Goal: Task Accomplishment & Management: Manage account settings

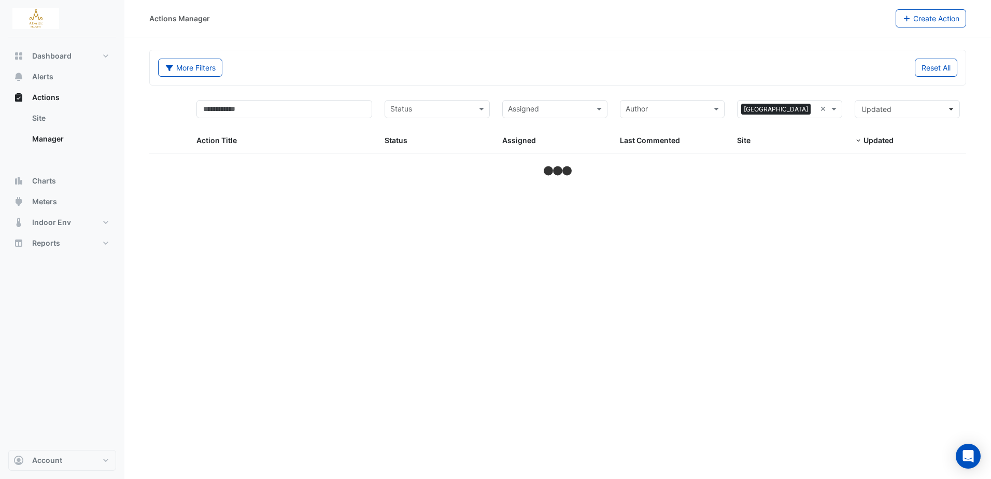
select select "***"
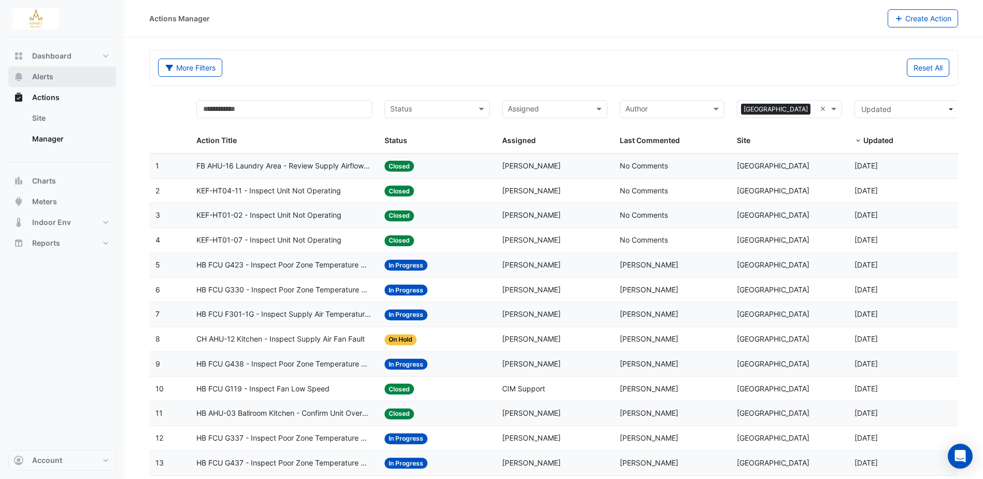
click at [48, 77] on span "Alerts" at bounding box center [42, 77] width 21 height 10
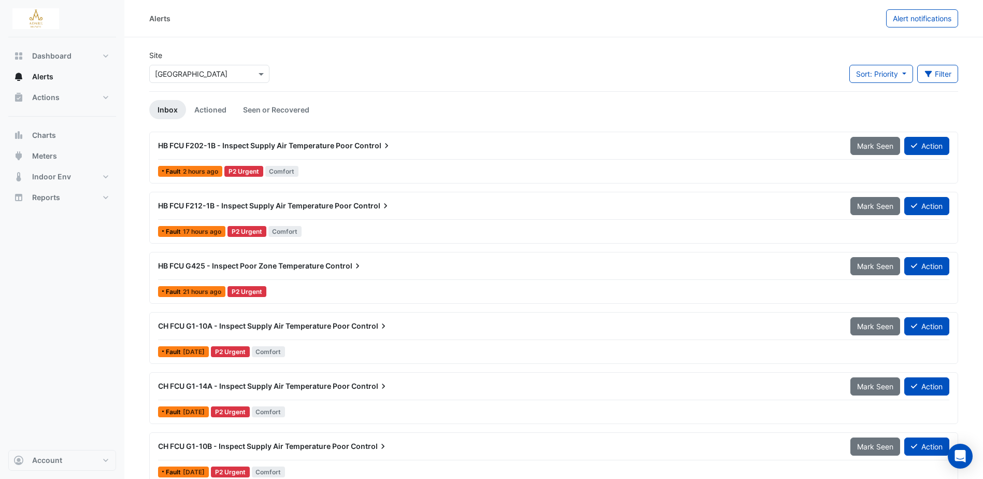
click at [281, 268] on span "HB FCU G425 - Inspect Poor Zone Temperature" at bounding box center [241, 265] width 166 height 9
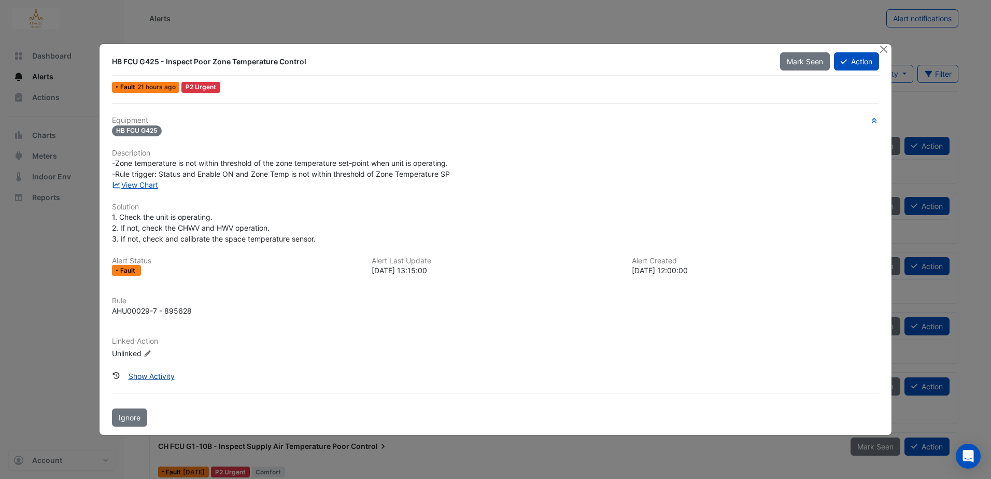
click at [154, 372] on button "Show Activity" at bounding box center [152, 376] width 60 height 18
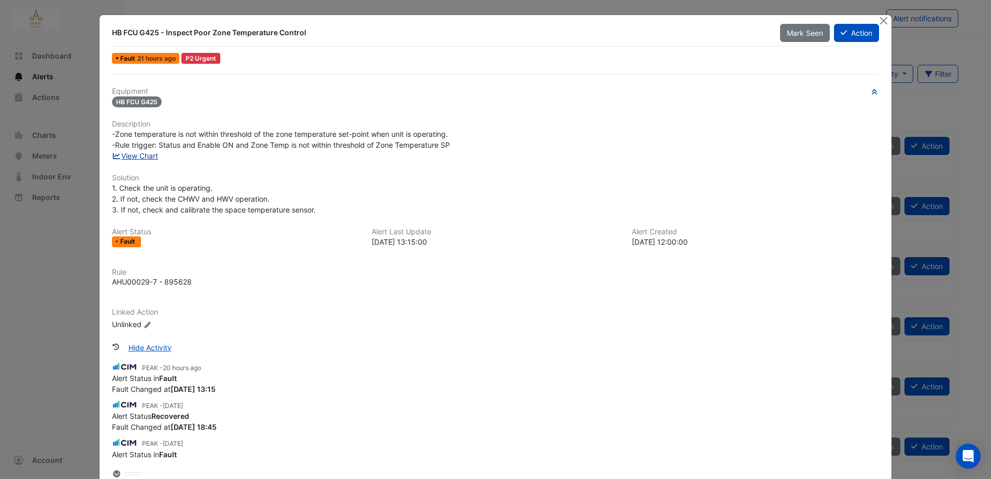
click at [138, 154] on link "View Chart" at bounding box center [135, 155] width 46 height 9
click at [879, 18] on button "Close" at bounding box center [883, 20] width 11 height 11
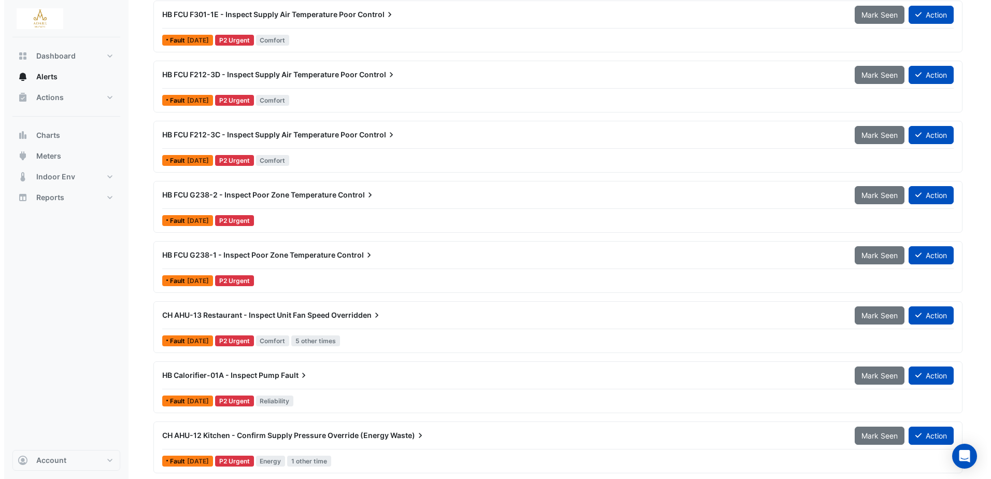
scroll to position [570, 0]
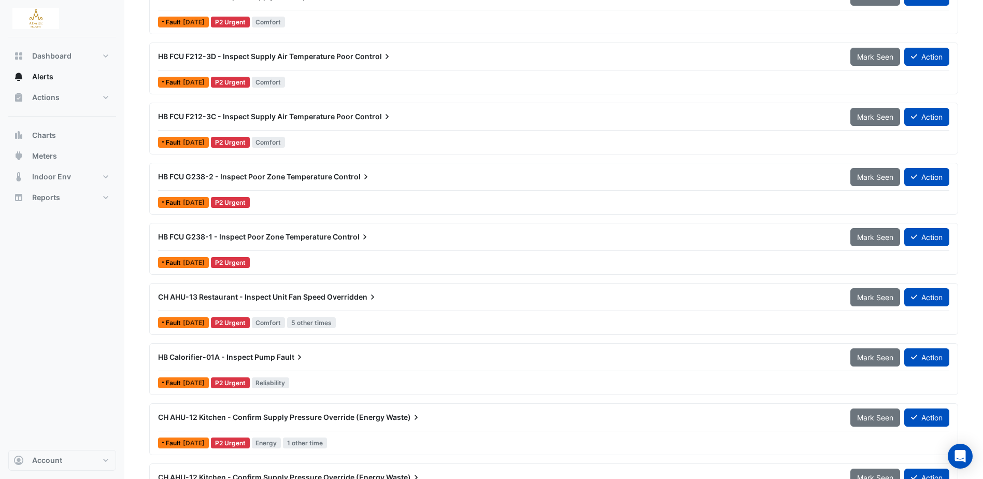
click at [331, 297] on span "Overridden" at bounding box center [352, 297] width 51 height 10
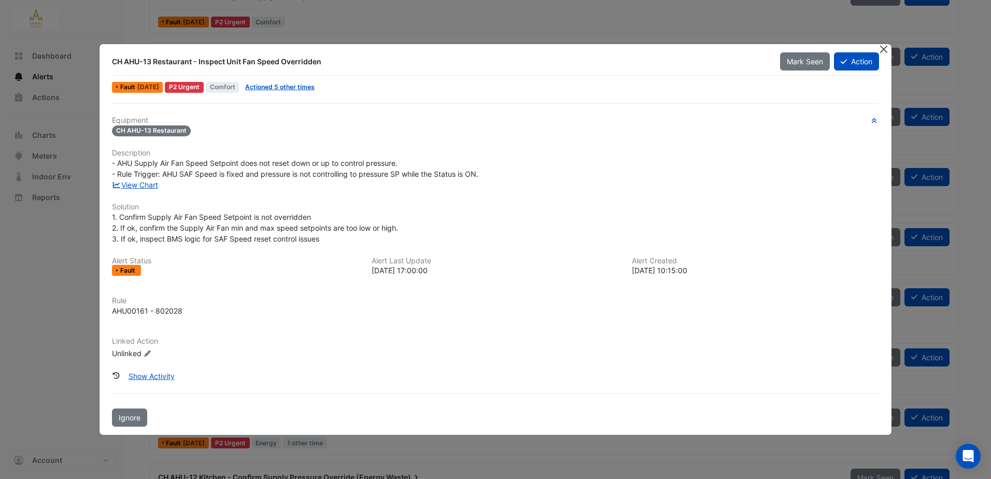
click at [880, 49] on button "Close" at bounding box center [883, 49] width 11 height 11
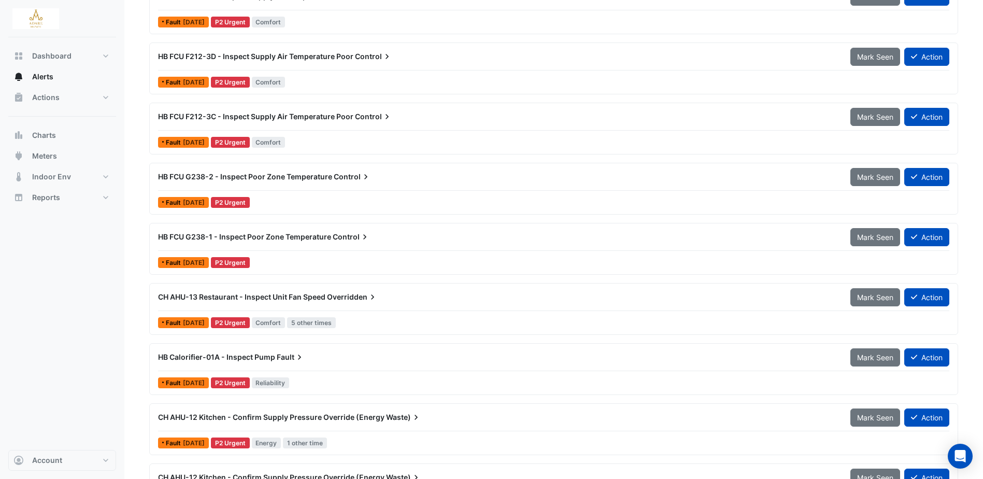
click at [330, 295] on span "Overridden" at bounding box center [352, 297] width 51 height 10
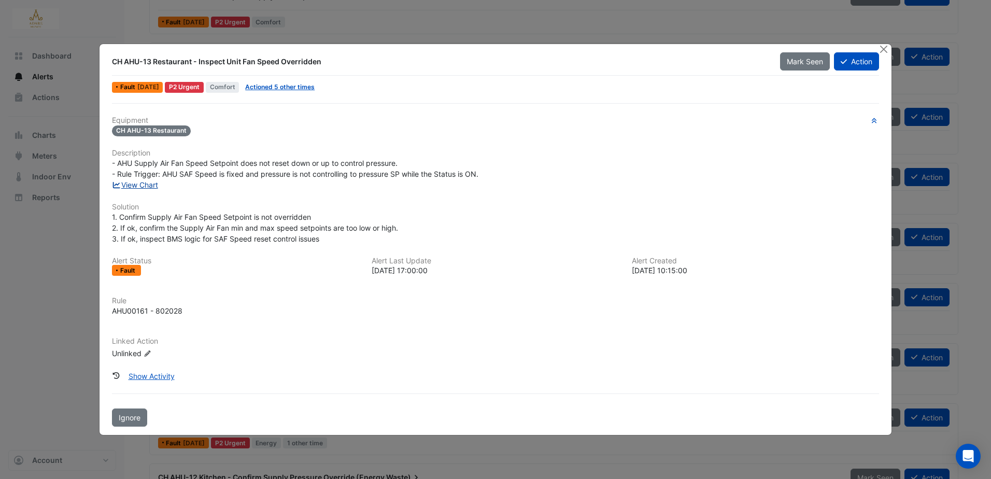
click at [149, 187] on link "View Chart" at bounding box center [135, 184] width 46 height 9
click at [154, 375] on button "Show Activity" at bounding box center [152, 376] width 60 height 18
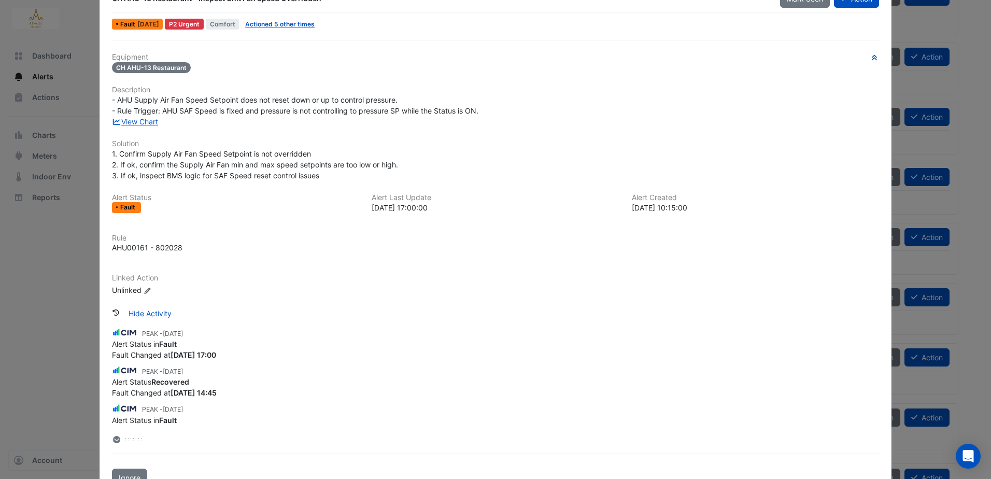
scroll to position [52, 0]
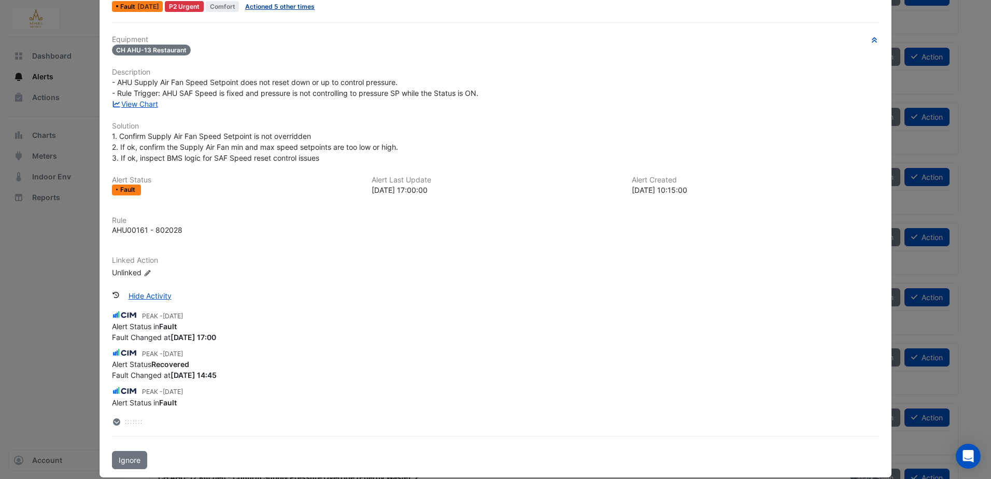
click at [285, 4] on link "Actioned 5 other times" at bounding box center [279, 7] width 69 height 8
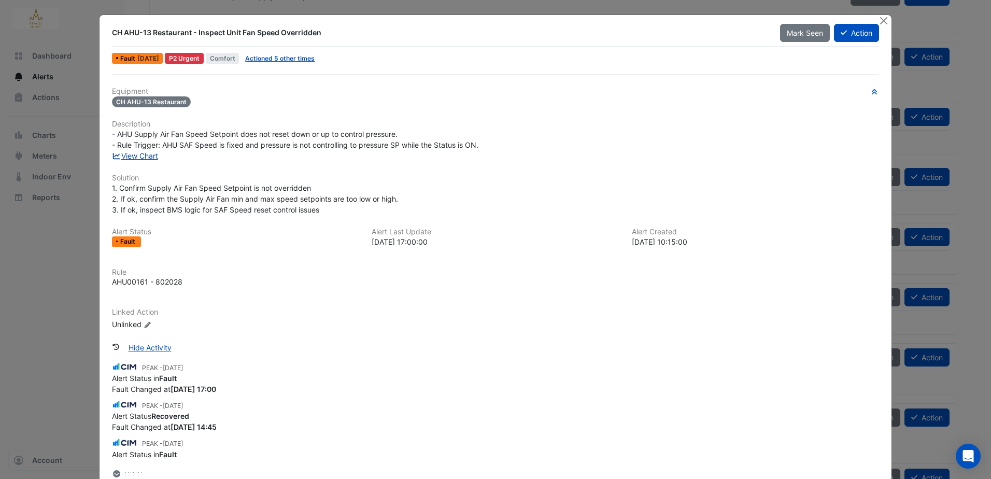
click at [137, 153] on link "View Chart" at bounding box center [135, 155] width 46 height 9
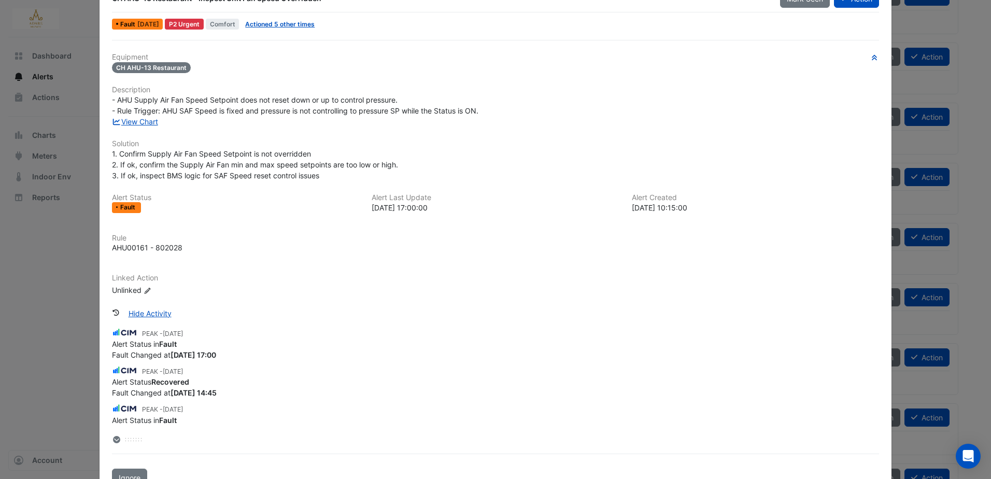
scroll to position [52, 0]
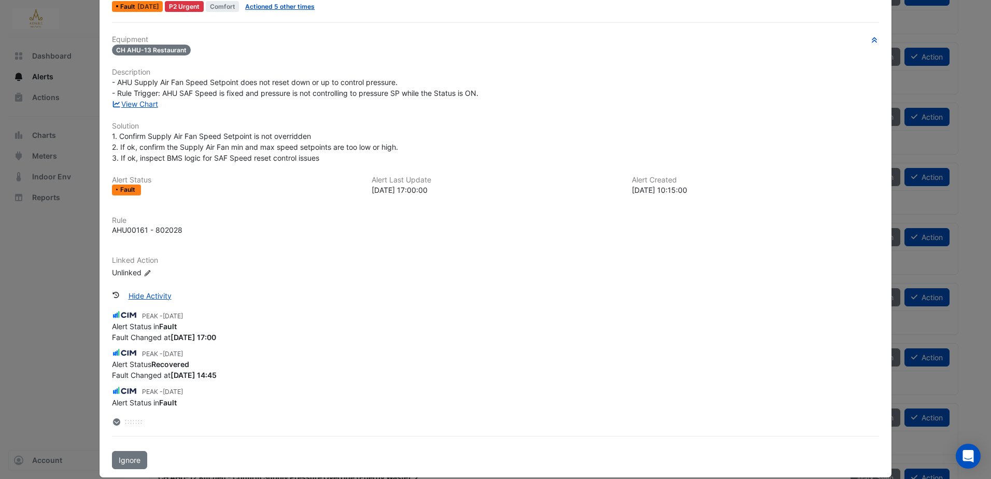
click at [113, 422] on icon at bounding box center [116, 421] width 7 height 7
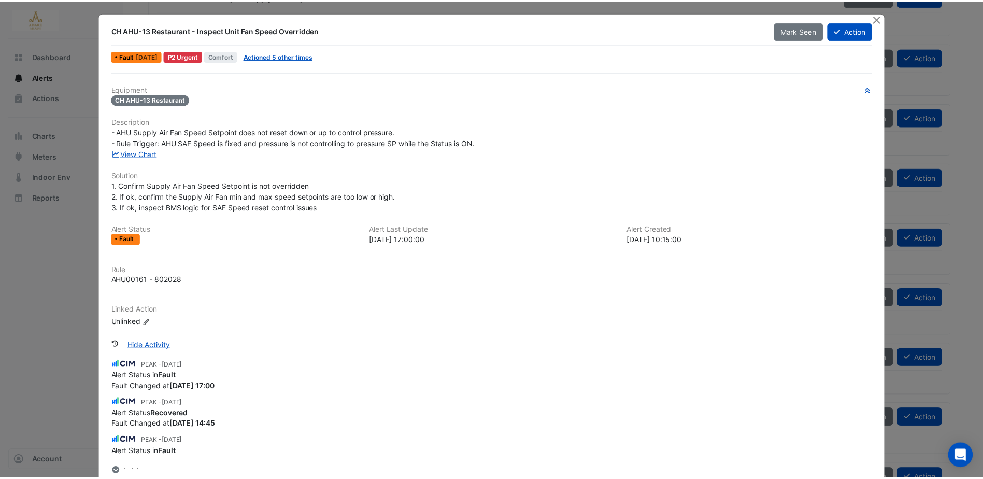
scroll to position [0, 0]
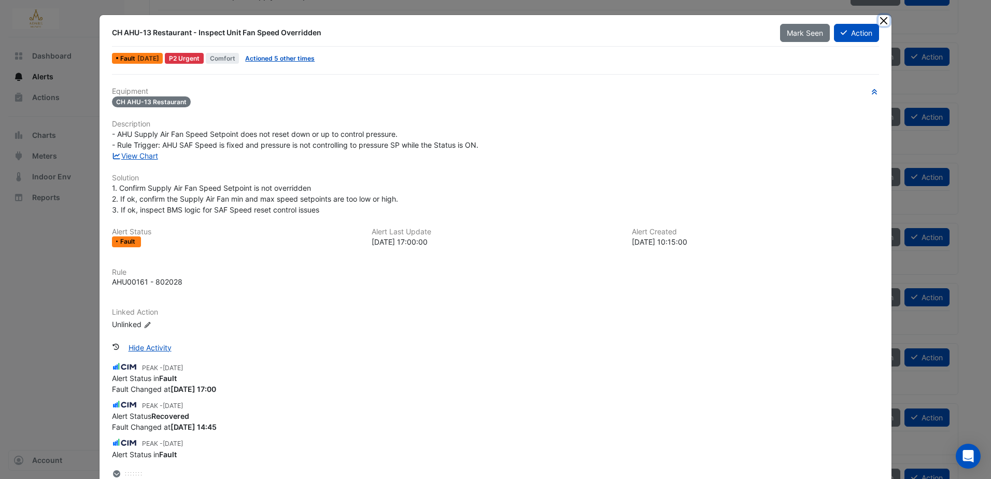
click at [883, 18] on button "Close" at bounding box center [883, 20] width 11 height 11
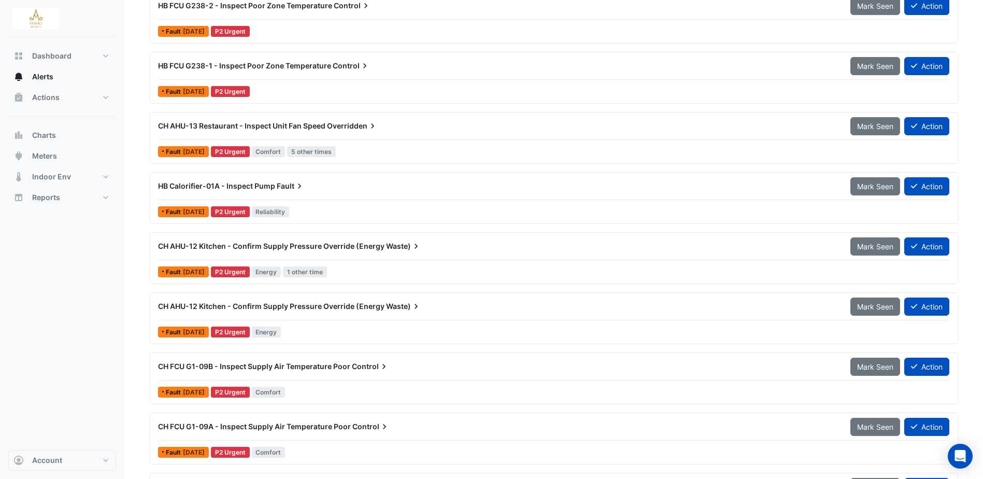
scroll to position [722, 0]
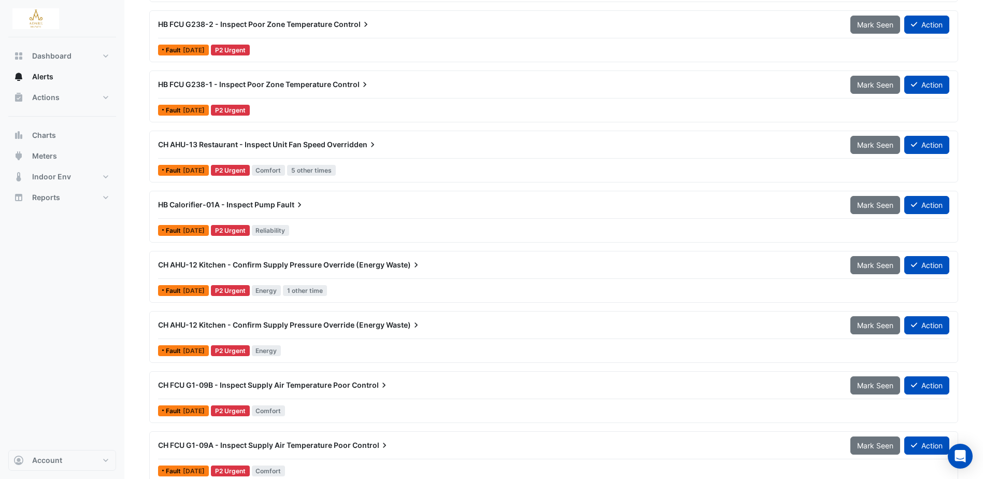
click at [324, 142] on span "CH AHU-13 Restaurant - Inspect Unit Fan Speed" at bounding box center [241, 144] width 167 height 9
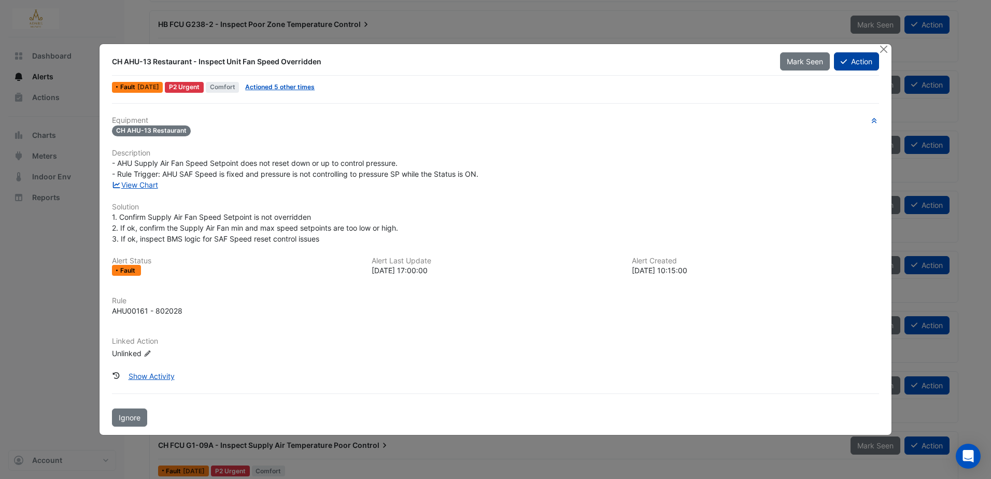
click at [857, 61] on button "Action" at bounding box center [856, 61] width 45 height 18
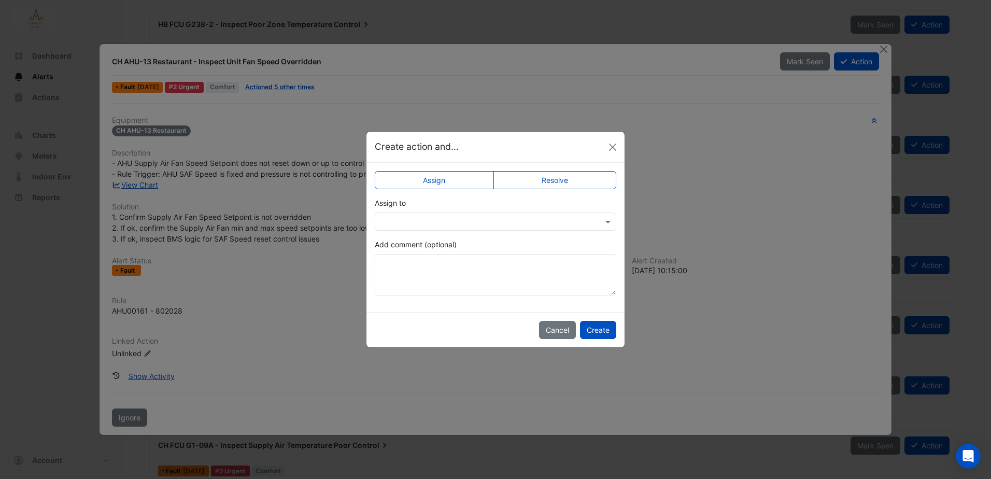
click at [553, 182] on label "Resolve" at bounding box center [554, 180] width 123 height 18
click at [610, 148] on button "Close" at bounding box center [613, 147] width 16 height 16
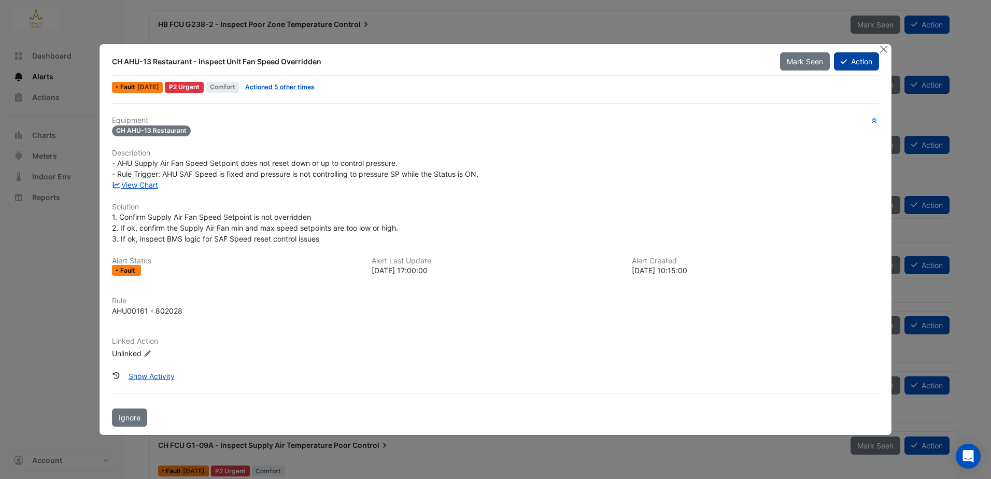
click at [850, 64] on button "Action" at bounding box center [856, 61] width 45 height 18
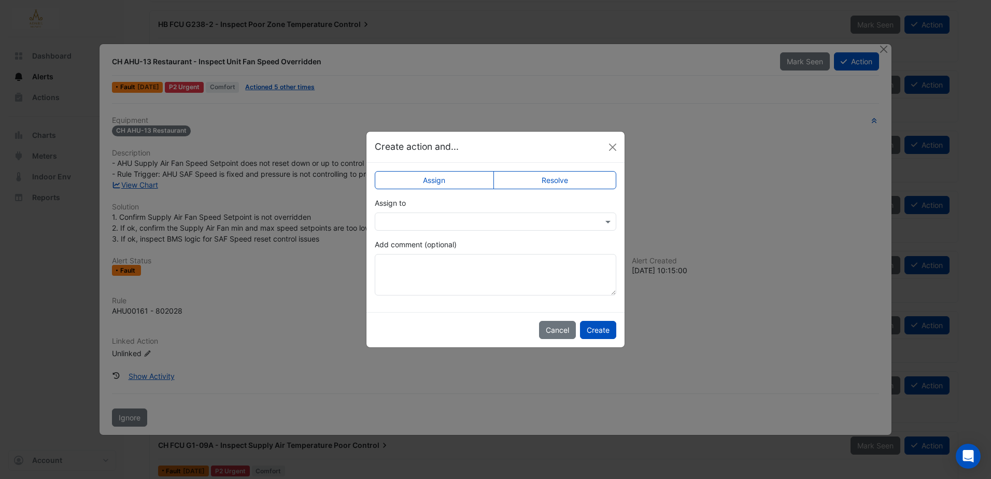
click at [509, 221] on input "text" at bounding box center [484, 222] width 209 height 11
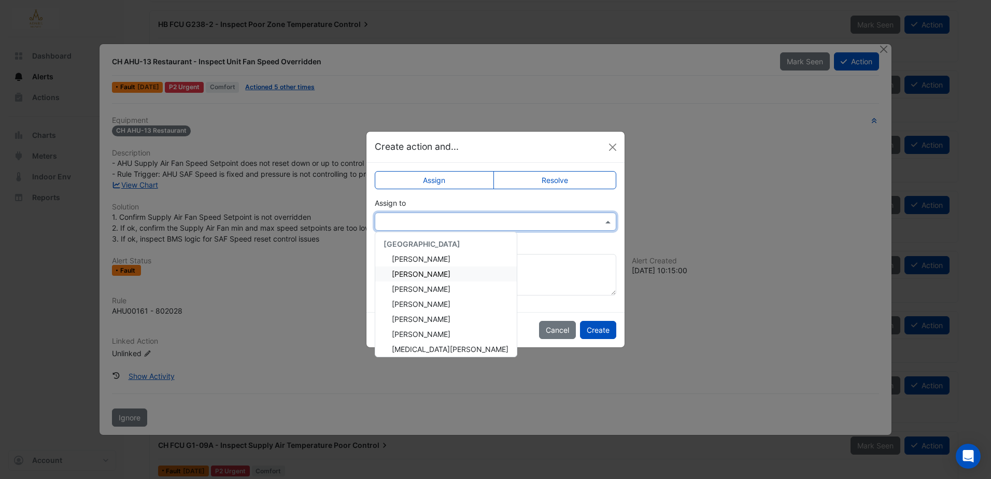
click at [445, 271] on div "Eddie Reale" at bounding box center [445, 273] width 141 height 15
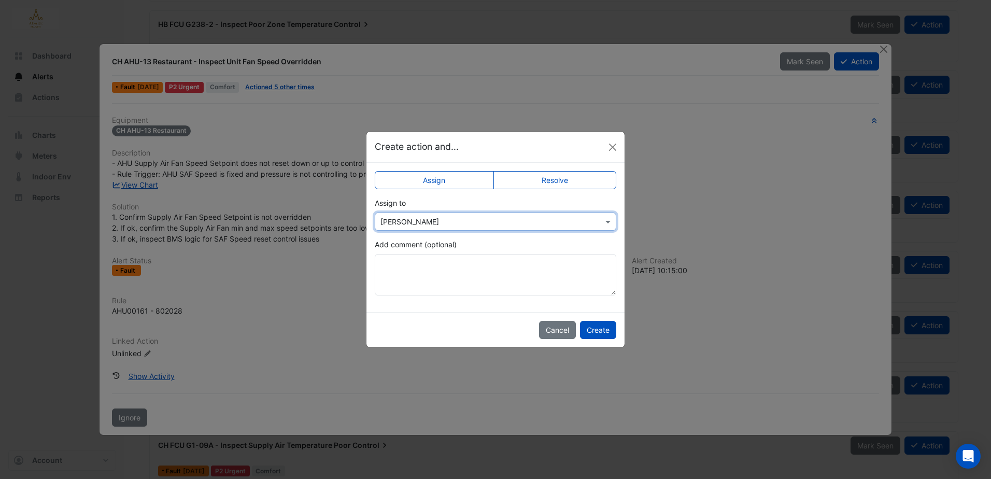
click at [567, 182] on label "Resolve" at bounding box center [554, 180] width 123 height 18
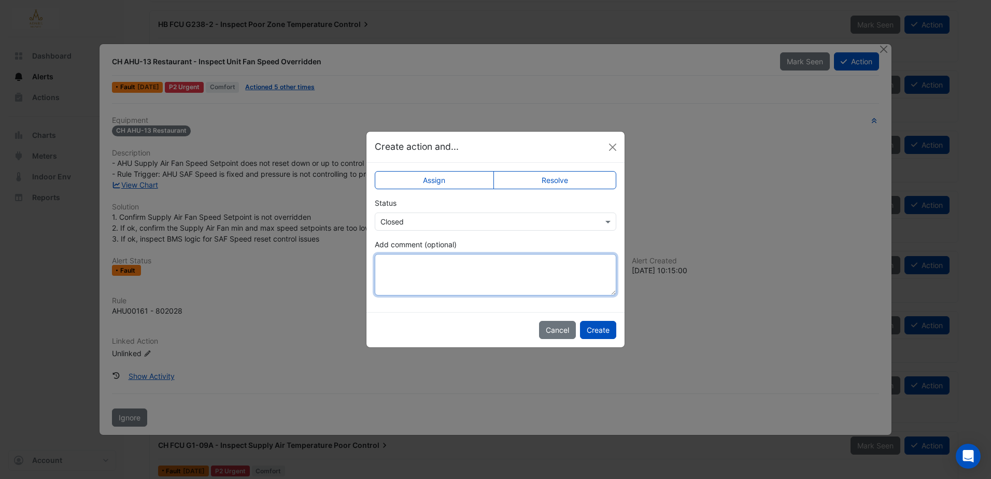
click at [499, 257] on textarea "Add comment (optional)" at bounding box center [495, 274] width 241 height 41
type textarea "**********"
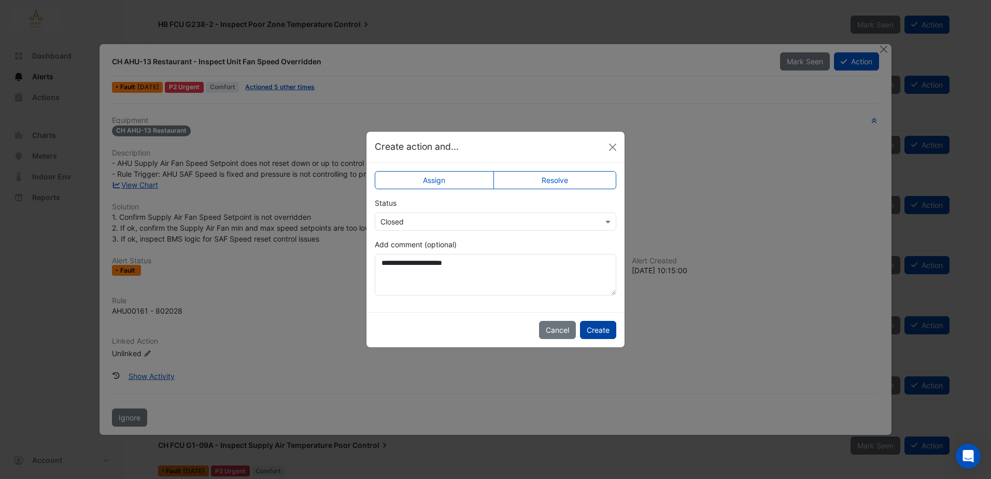
click at [607, 325] on button "Create" at bounding box center [598, 330] width 36 height 18
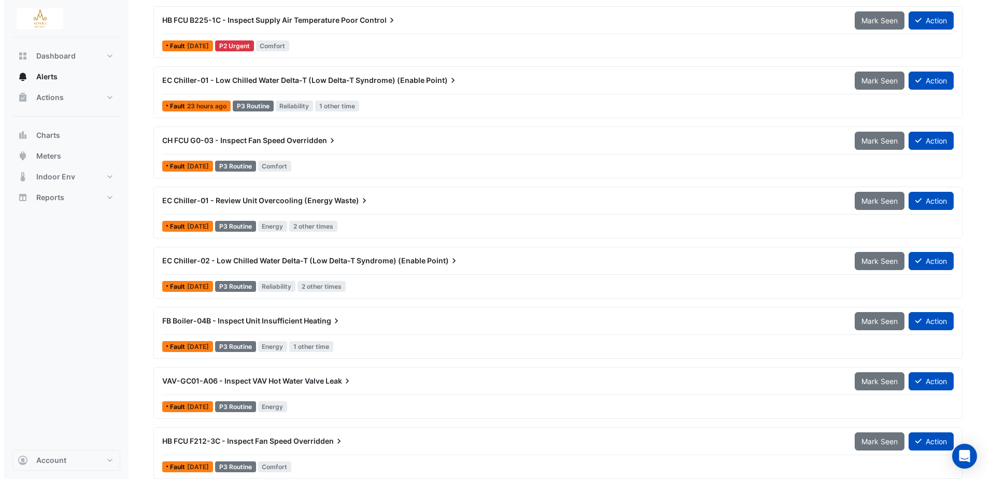
scroll to position [1396, 0]
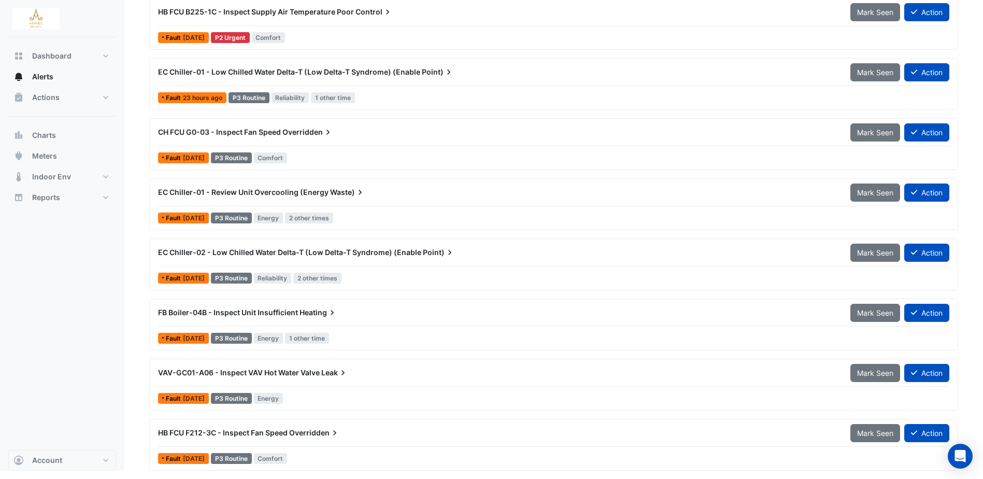
click at [300, 432] on span "Overridden" at bounding box center [314, 433] width 51 height 10
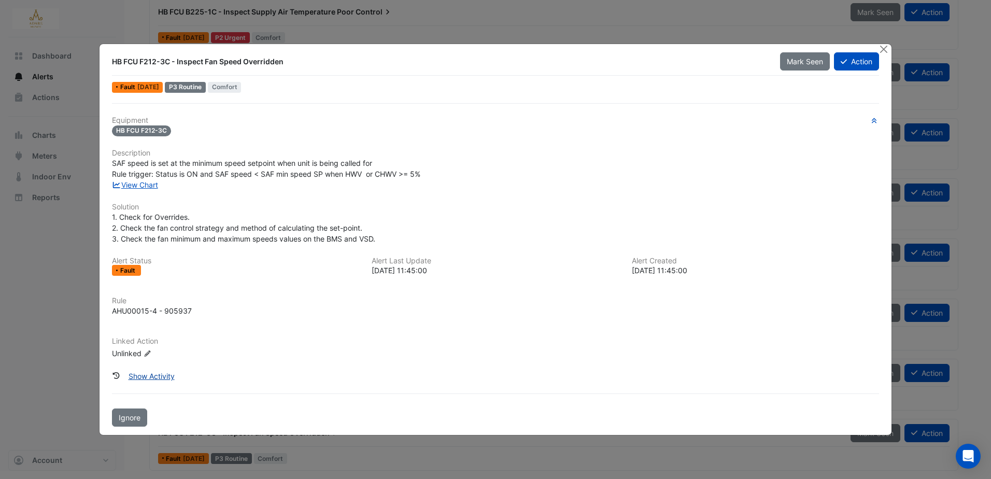
click at [147, 376] on button "Show Activity" at bounding box center [152, 376] width 60 height 18
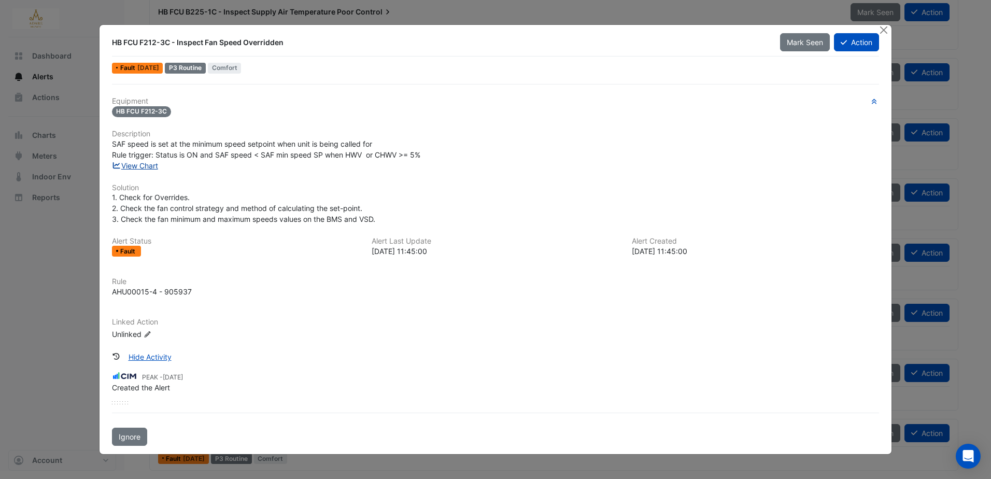
click at [146, 169] on link "View Chart" at bounding box center [135, 165] width 46 height 9
click at [860, 38] on button "Action" at bounding box center [856, 42] width 45 height 18
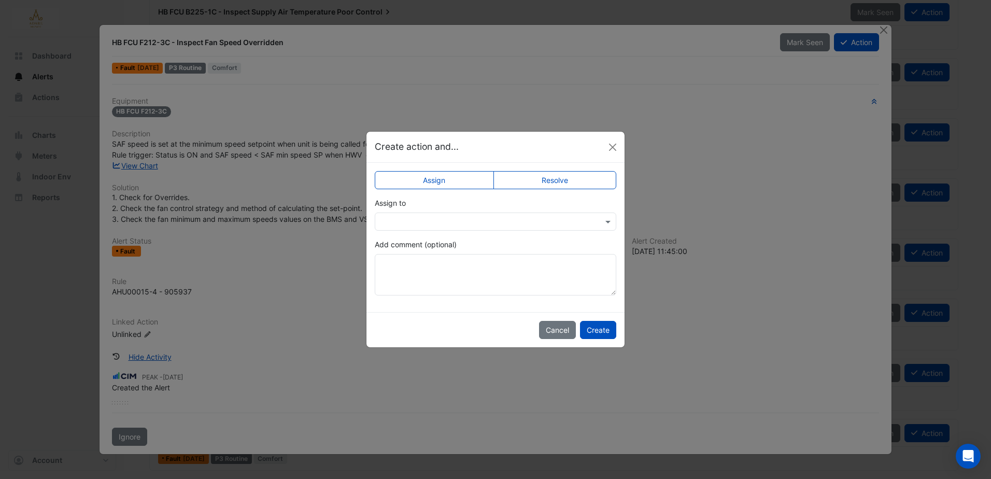
click at [597, 175] on label "Resolve" at bounding box center [554, 180] width 123 height 18
click at [524, 231] on app-escalated-ticket-simple-upsert "Assign Resolve Status Select Status × Closed Add comment (optional)" at bounding box center [495, 237] width 241 height 117
click at [598, 331] on button "Create" at bounding box center [598, 330] width 36 height 18
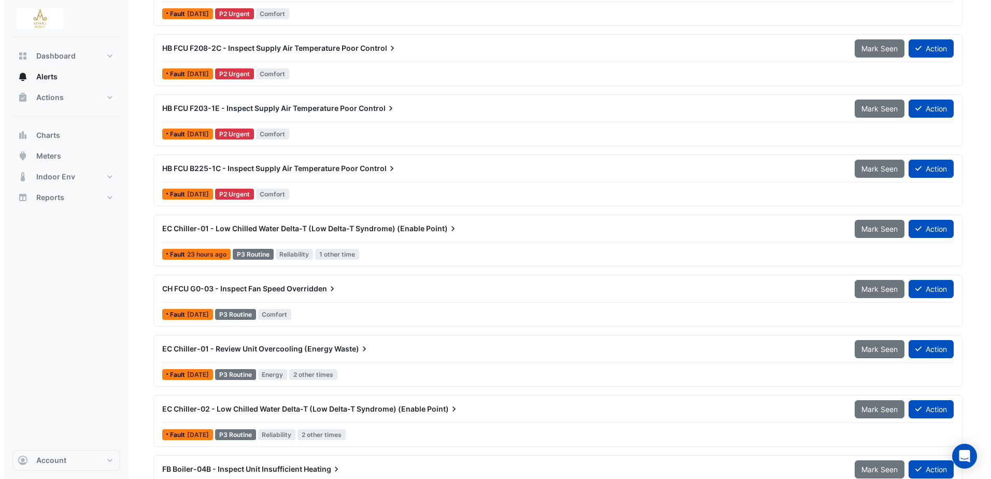
scroll to position [1232, 0]
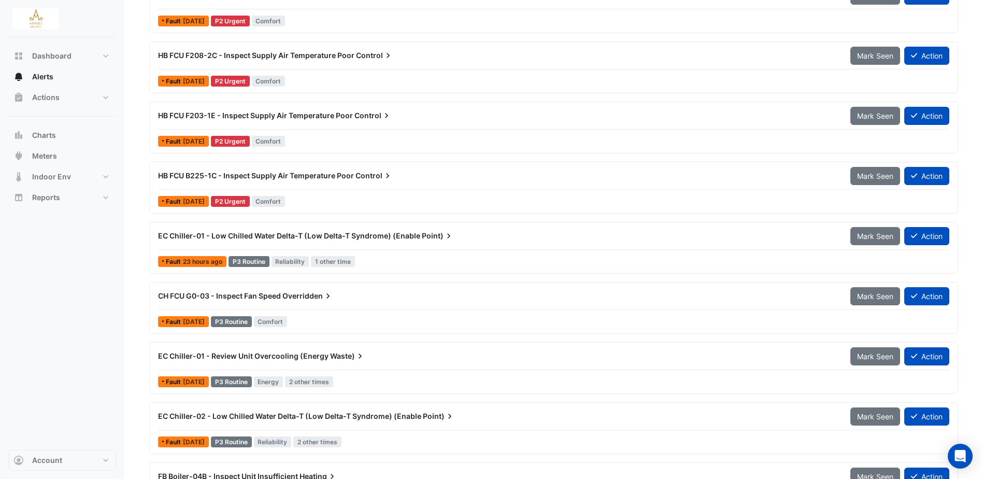
click at [281, 173] on span "HB FCU B225-1C - Inspect Supply Air Temperature Poor" at bounding box center [256, 175] width 196 height 9
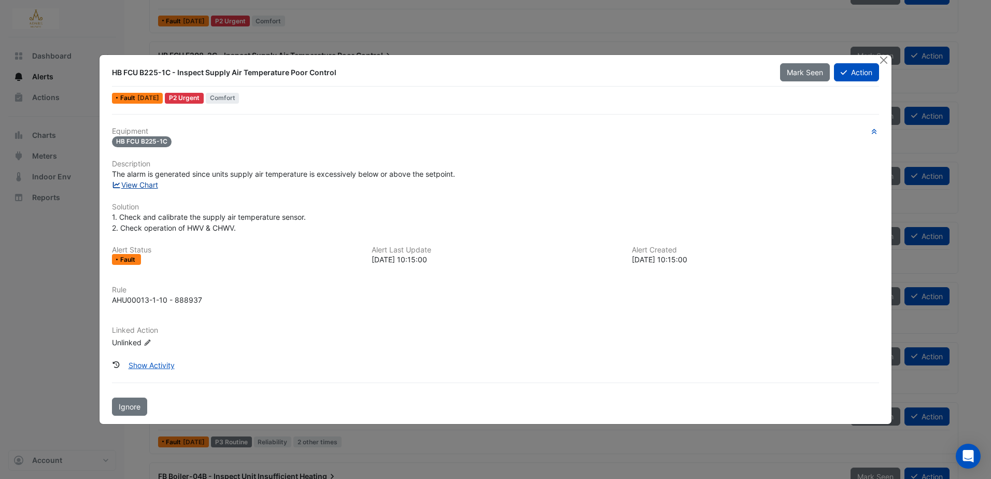
click at [143, 182] on link "View Chart" at bounding box center [135, 184] width 46 height 9
click at [143, 184] on link "View Chart" at bounding box center [135, 184] width 46 height 9
click at [136, 362] on button "Show Activity" at bounding box center [152, 365] width 60 height 18
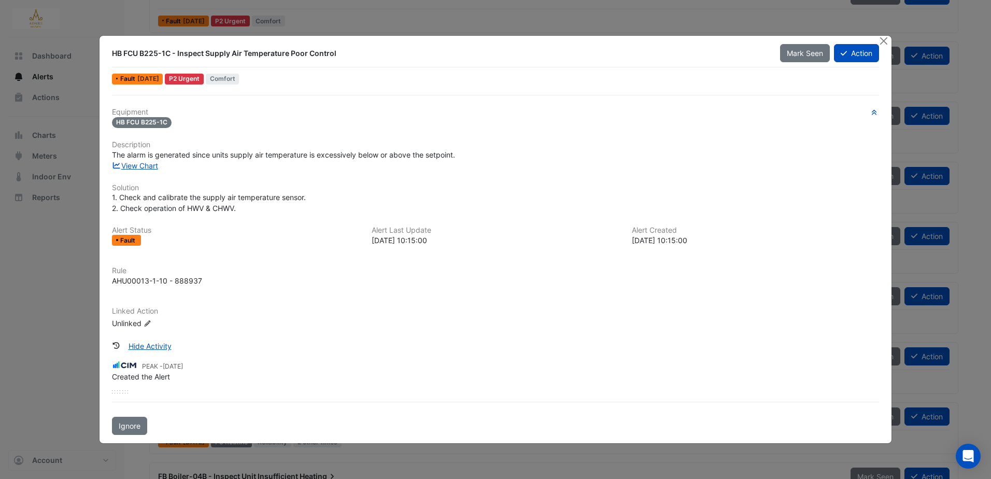
drag, startPoint x: 178, startPoint y: 53, endPoint x: 338, endPoint y: 54, distance: 159.6
click at [338, 54] on div "HB FCU B225-1C - Inspect Supply Air Temperature Poor Control" at bounding box center [439, 53] width 655 height 10
copy div "Inspect Supply Air Temperature Poor Control"
click at [196, 100] on div "Equipment HB FCU B225-1C Description The alarm is generated since units supply …" at bounding box center [495, 265] width 775 height 340
drag, startPoint x: 177, startPoint y: 53, endPoint x: 339, endPoint y: 51, distance: 162.2
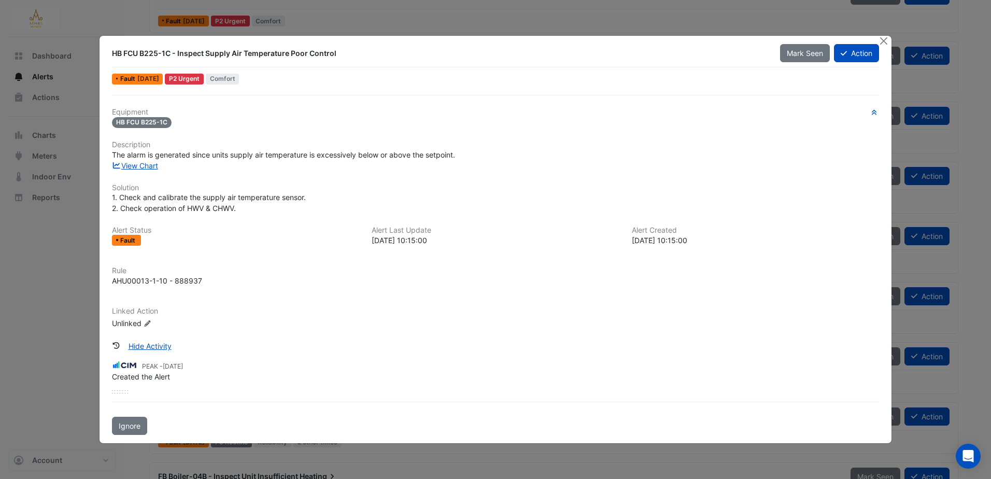
click at [339, 51] on div "HB FCU B225-1C - Inspect Supply Air Temperature Poor Control" at bounding box center [439, 53] width 655 height 10
drag, startPoint x: 339, startPoint y: 51, endPoint x: 329, endPoint y: 53, distance: 10.7
copy div "Inspect Supply Air Temperature Poor Control"
click at [863, 55] on button "Action" at bounding box center [856, 53] width 45 height 18
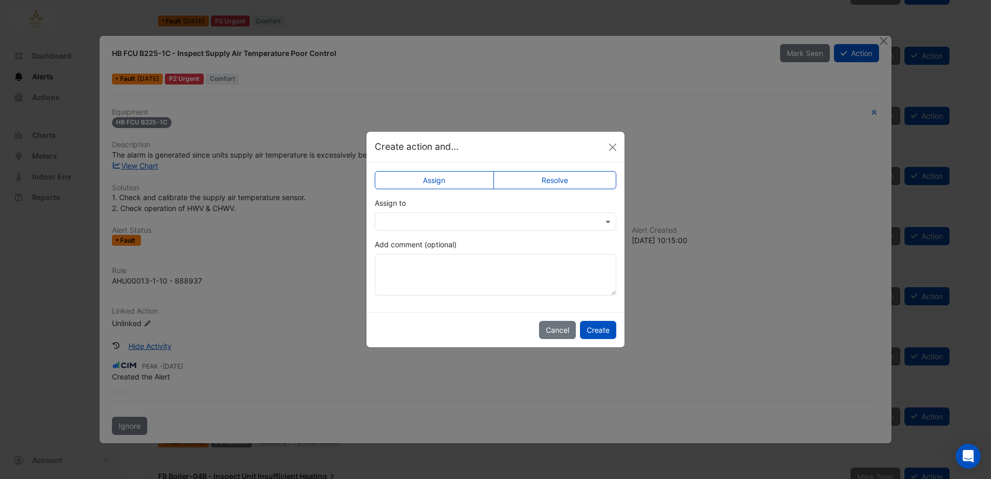
click at [569, 181] on label "Resolve" at bounding box center [554, 180] width 123 height 18
click at [434, 169] on div "Assign Resolve Status Select Status × Closed Add comment (optional)" at bounding box center [495, 237] width 258 height 149
click at [435, 179] on label "Assign" at bounding box center [434, 180] width 119 height 18
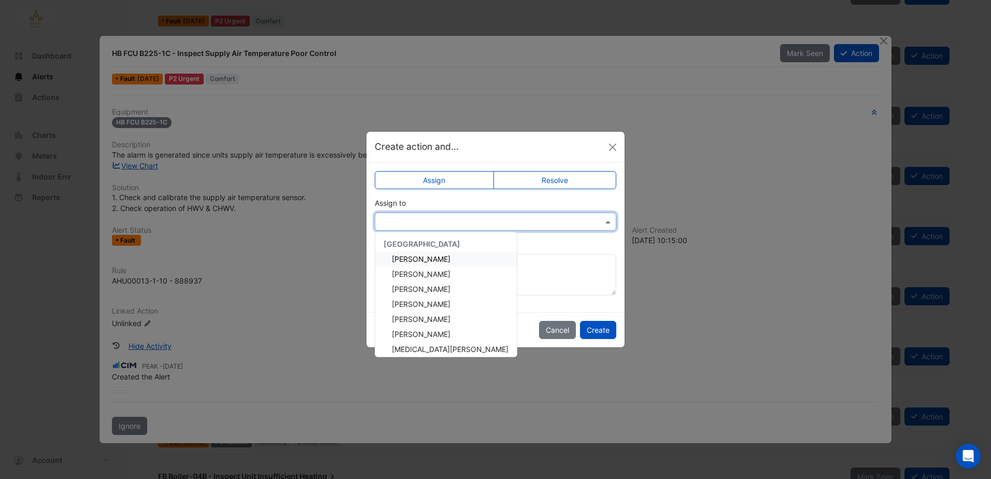
click at [439, 221] on input "text" at bounding box center [484, 222] width 209 height 11
click at [425, 276] on span "Eddie Reale" at bounding box center [421, 273] width 59 height 9
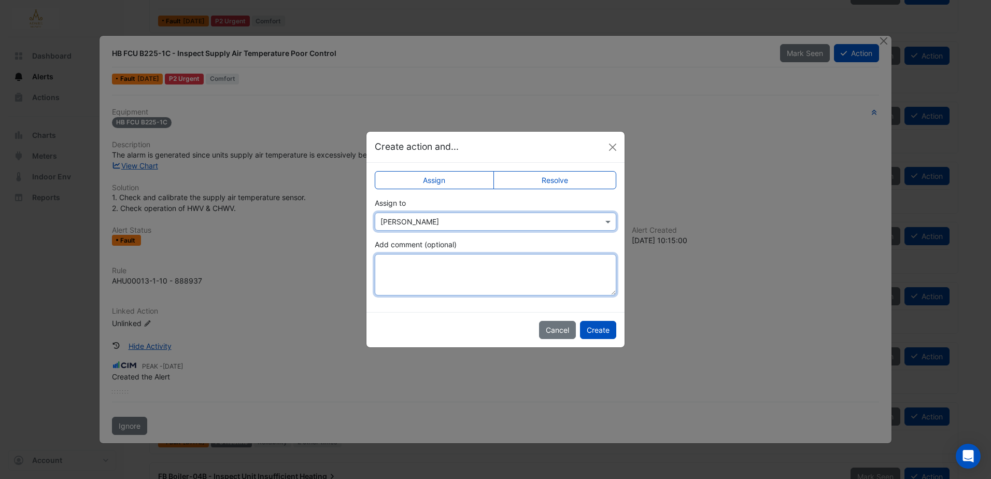
click at [425, 268] on textarea "Add comment (optional)" at bounding box center [495, 274] width 241 height 41
click at [433, 262] on textarea "Add comment (optional)" at bounding box center [495, 274] width 241 height 41
paste textarea "**********"
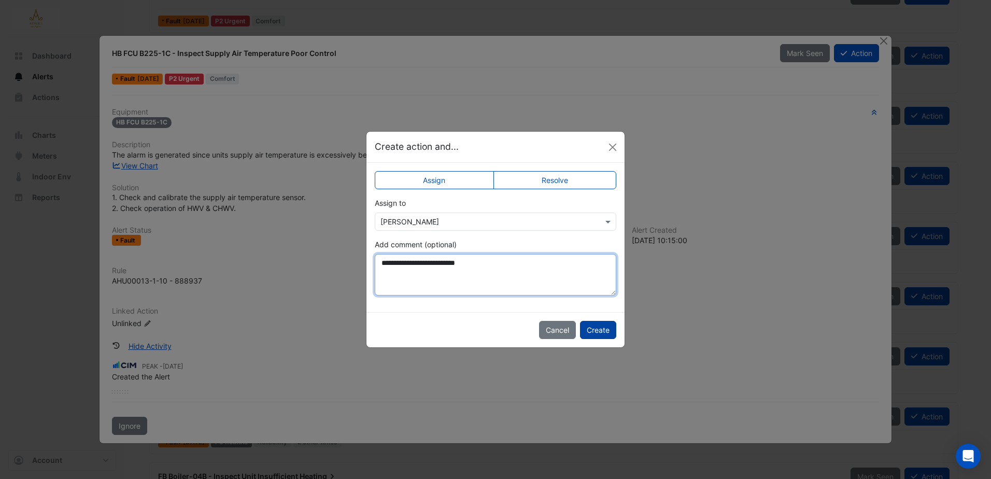
type textarea "**********"
click at [597, 327] on button "Create" at bounding box center [598, 330] width 36 height 18
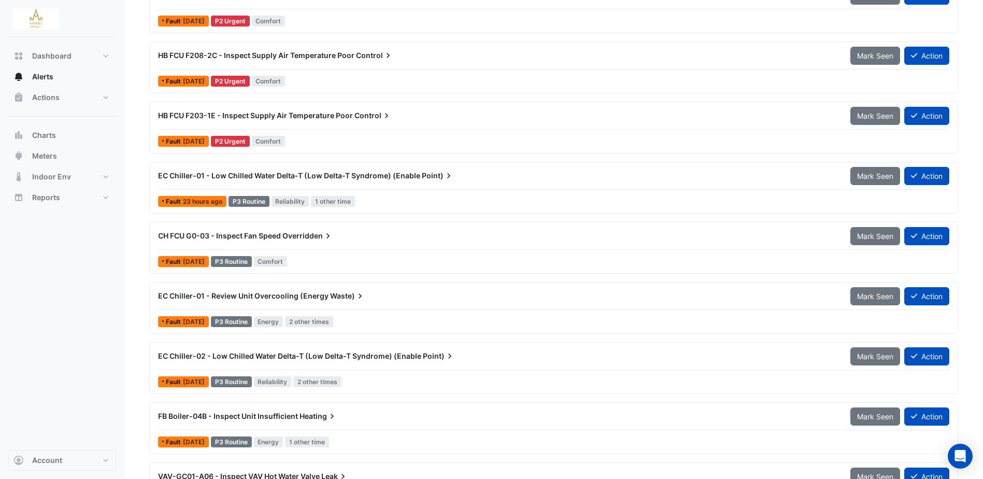
click at [242, 113] on span "HB FCU F203-1E - Inspect Supply Air Temperature Poor" at bounding box center [255, 115] width 195 height 9
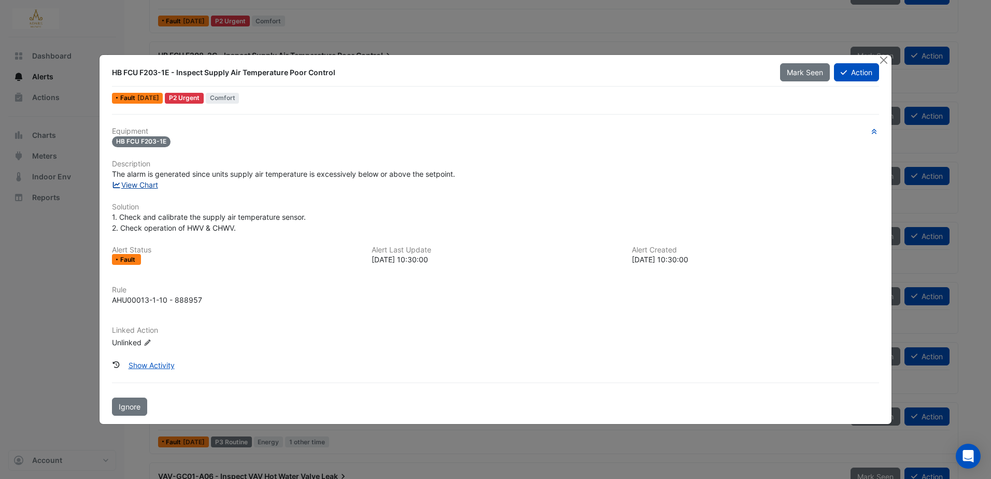
click at [127, 185] on link "View Chart" at bounding box center [135, 184] width 46 height 9
click at [872, 73] on button "Action" at bounding box center [856, 72] width 45 height 18
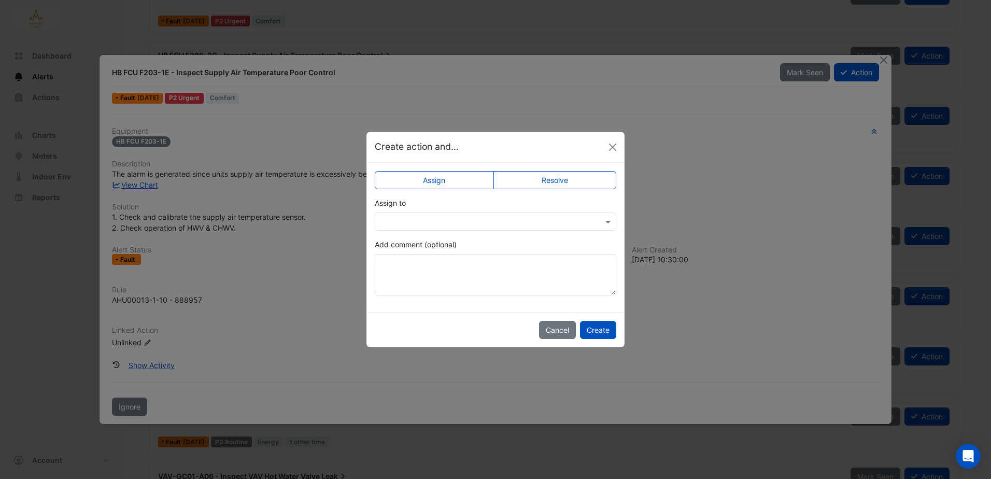
click at [532, 178] on label "Resolve" at bounding box center [554, 180] width 123 height 18
click at [470, 180] on label "Assign" at bounding box center [434, 180] width 119 height 18
click at [465, 216] on div at bounding box center [495, 221] width 241 height 18
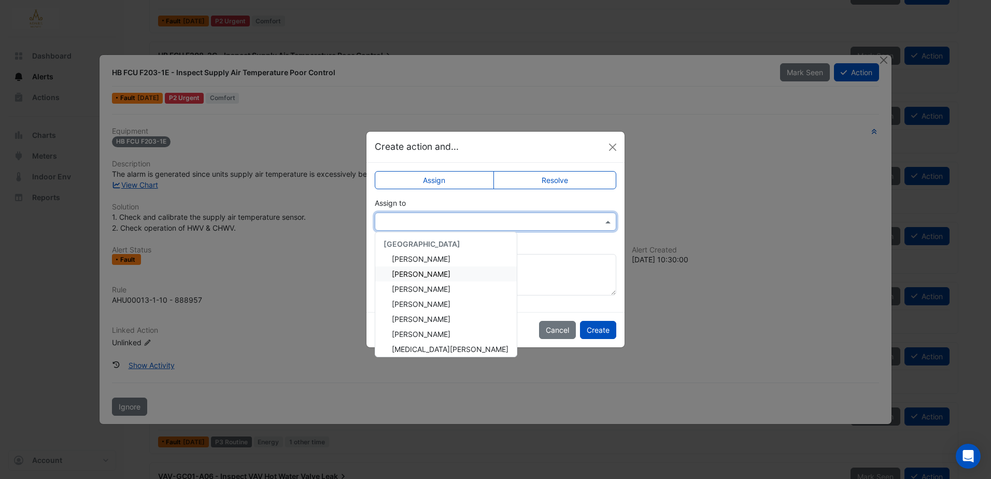
click at [434, 273] on div "Eddie Reale" at bounding box center [445, 273] width 141 height 15
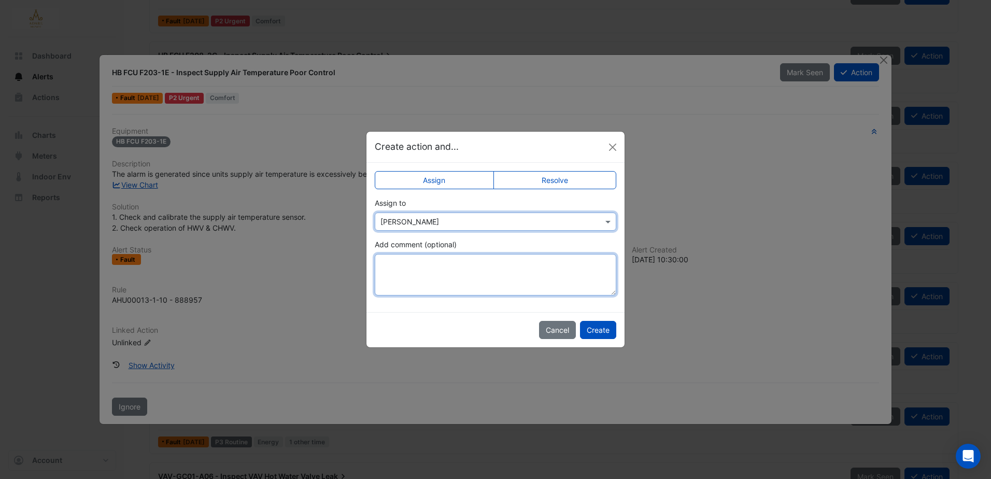
click at [429, 264] on textarea "Add comment (optional)" at bounding box center [495, 274] width 241 height 41
click at [459, 271] on textarea "Add comment (optional)" at bounding box center [495, 274] width 241 height 41
paste textarea "**********"
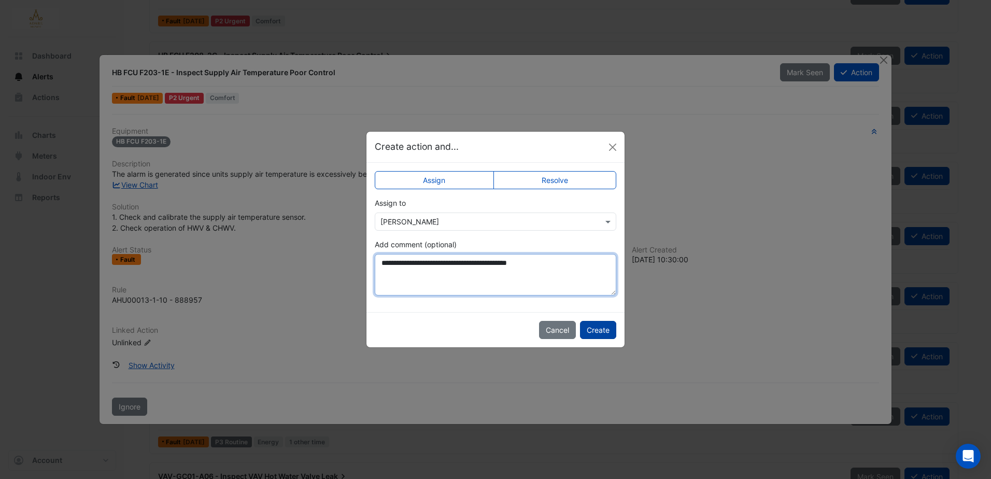
type textarea "**********"
click at [600, 329] on button "Create" at bounding box center [598, 330] width 36 height 18
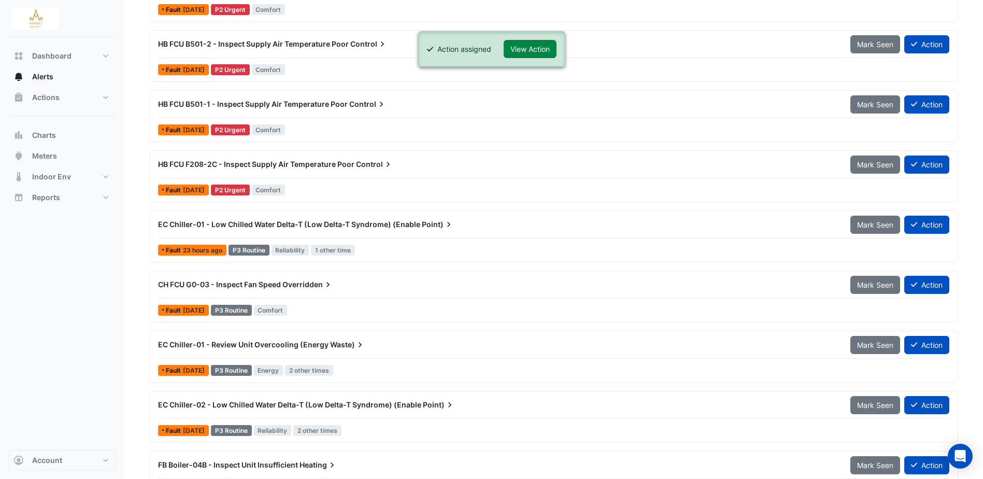
scroll to position [1112, 0]
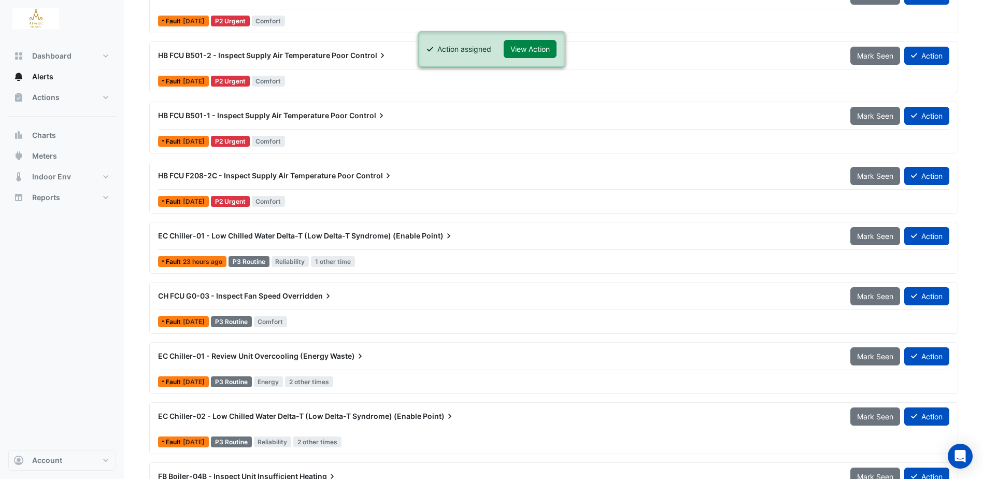
click at [313, 174] on span "HB FCU F208-2C - Inspect Supply Air Temperature Poor" at bounding box center [256, 175] width 196 height 9
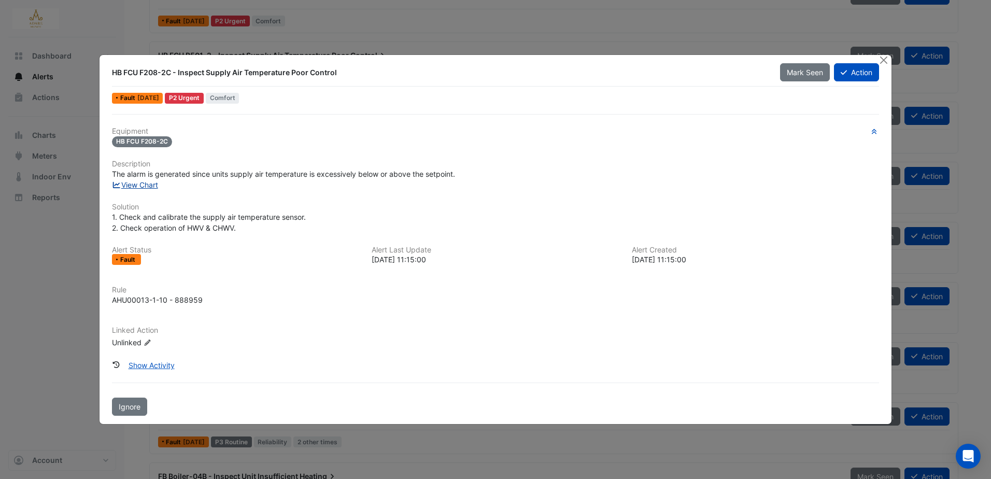
click at [148, 188] on link "View Chart" at bounding box center [135, 184] width 46 height 9
click at [165, 362] on button "Show Activity" at bounding box center [152, 365] width 60 height 18
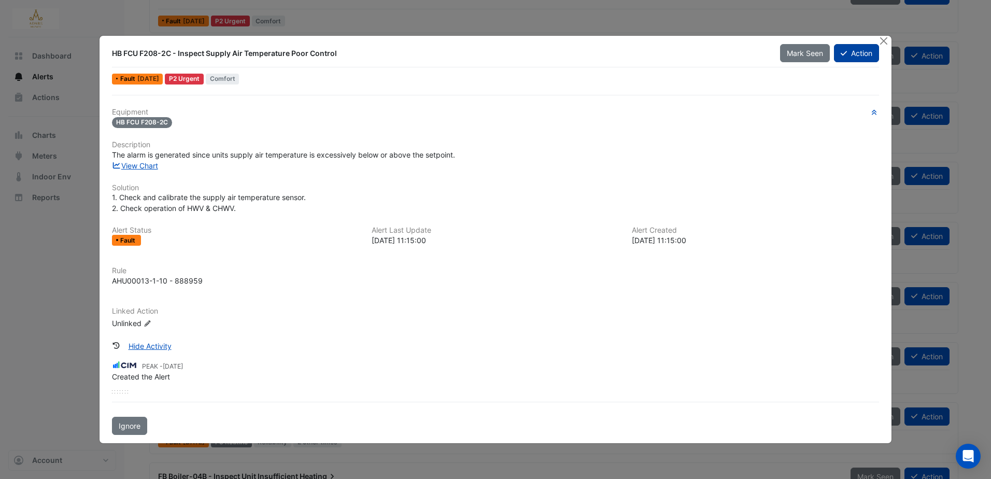
click at [849, 53] on button "Action" at bounding box center [856, 53] width 45 height 18
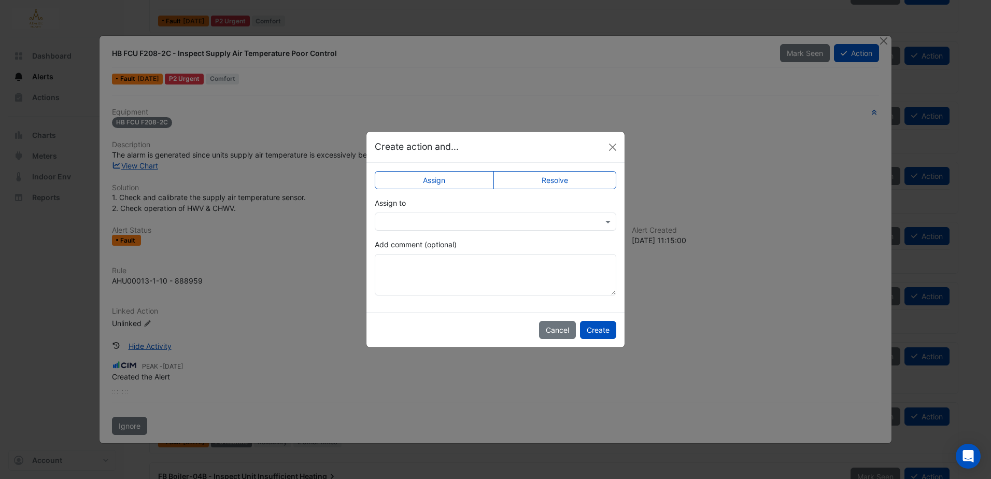
click at [457, 217] on input "text" at bounding box center [484, 222] width 209 height 11
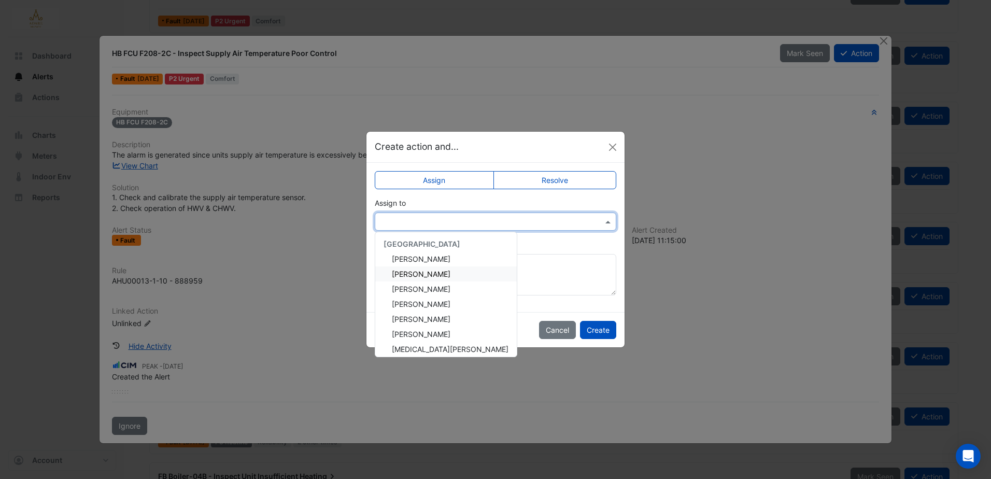
click at [436, 272] on div "Eddie Reale" at bounding box center [445, 273] width 141 height 15
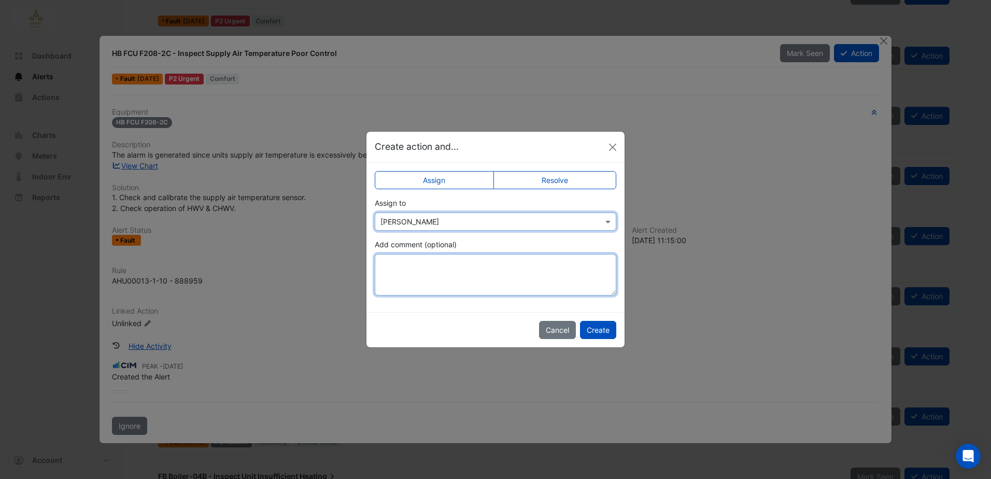
click at [434, 264] on textarea "Add comment (optional)" at bounding box center [495, 274] width 241 height 41
paste textarea "**********"
type textarea "**********"
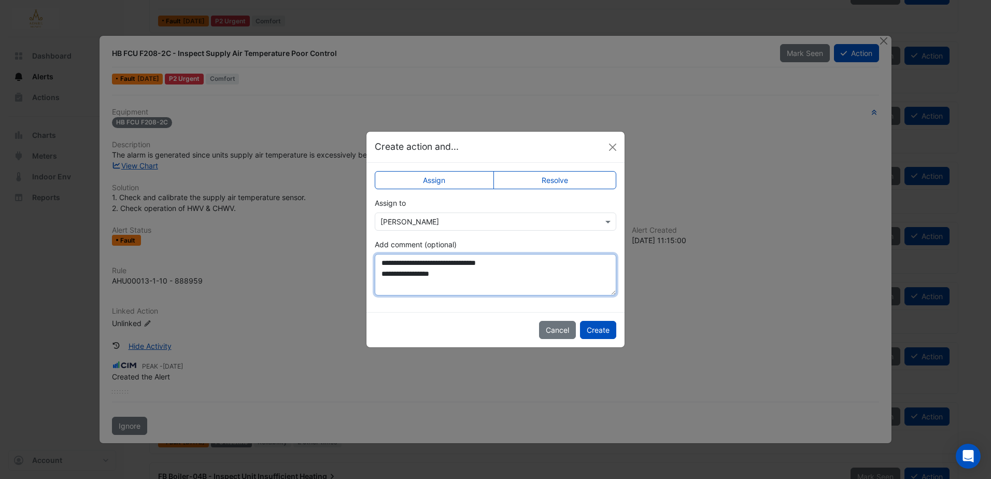
drag, startPoint x: 493, startPoint y: 278, endPoint x: 223, endPoint y: 218, distance: 276.1
click at [224, 218] on ngb-modal-window "**********" at bounding box center [495, 239] width 991 height 479
paste textarea "**********"
type textarea "**********"
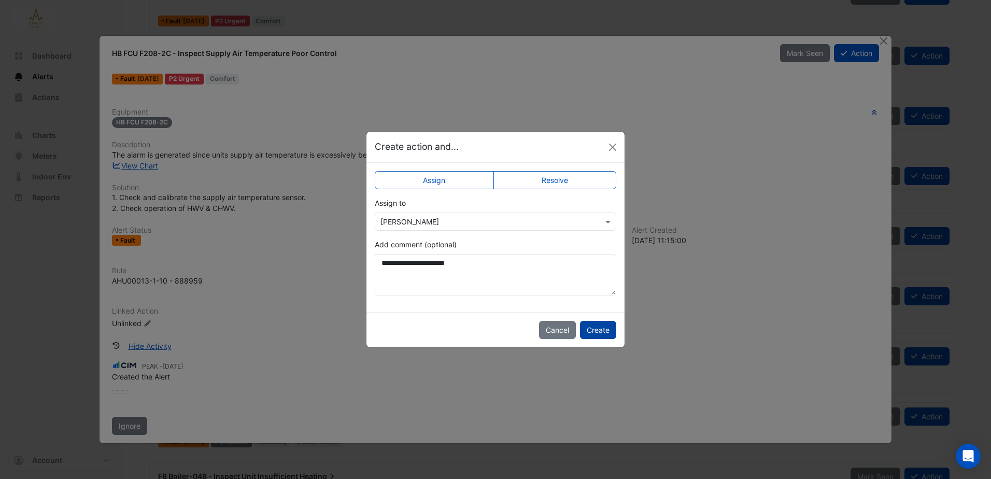
click at [594, 323] on button "Create" at bounding box center [598, 330] width 36 height 18
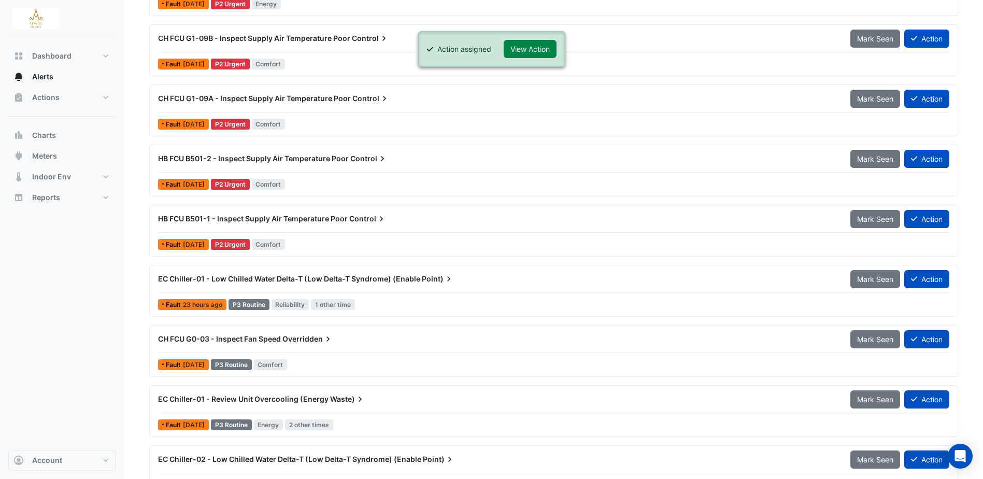
scroll to position [1008, 0]
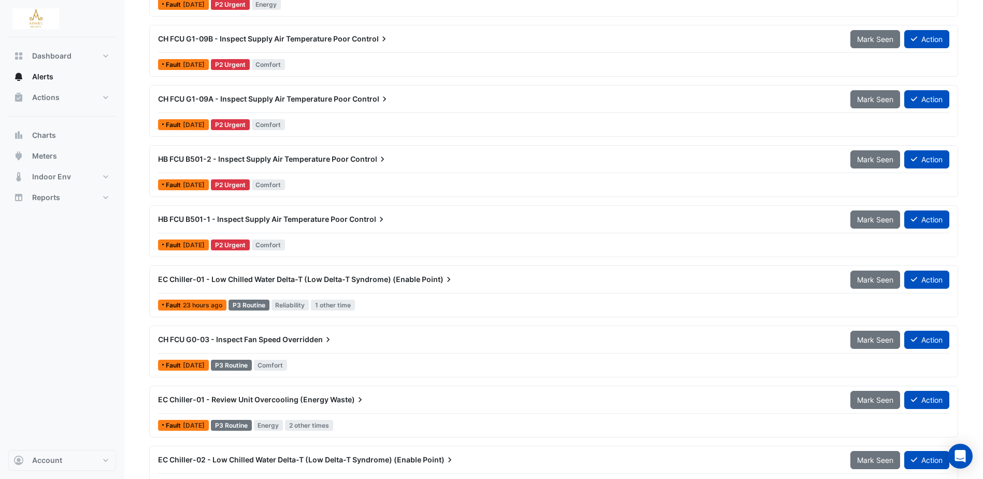
click at [204, 217] on span "HB FCU B501-1 - Inspect Supply Air Temperature Poor" at bounding box center [253, 219] width 190 height 9
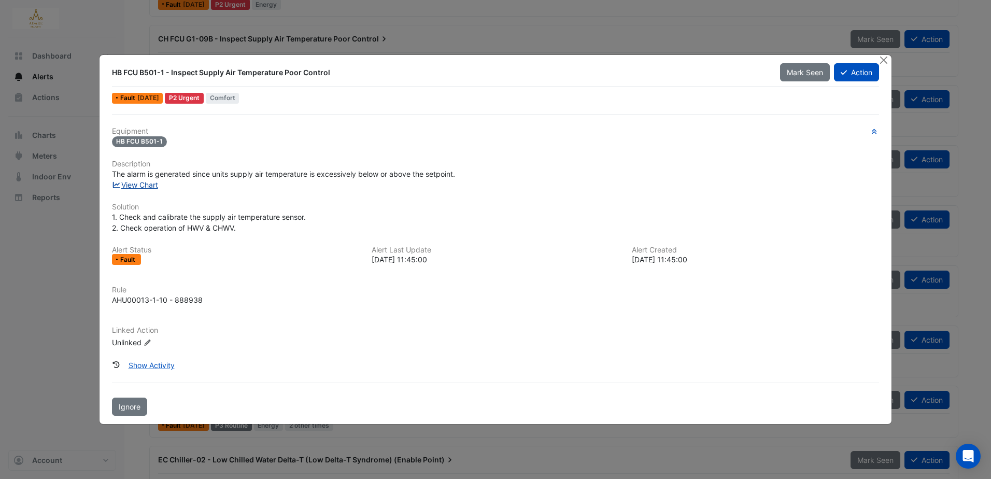
click at [135, 185] on link "View Chart" at bounding box center [135, 184] width 46 height 9
click at [159, 359] on button "Show Activity" at bounding box center [152, 365] width 60 height 18
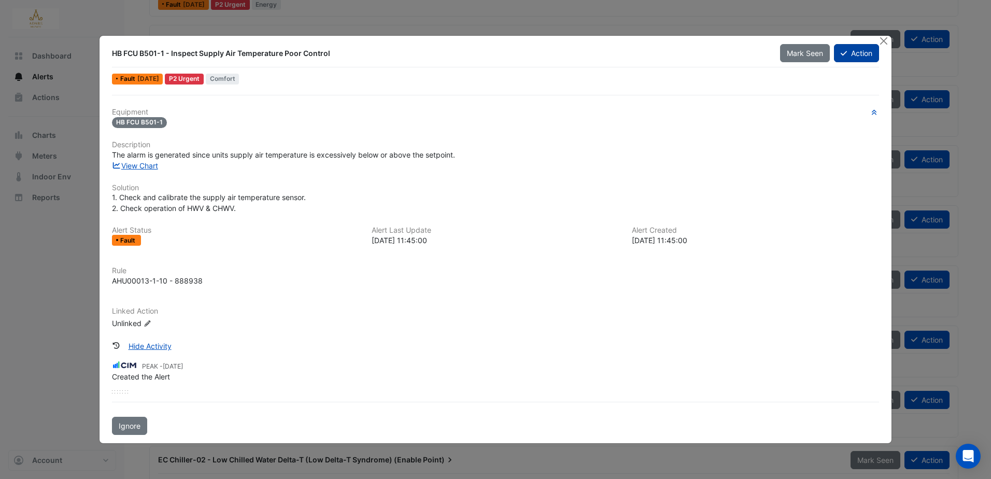
click at [859, 50] on button "Action" at bounding box center [856, 53] width 45 height 18
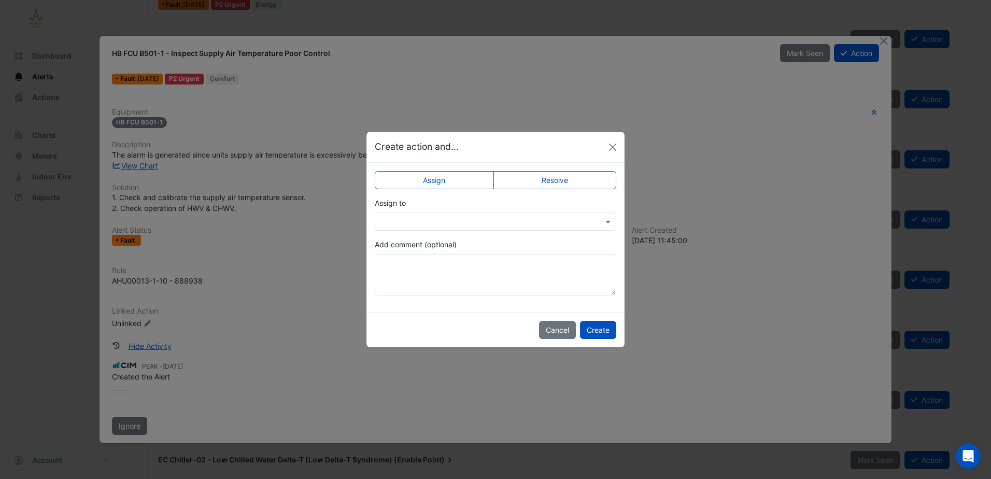
drag, startPoint x: 582, startPoint y: 180, endPoint x: 576, endPoint y: 185, distance: 7.4
click at [581, 181] on label "Resolve" at bounding box center [554, 180] width 123 height 18
click at [598, 334] on button "Create" at bounding box center [598, 330] width 36 height 18
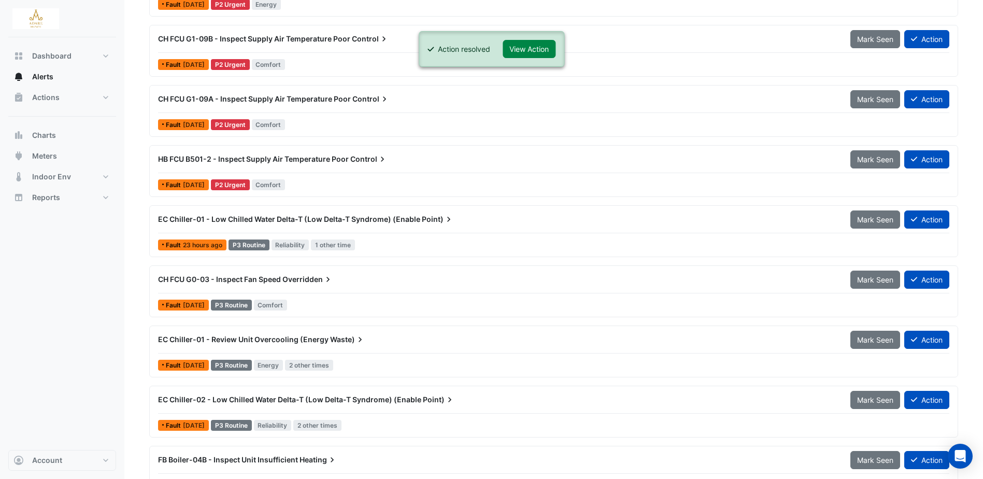
click at [310, 159] on span "HB FCU B501-2 - Inspect Supply Air Temperature Poor" at bounding box center [253, 158] width 191 height 9
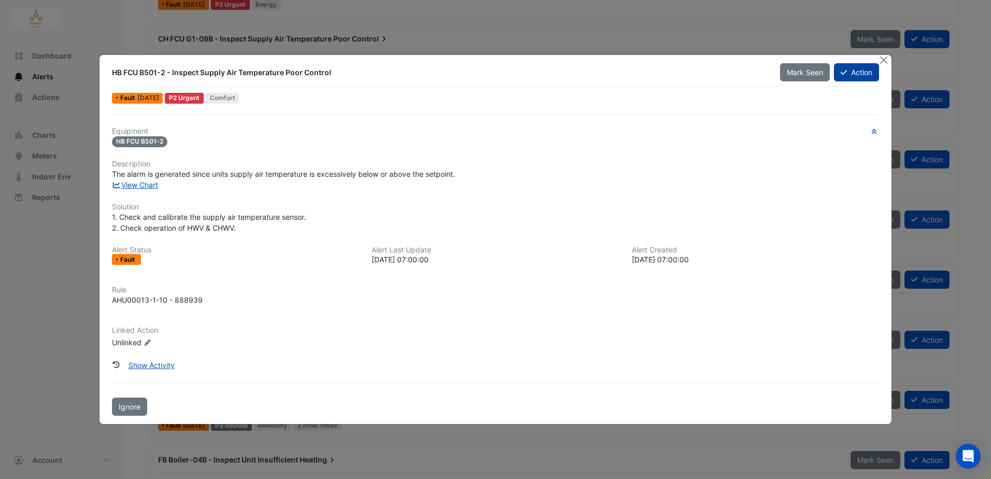
click at [862, 71] on button "Action" at bounding box center [856, 72] width 45 height 18
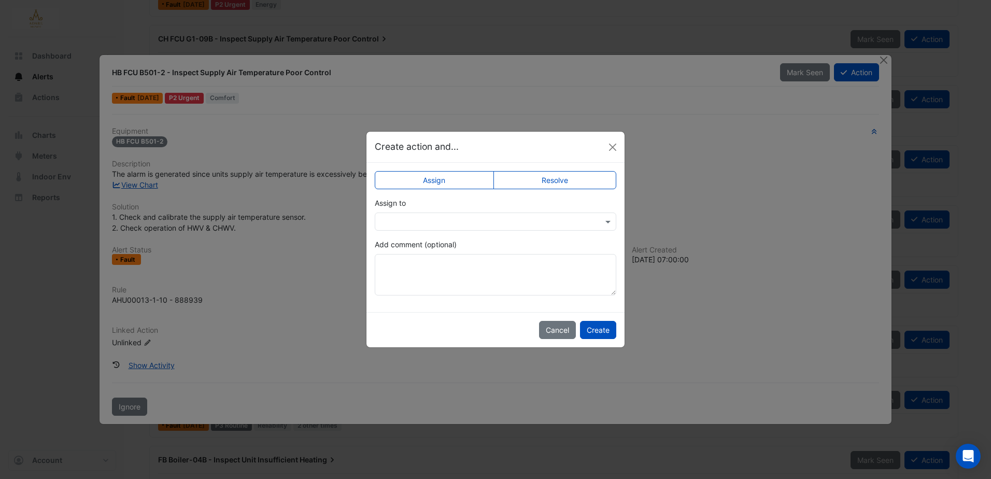
click at [554, 169] on div "Assign Resolve Assign to Add comment (optional)" at bounding box center [495, 237] width 258 height 149
click at [552, 177] on label "Resolve" at bounding box center [554, 180] width 123 height 18
click at [598, 329] on button "Create" at bounding box center [598, 330] width 36 height 18
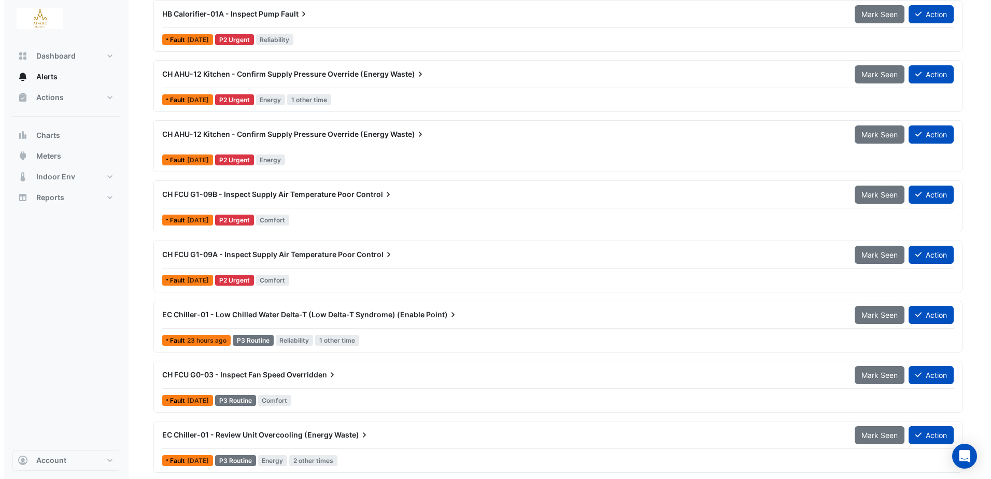
scroll to position [801, 0]
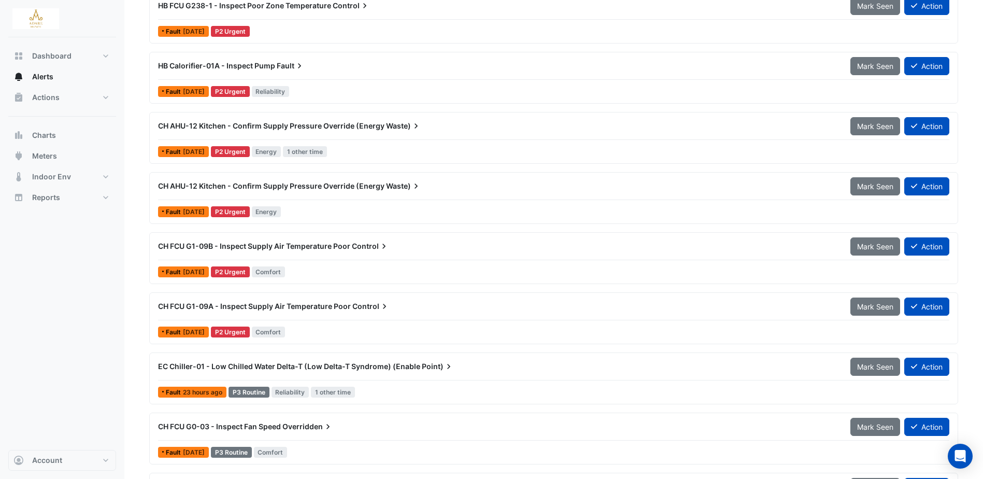
click at [367, 183] on span "CH AHU-12 Kitchen - Confirm Supply Pressure Override (Energy" at bounding box center [271, 185] width 226 height 9
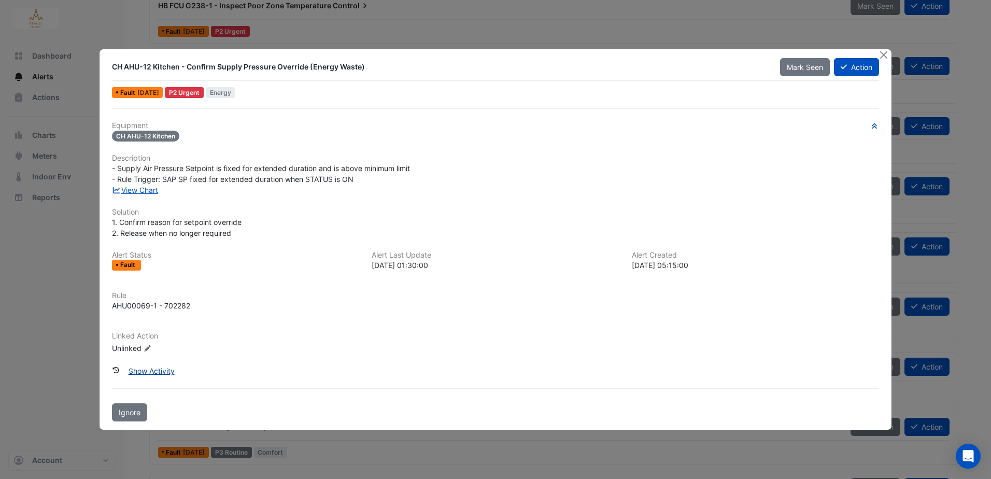
click at [163, 369] on button "Show Activity" at bounding box center [152, 371] width 60 height 18
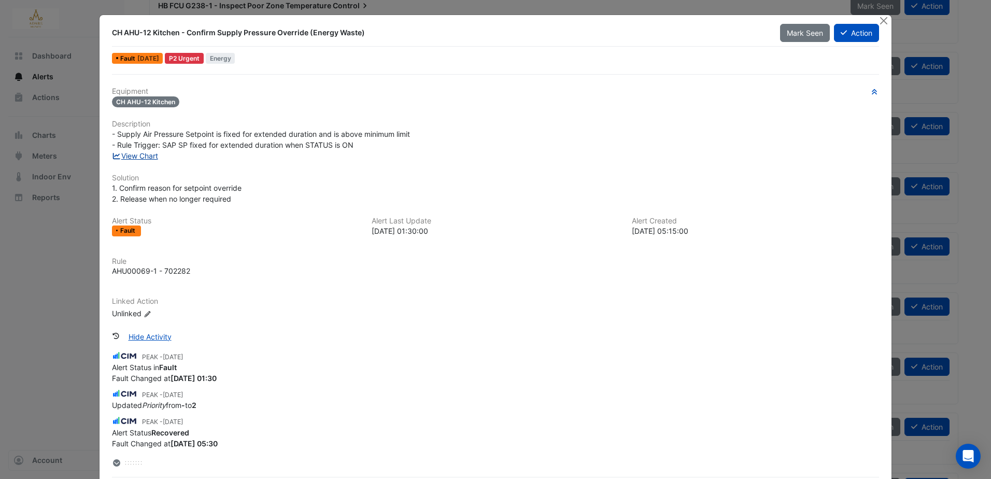
click at [129, 159] on link "View Chart" at bounding box center [135, 155] width 46 height 9
click at [149, 156] on link "View Chart" at bounding box center [135, 155] width 46 height 9
click at [851, 27] on button "Action" at bounding box center [856, 33] width 45 height 18
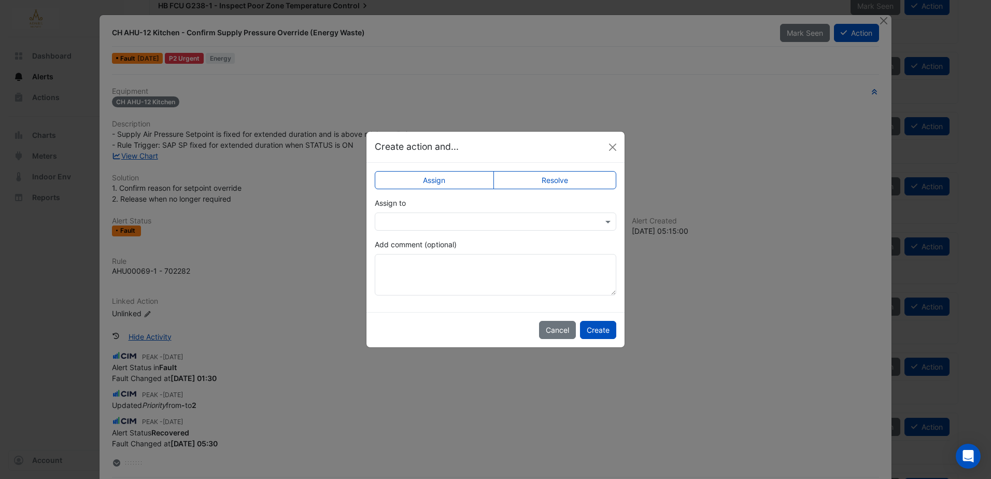
click at [567, 181] on label "Resolve" at bounding box center [554, 180] width 123 height 18
click at [503, 220] on input "text" at bounding box center [484, 222] width 209 height 11
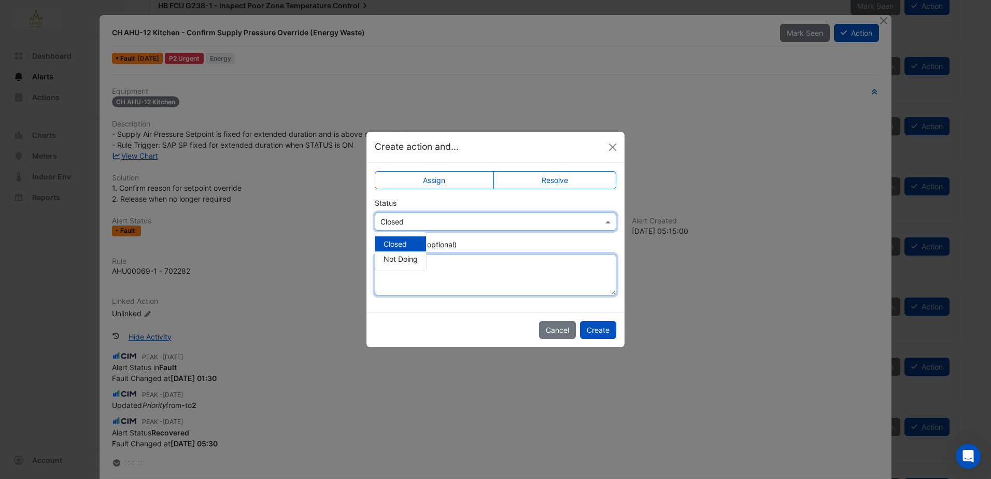
click at [453, 286] on textarea "Add comment (optional)" at bounding box center [495, 274] width 241 height 41
click at [467, 277] on textarea "Add comment (optional)" at bounding box center [495, 274] width 241 height 41
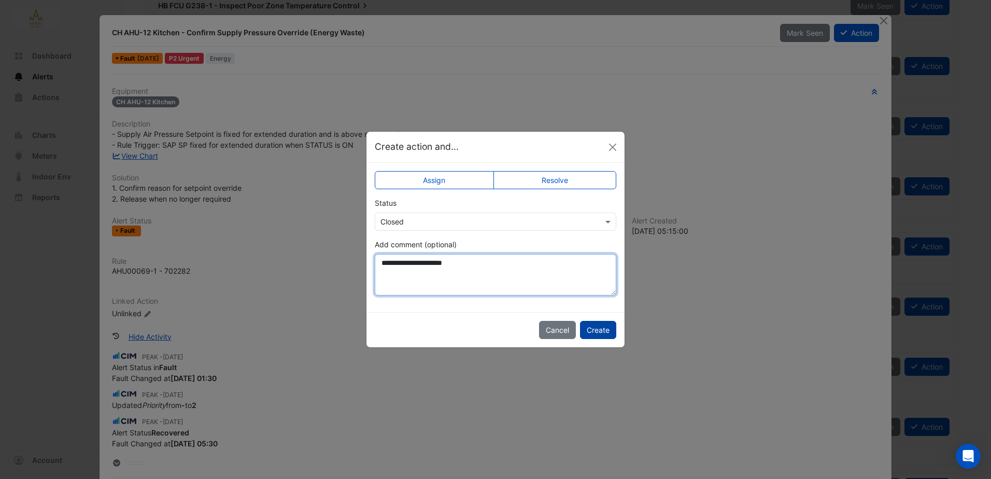
type textarea "**********"
click at [600, 328] on button "Create" at bounding box center [598, 330] width 36 height 18
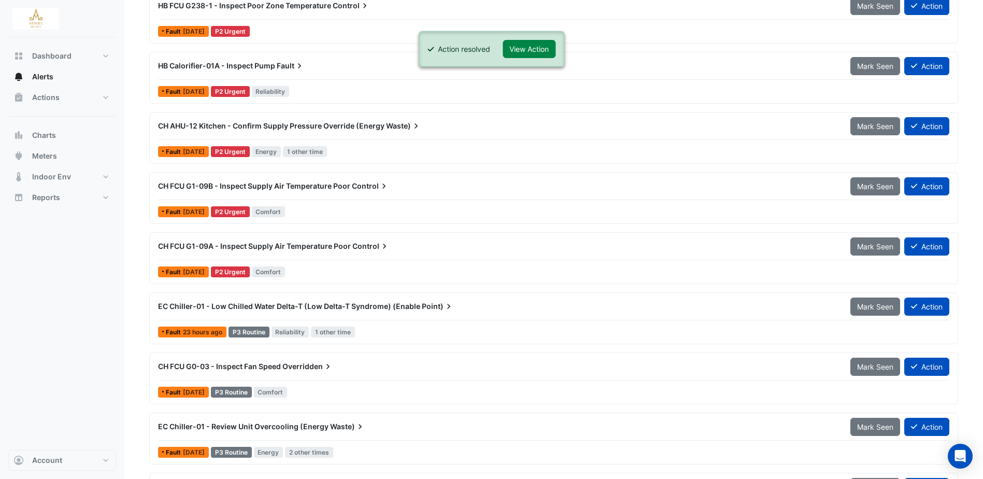
click at [346, 127] on span "CH AHU-12 Kitchen - Confirm Supply Pressure Override (Energy" at bounding box center [271, 125] width 226 height 9
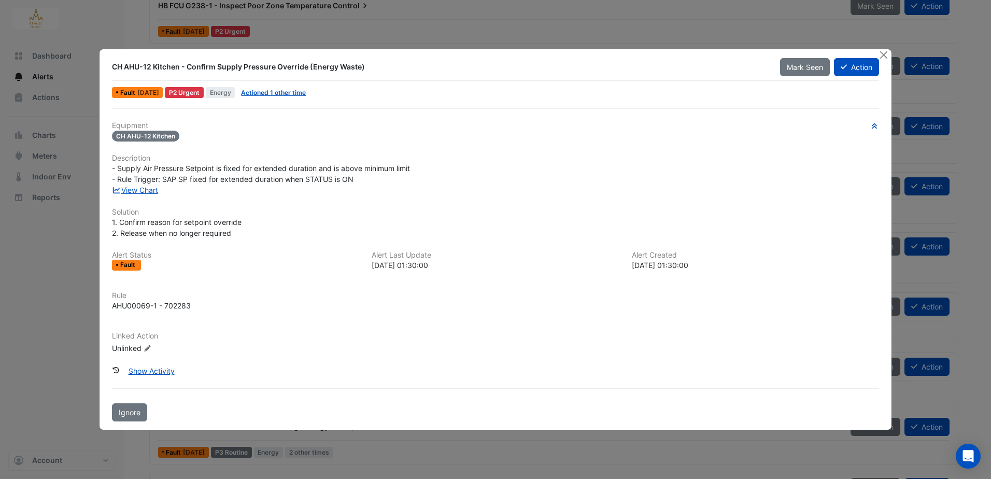
click at [853, 76] on div "CH AHU-12 Kitchen - Confirm Supply Pressure Override (Energy Waste) Mark Seen A…" at bounding box center [495, 67] width 779 height 19
click at [855, 65] on button "Action" at bounding box center [856, 67] width 45 height 18
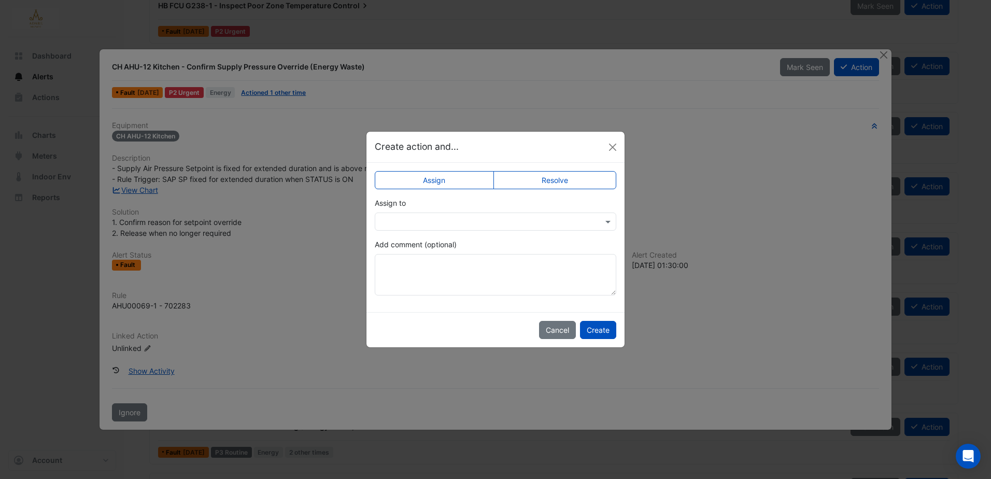
drag, startPoint x: 542, startPoint y: 176, endPoint x: 542, endPoint y: 181, distance: 5.2
click at [542, 177] on label "Resolve" at bounding box center [554, 180] width 123 height 18
click at [513, 230] on div "Select Status × Closed" at bounding box center [495, 221] width 241 height 18
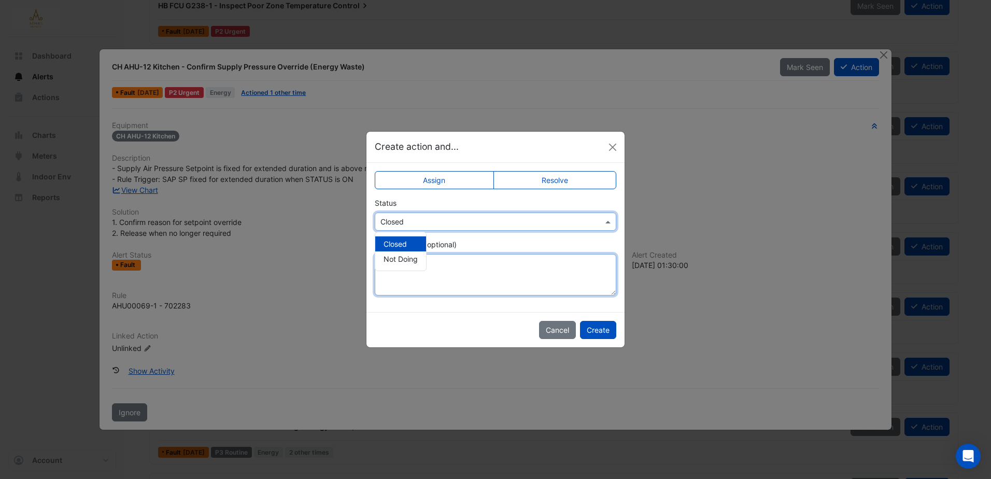
click at [450, 275] on textarea "Add comment (optional)" at bounding box center [495, 274] width 241 height 41
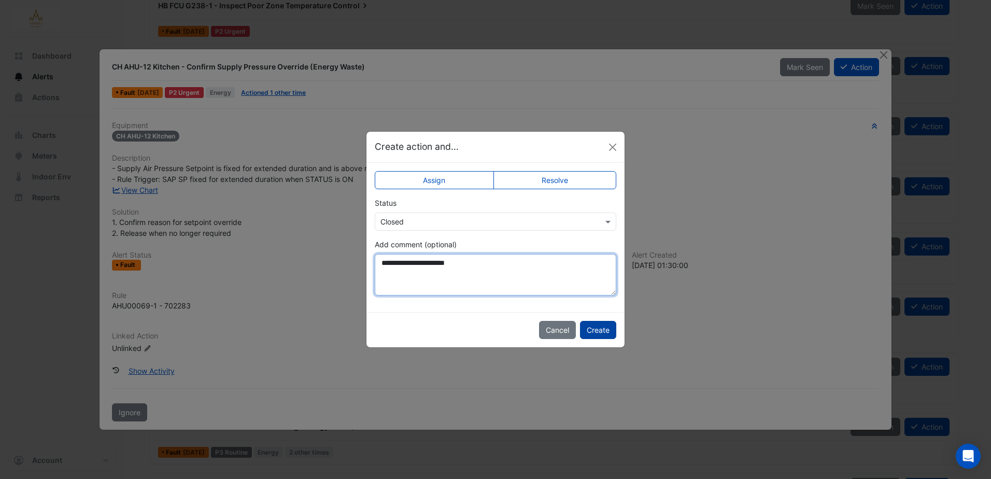
type textarea "**********"
click at [599, 334] on button "Create" at bounding box center [598, 330] width 36 height 18
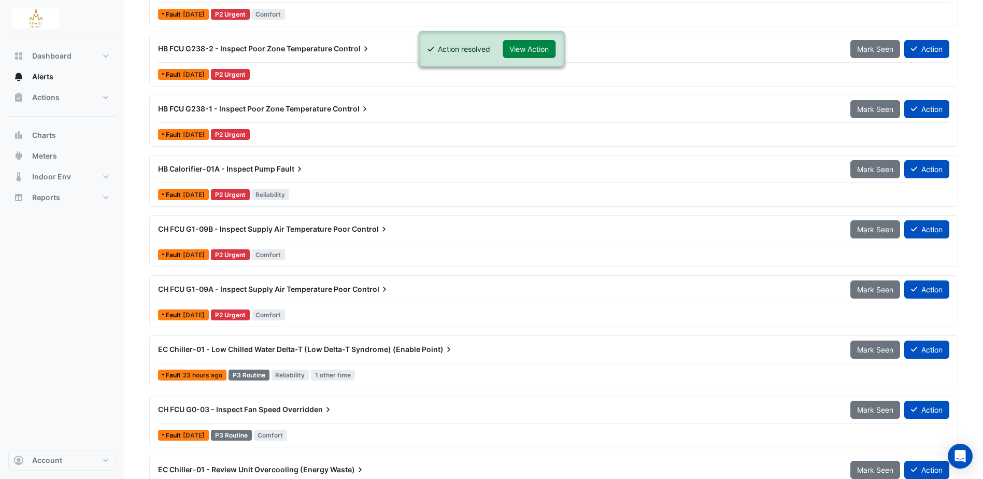
scroll to position [698, 0]
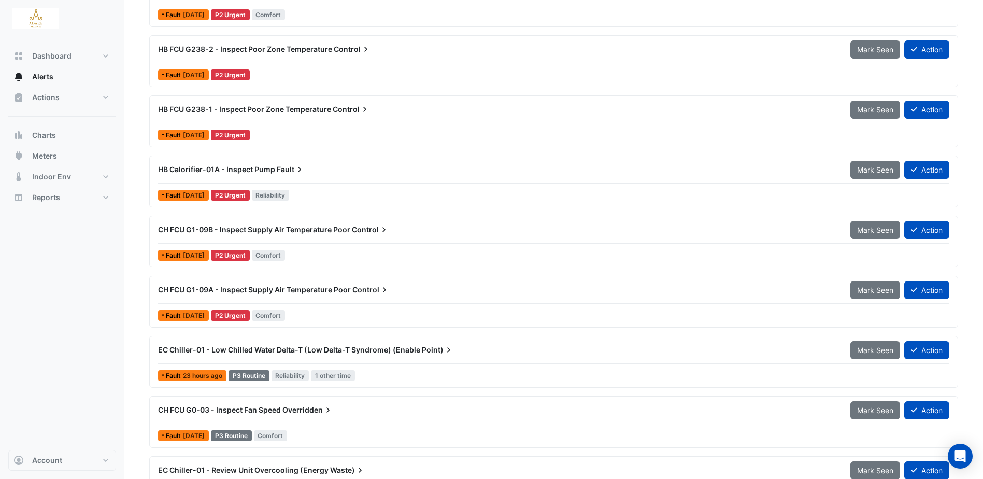
click at [280, 165] on span "Fault" at bounding box center [291, 169] width 28 height 10
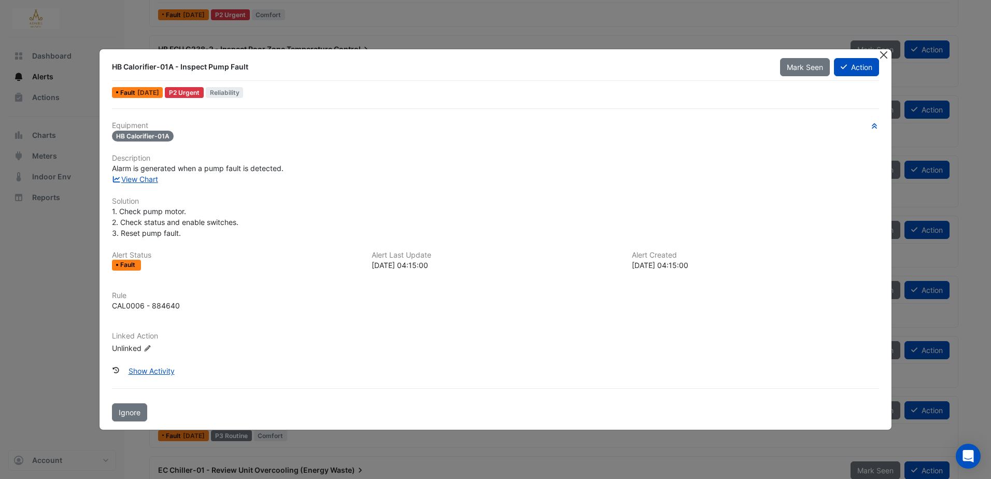
click at [883, 58] on button "Close" at bounding box center [883, 54] width 11 height 11
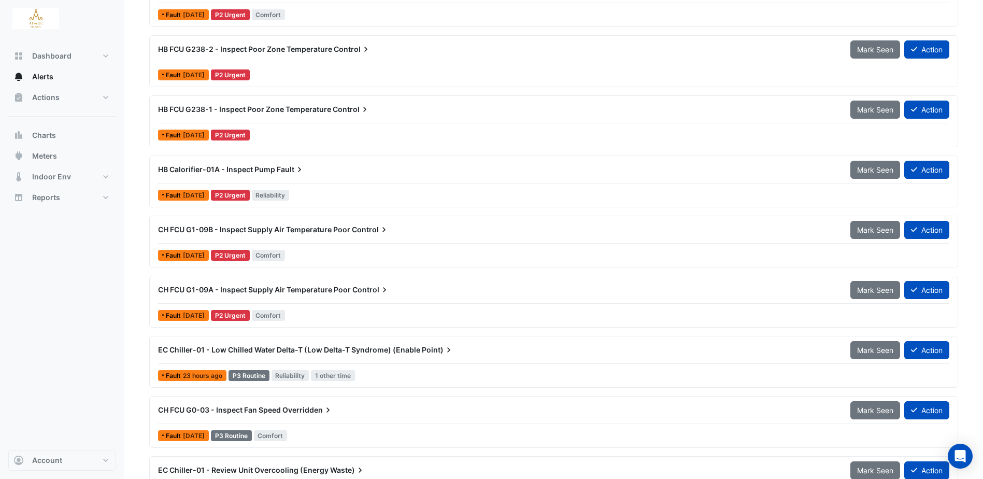
click at [214, 166] on span "HB Calorifier-01A - Inspect Pump" at bounding box center [216, 169] width 117 height 9
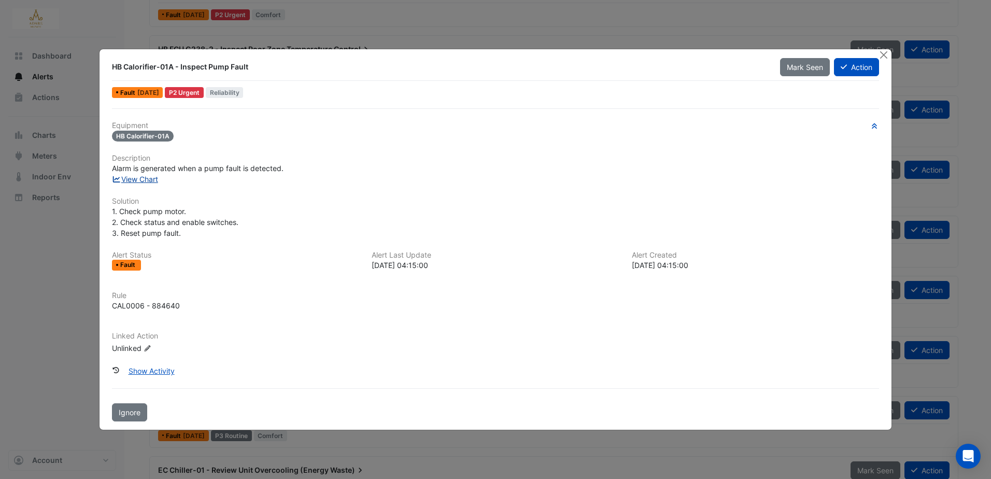
click at [140, 179] on link "View Chart" at bounding box center [135, 179] width 46 height 9
click at [268, 135] on div "HB Calorifier-01A" at bounding box center [495, 136] width 767 height 12
drag, startPoint x: 110, startPoint y: 67, endPoint x: 253, endPoint y: 68, distance: 142.5
click at [253, 68] on div "HB Calorifier-01A - Inspect Pump Fault" at bounding box center [439, 67] width 667 height 19
copy div "HB Calorifier-01A - Inspect Pump Fault"
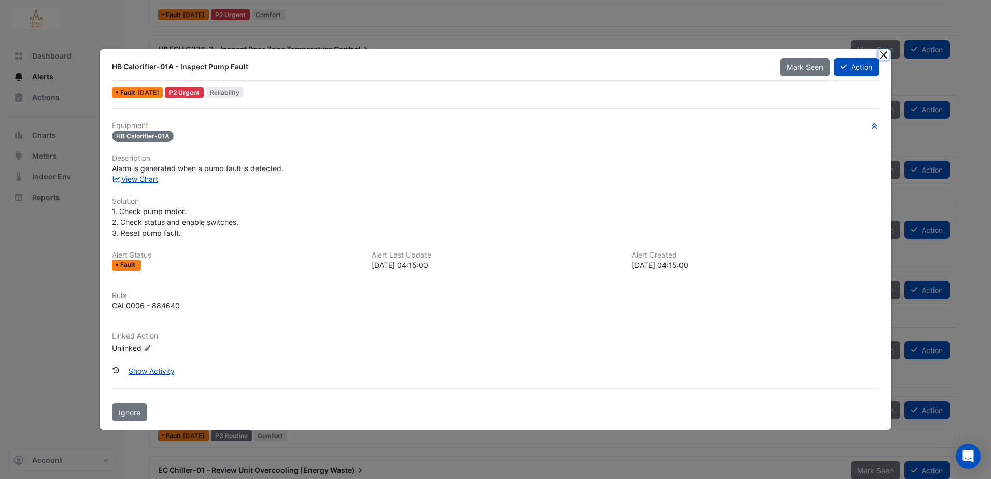
click at [884, 51] on button "Close" at bounding box center [883, 54] width 11 height 11
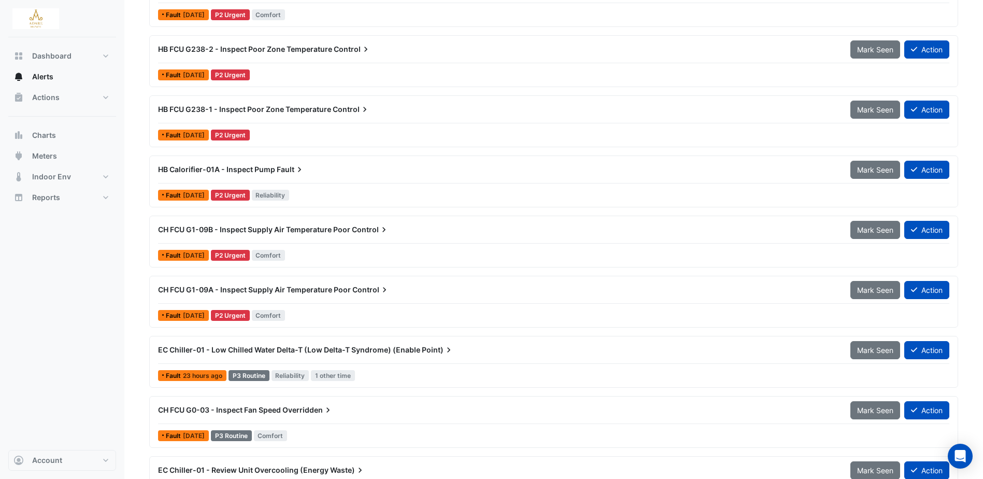
click at [263, 169] on span "HB Calorifier-01A - Inspect Pump" at bounding box center [216, 169] width 117 height 9
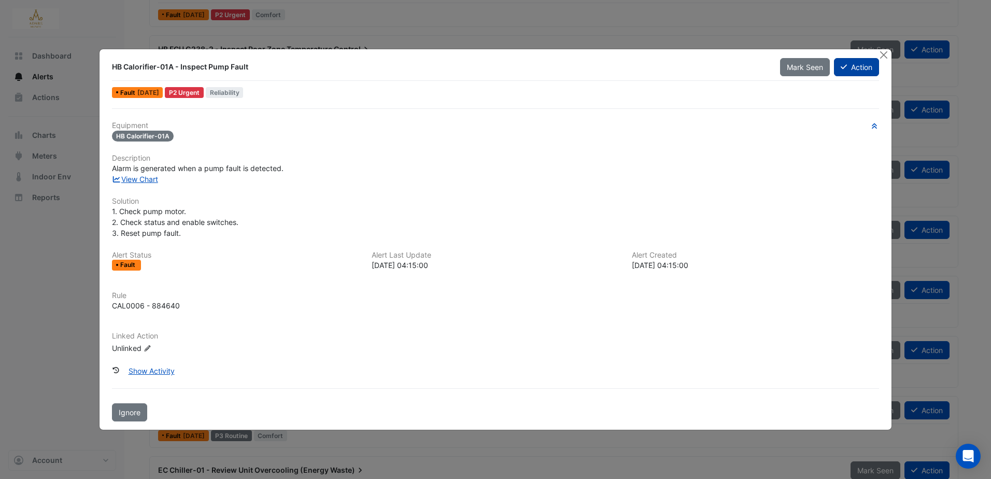
click at [851, 69] on button "Action" at bounding box center [856, 67] width 45 height 18
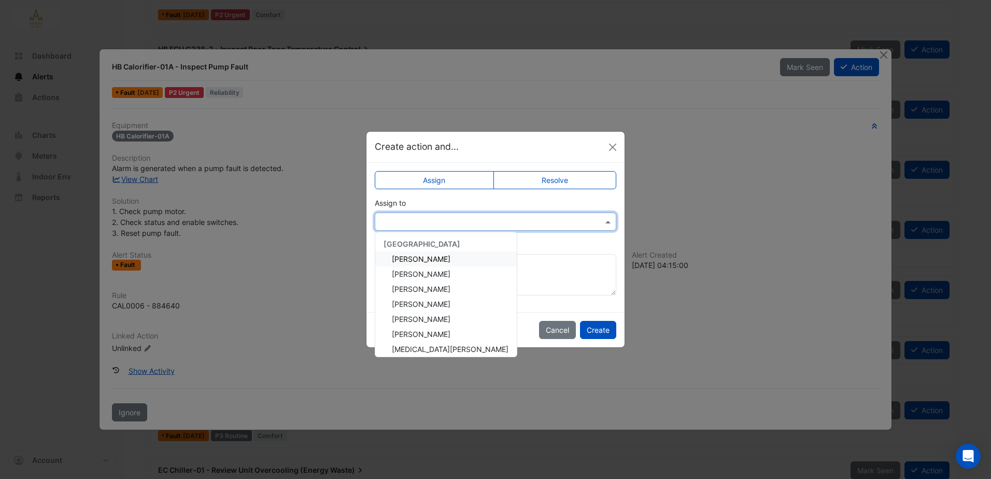
click at [454, 215] on div at bounding box center [495, 221] width 241 height 18
click at [429, 275] on span "Eddie Reale" at bounding box center [421, 273] width 59 height 9
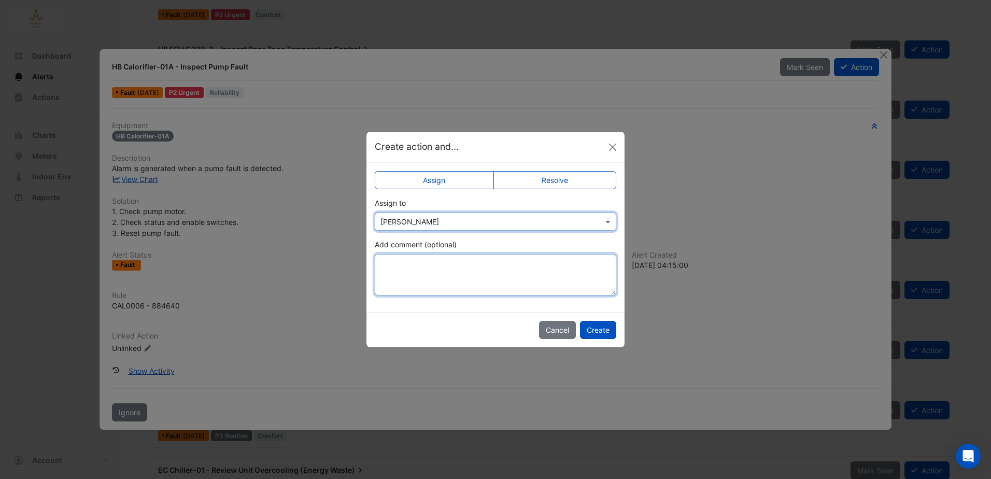
click at [422, 260] on textarea "Add comment (optional)" at bounding box center [495, 274] width 241 height 41
click at [442, 269] on textarea "Add comment (optional)" at bounding box center [495, 274] width 241 height 41
paste textarea "**********"
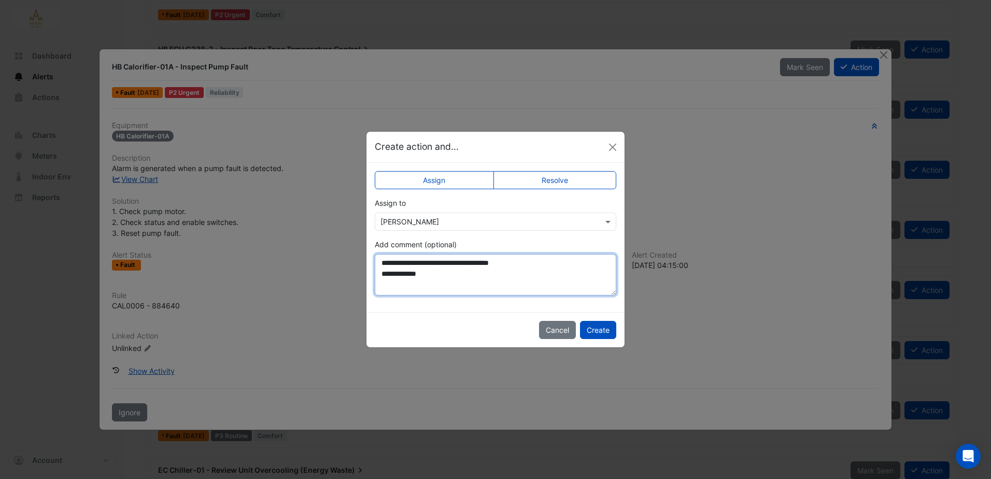
click at [541, 265] on textarea "**********" at bounding box center [495, 274] width 241 height 41
click at [535, 272] on textarea "**********" at bounding box center [495, 274] width 241 height 41
type textarea "**********"
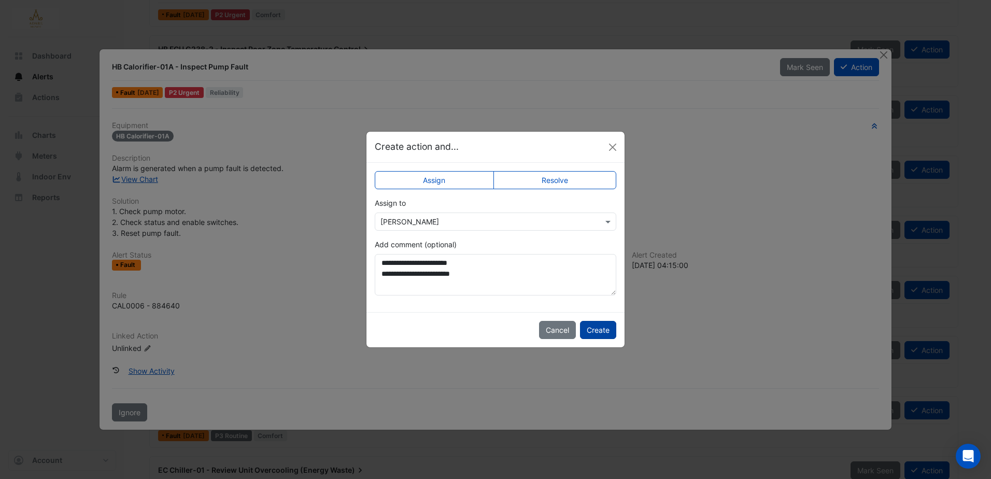
click at [602, 324] on button "Create" at bounding box center [598, 330] width 36 height 18
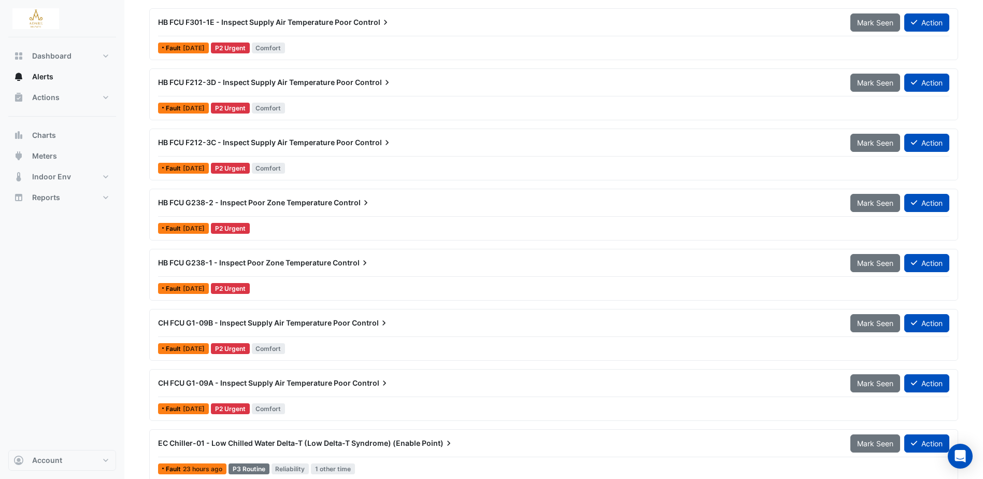
scroll to position [596, 0]
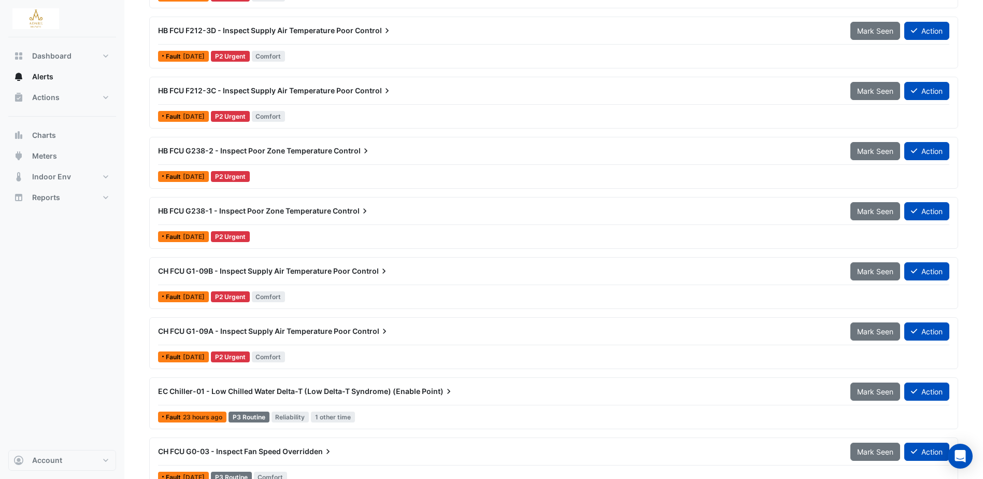
click at [314, 330] on span "CH FCU G1-09A - Inspect Supply Air Temperature Poor" at bounding box center [254, 330] width 193 height 9
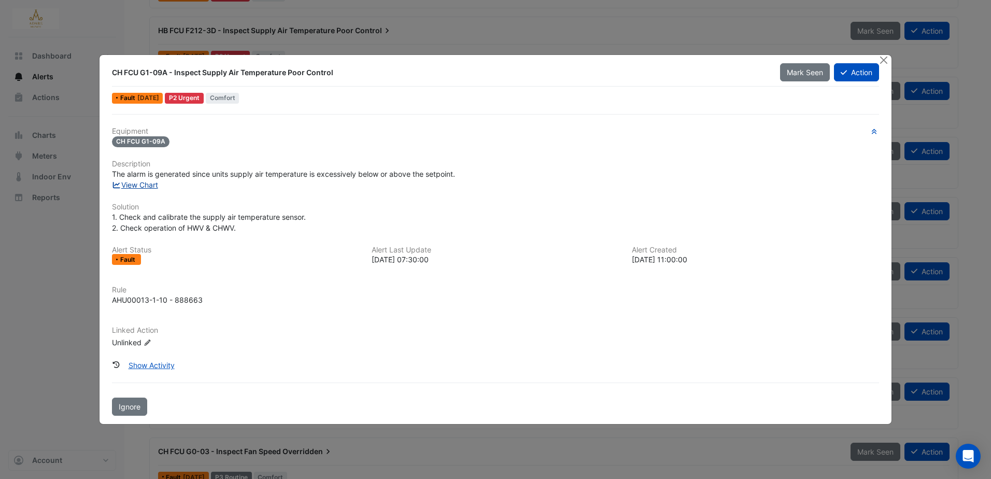
click at [145, 181] on link "View Chart" at bounding box center [135, 184] width 46 height 9
click at [157, 361] on button "Show Activity" at bounding box center [152, 365] width 60 height 18
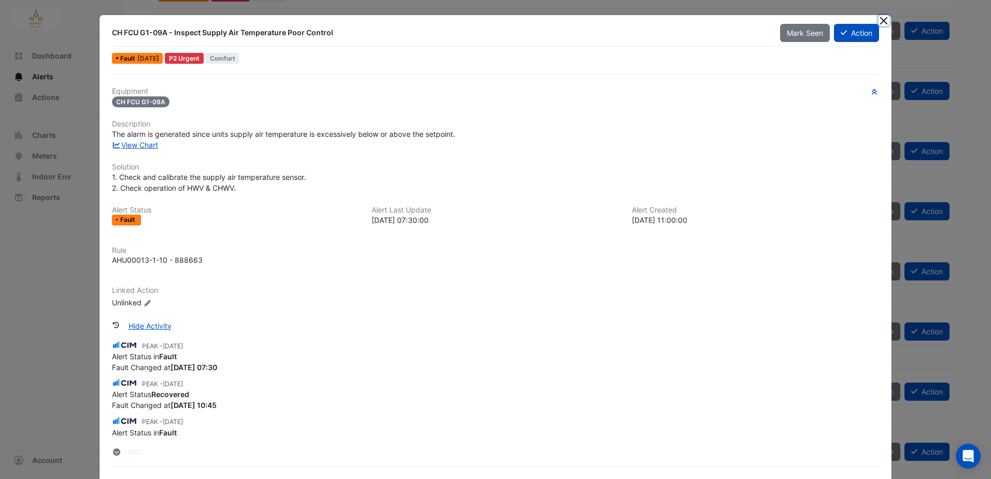
click at [878, 20] on button "Close" at bounding box center [883, 20] width 11 height 11
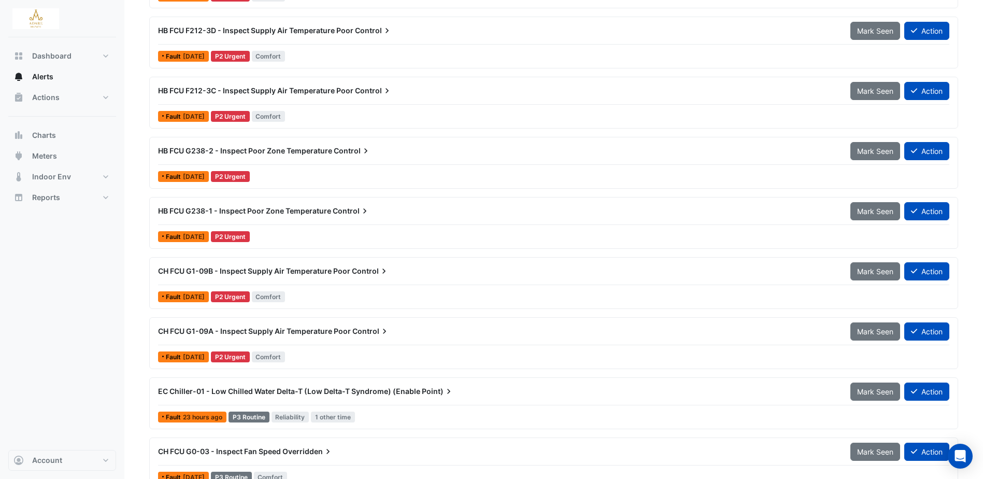
click at [262, 328] on span "CH FCU G1-09A - Inspect Supply Air Temperature Poor" at bounding box center [254, 330] width 193 height 9
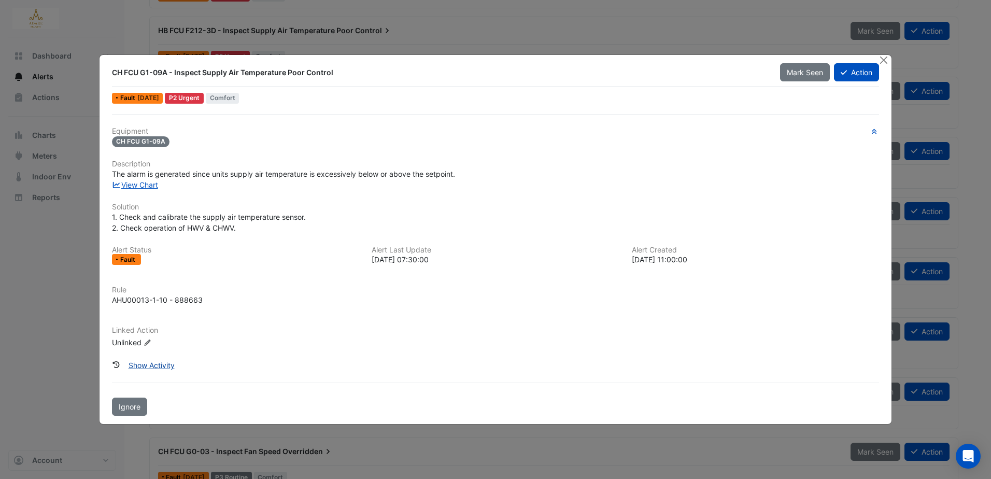
click at [138, 363] on button "Show Activity" at bounding box center [152, 365] width 60 height 18
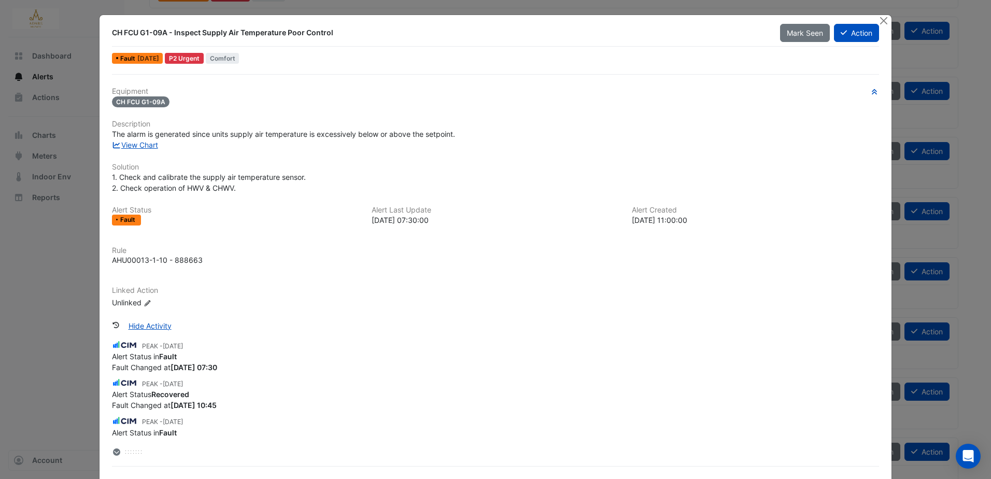
click at [144, 304] on icon "Edit Linked Action" at bounding box center [148, 303] width 8 height 6
click at [191, 309] on input "text" at bounding box center [159, 306] width 82 height 11
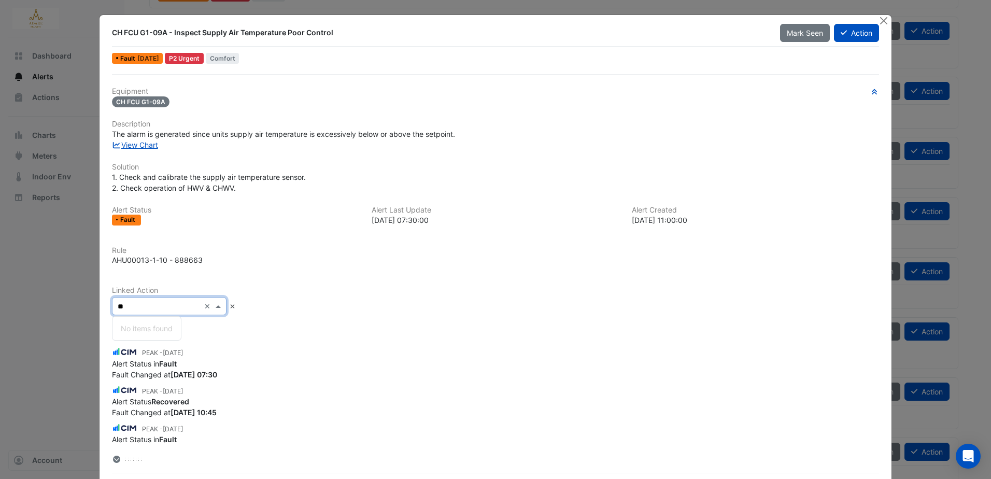
type input "*"
click at [149, 326] on div "Type to search" at bounding box center [145, 328] width 67 height 15
type input "*"
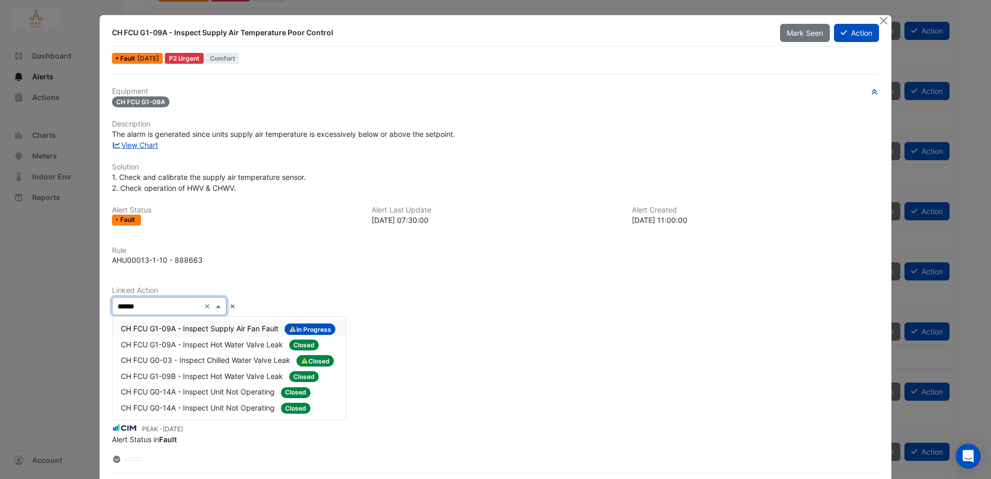
type input "******"
click at [157, 327] on span "CH FCU G1-09A - Inspect Supply Air Fan Fault" at bounding box center [201, 328] width 160 height 9
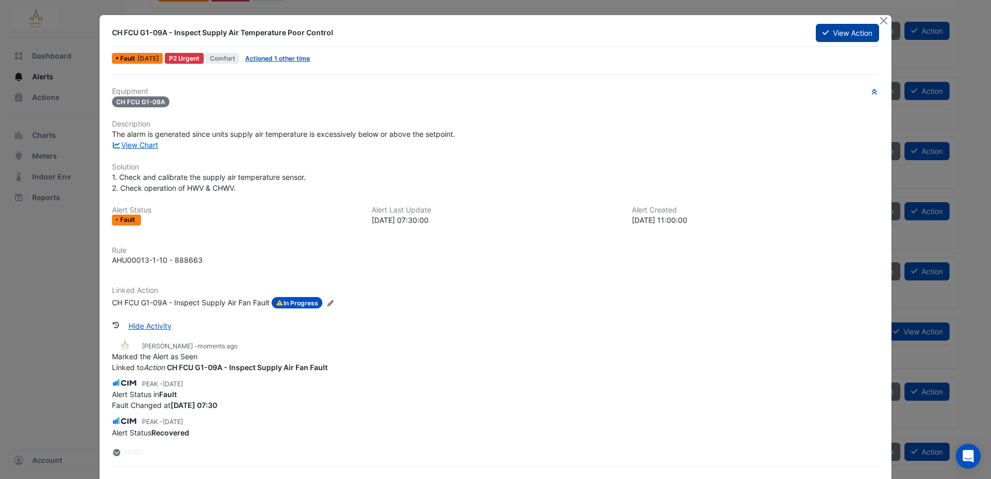
click at [833, 35] on button "View Action" at bounding box center [847, 33] width 63 height 18
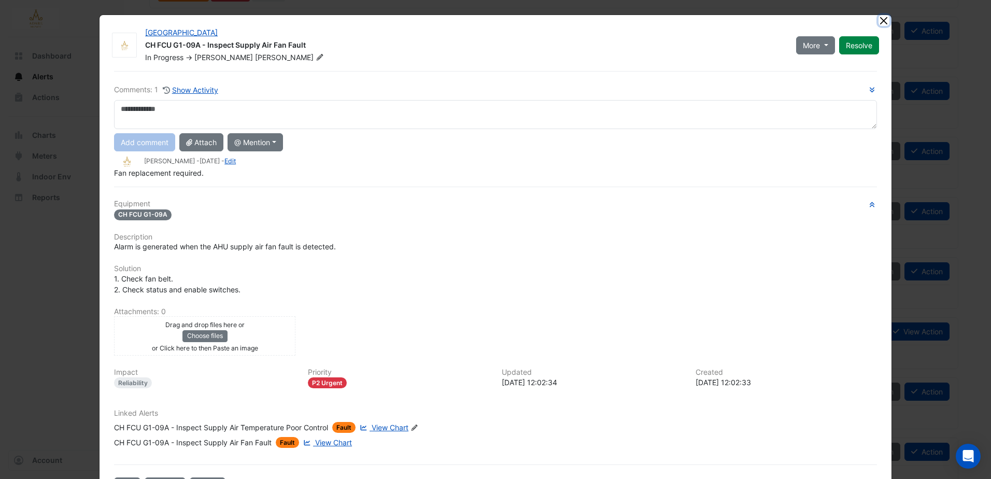
click at [878, 18] on button "Close" at bounding box center [883, 20] width 11 height 11
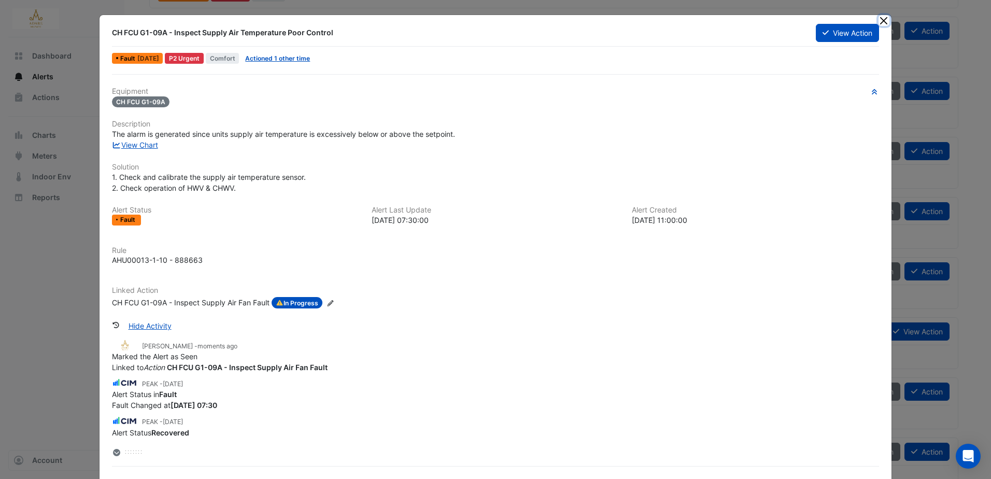
click at [878, 20] on button "Close" at bounding box center [883, 20] width 11 height 11
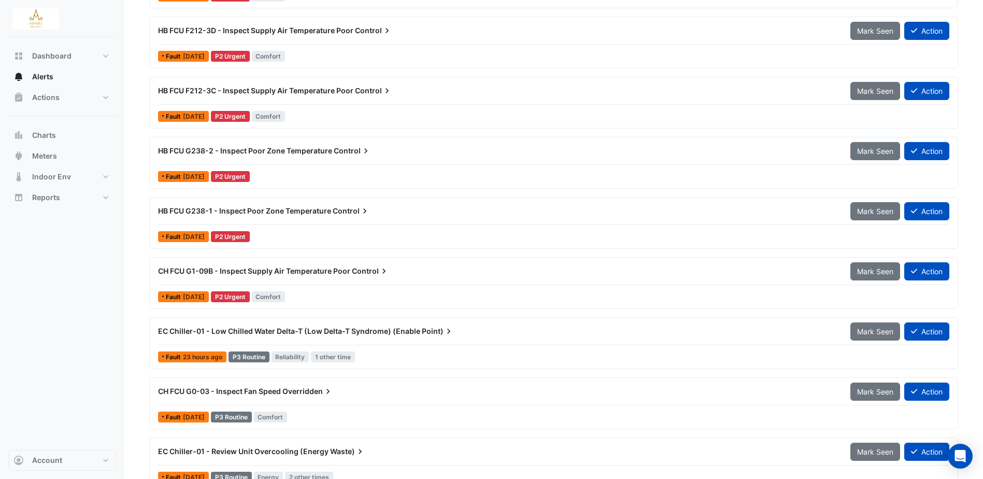
click at [318, 265] on div "CH FCU G1-09B - Inspect Supply Air Temperature Poor Control" at bounding box center [498, 271] width 692 height 19
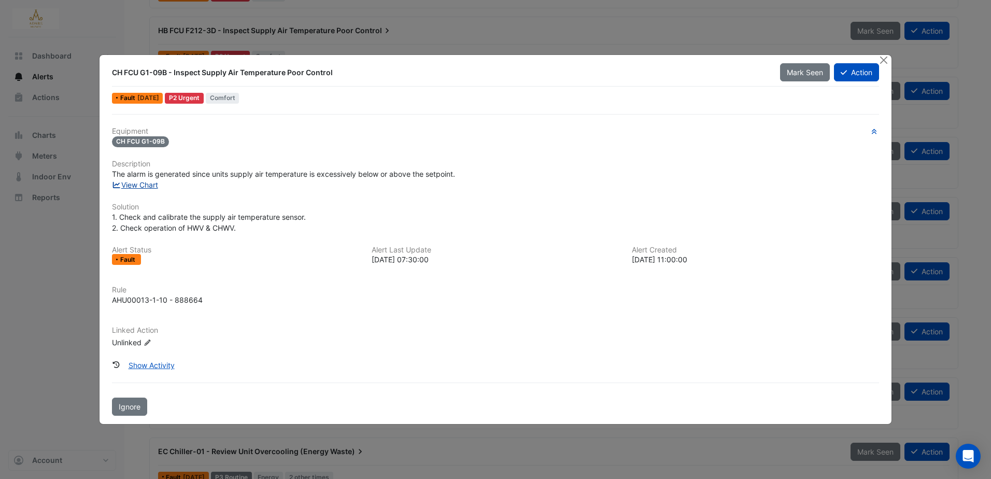
click at [148, 181] on link "View Chart" at bounding box center [135, 184] width 46 height 9
click at [163, 363] on button "Show Activity" at bounding box center [152, 365] width 60 height 18
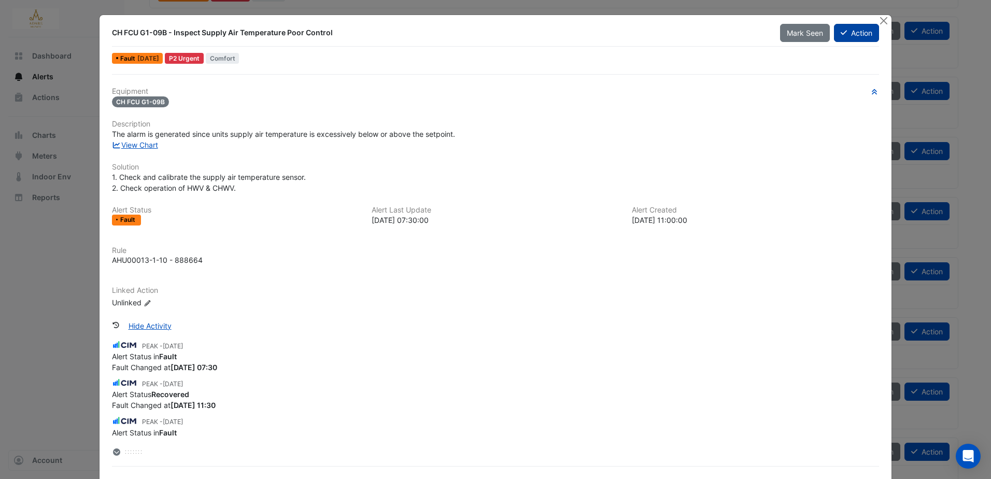
click at [849, 33] on button "Action" at bounding box center [856, 33] width 45 height 18
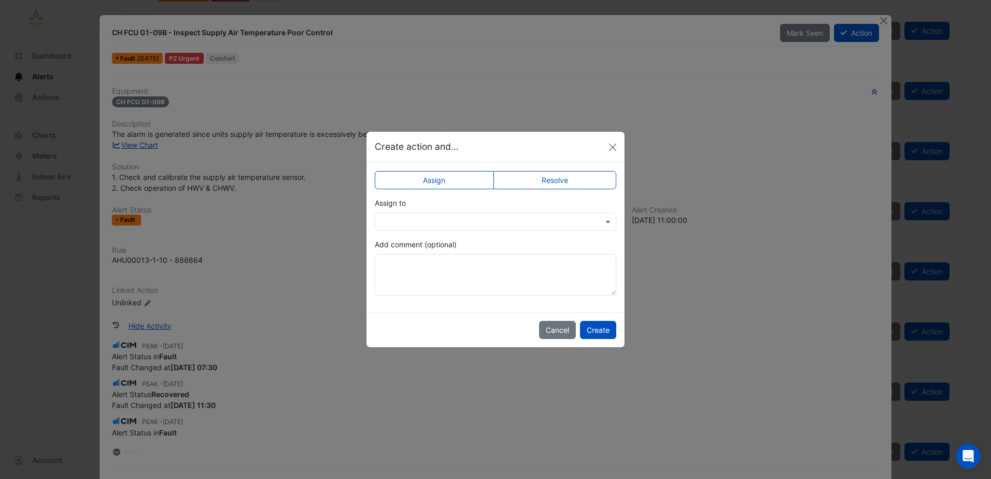
click at [575, 182] on label "Resolve" at bounding box center [554, 180] width 123 height 18
click at [609, 337] on button "Create" at bounding box center [598, 330] width 36 height 18
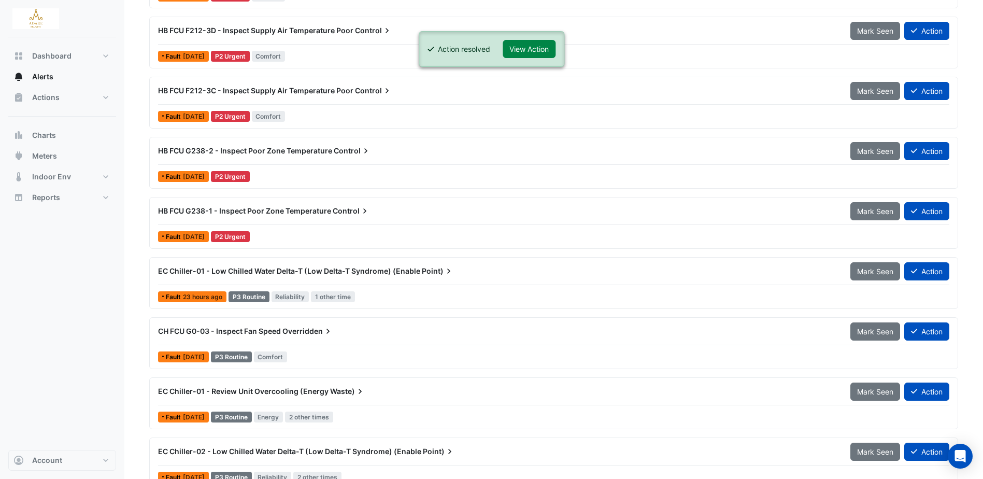
scroll to position [544, 0]
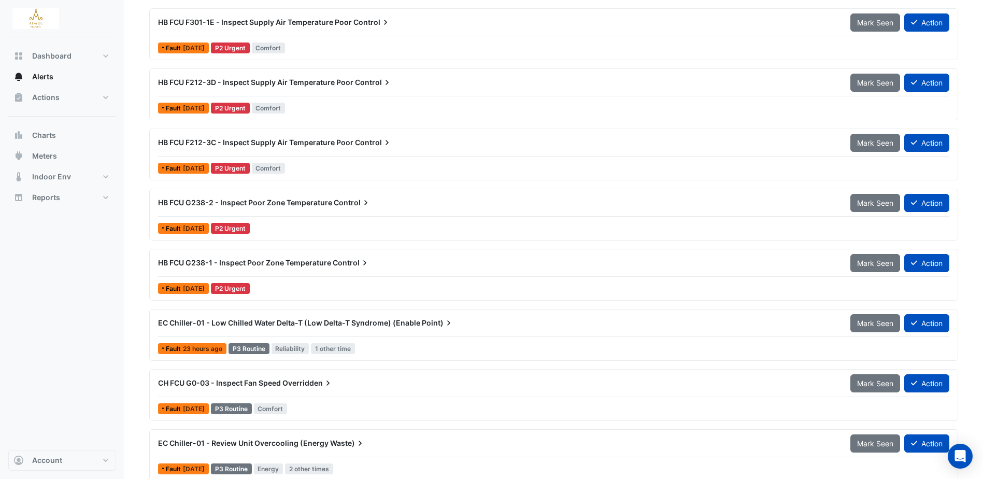
click at [297, 259] on span "HB FCU G238-1 - Inspect Poor Zone Temperature" at bounding box center [244, 262] width 173 height 9
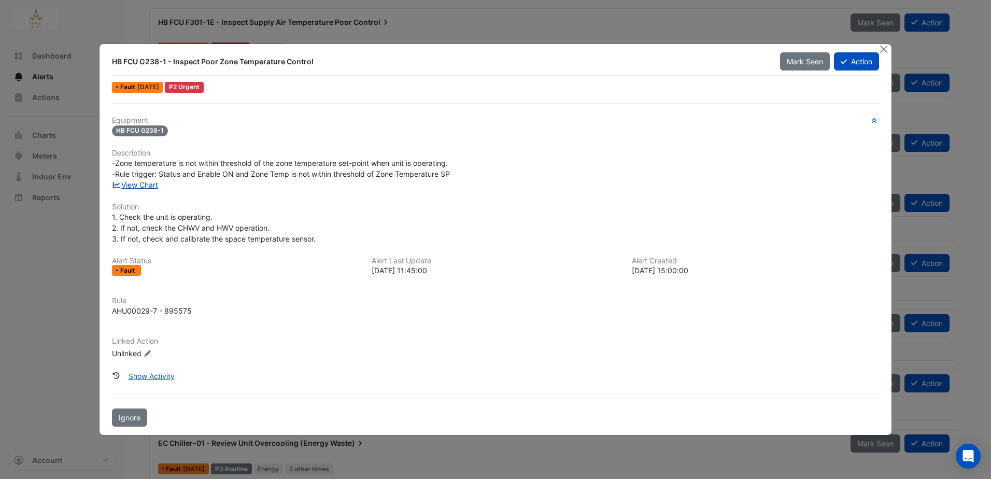
click at [149, 183] on link "View Chart" at bounding box center [135, 184] width 46 height 9
click at [856, 55] on button "Action" at bounding box center [856, 61] width 45 height 18
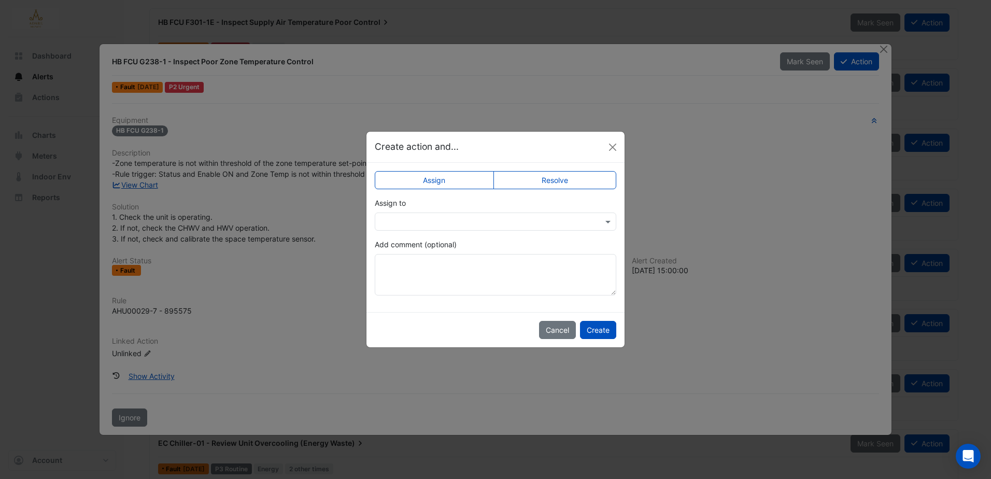
drag, startPoint x: 454, startPoint y: 207, endPoint x: 455, endPoint y: 220, distance: 13.0
click at [454, 208] on div "Assign to" at bounding box center [495, 213] width 241 height 33
click at [455, 220] on input "text" at bounding box center [484, 222] width 209 height 11
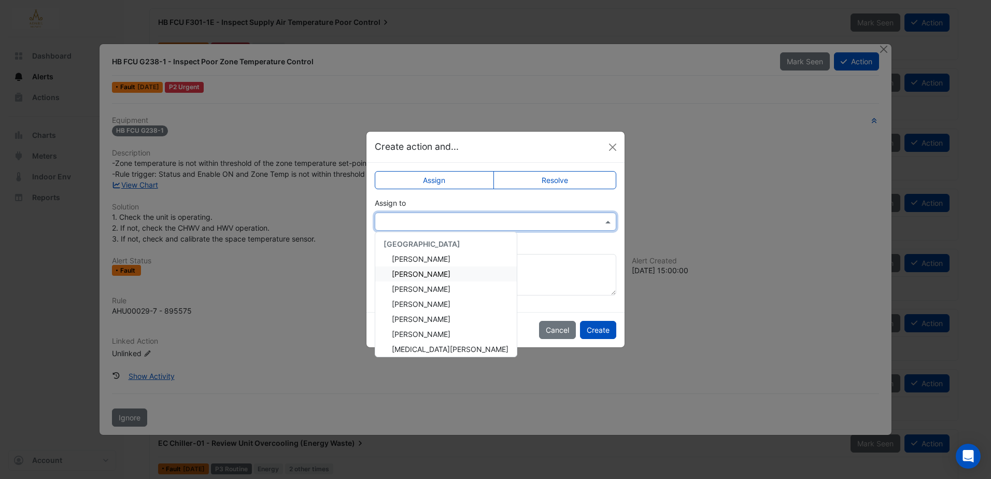
click at [432, 273] on div "Eddie Reale" at bounding box center [445, 273] width 141 height 15
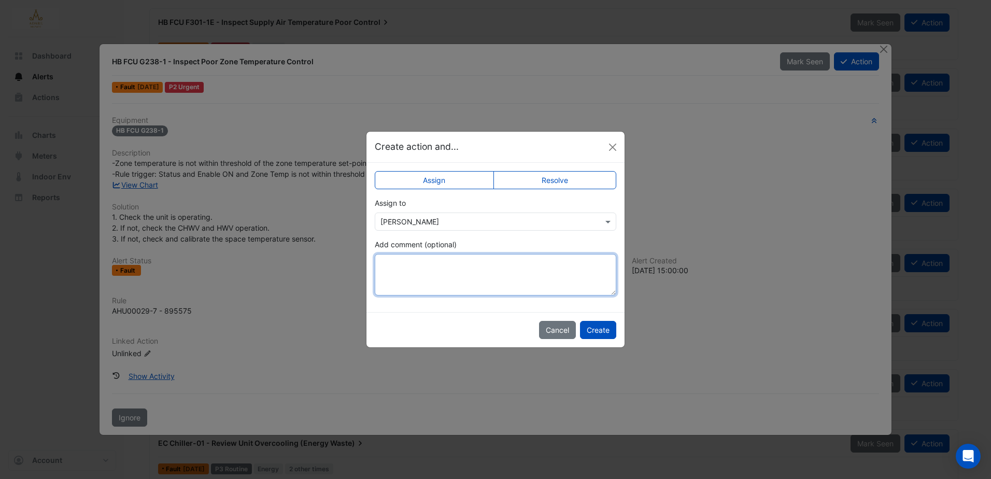
click at [427, 280] on textarea "Add comment (optional)" at bounding box center [495, 274] width 241 height 41
paste textarea "**********"
click at [496, 285] on textarea "**********" at bounding box center [495, 274] width 241 height 41
type textarea "**********"
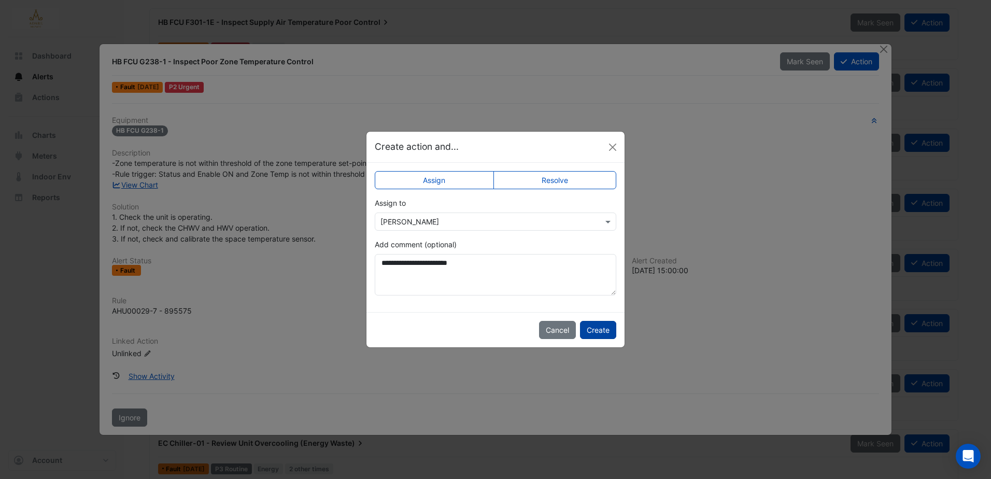
click at [609, 331] on button "Create" at bounding box center [598, 330] width 36 height 18
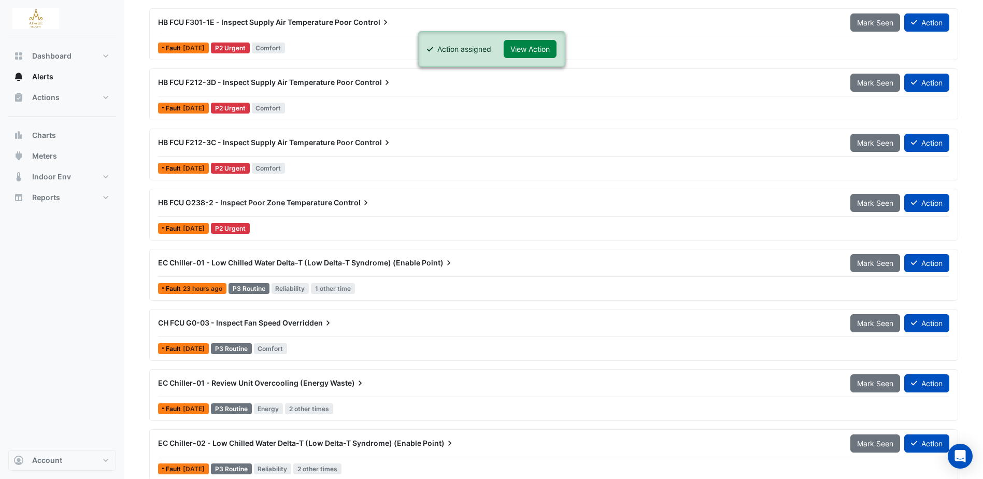
click at [286, 198] on span "HB FCU G238-2 - Inspect Poor Zone Temperature" at bounding box center [245, 202] width 174 height 9
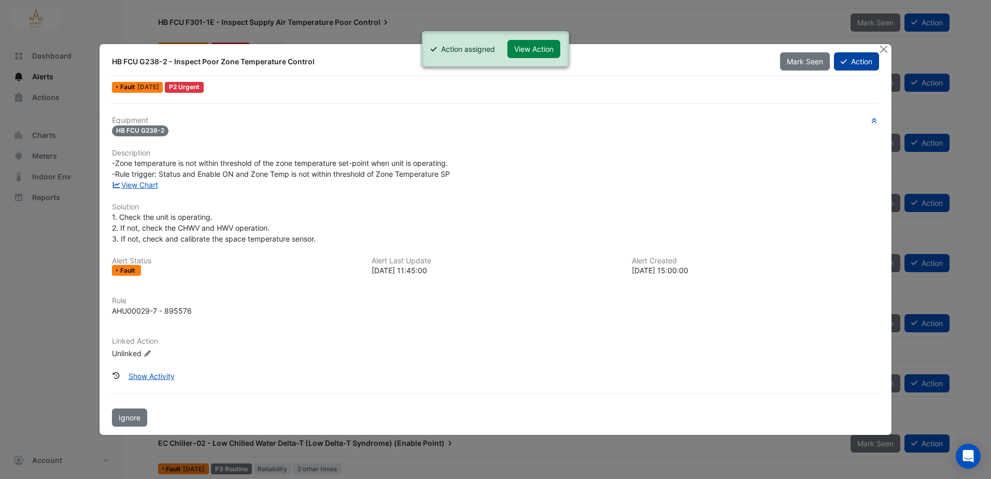
click at [858, 60] on button "Action" at bounding box center [856, 61] width 45 height 18
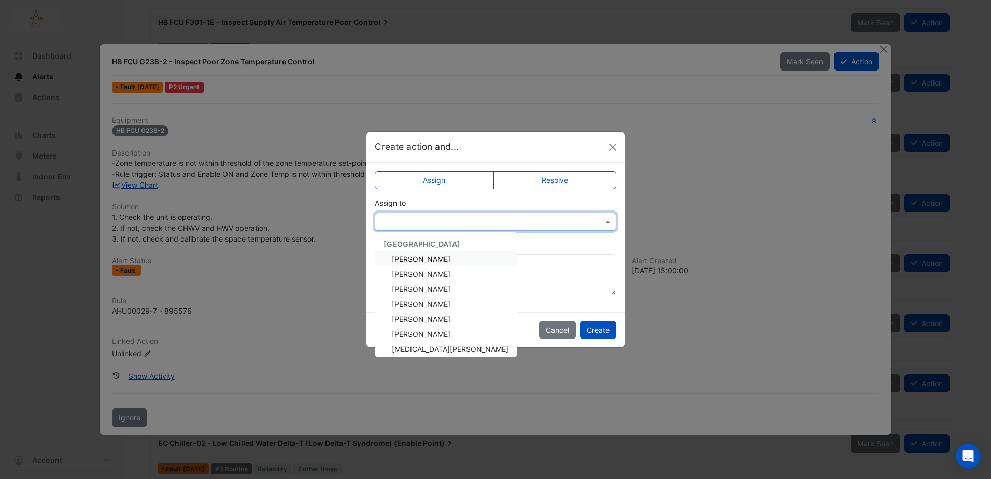
click at [476, 219] on input "text" at bounding box center [484, 222] width 209 height 11
drag, startPoint x: 408, startPoint y: 272, endPoint x: 416, endPoint y: 274, distance: 7.5
click at [408, 272] on span "Eddie Reale" at bounding box center [421, 273] width 59 height 9
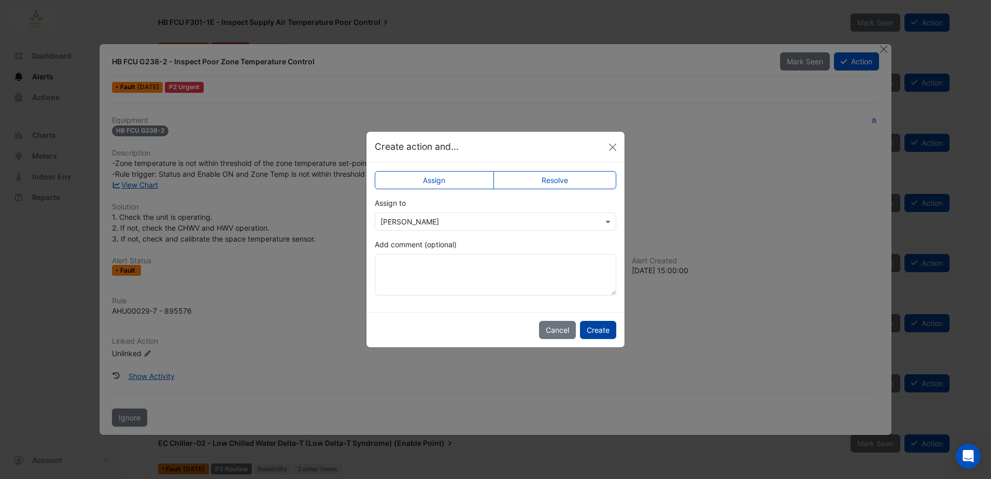
click at [602, 330] on button "Create" at bounding box center [598, 330] width 36 height 18
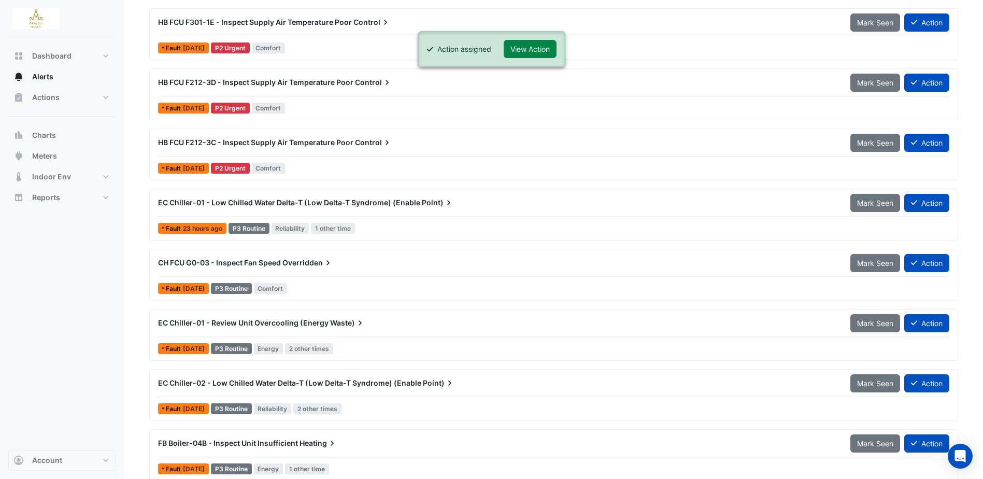
click at [631, 238] on div "EC Chiller-01 - Low Chilled Water Delta-T (Low Delta-T Syndrome) (Enable Point)…" at bounding box center [553, 215] width 809 height 52
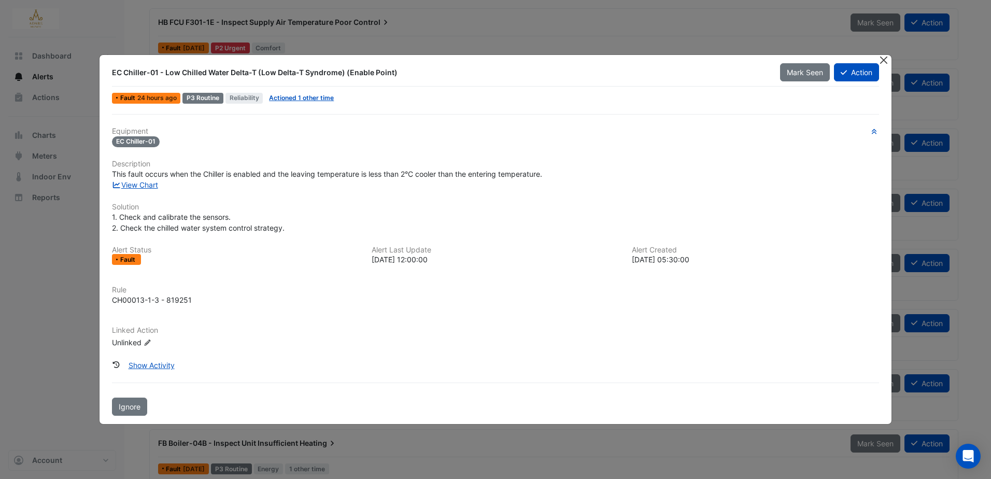
drag, startPoint x: 883, startPoint y: 61, endPoint x: 859, endPoint y: 68, distance: 24.9
click at [883, 61] on button "Close" at bounding box center [883, 60] width 11 height 11
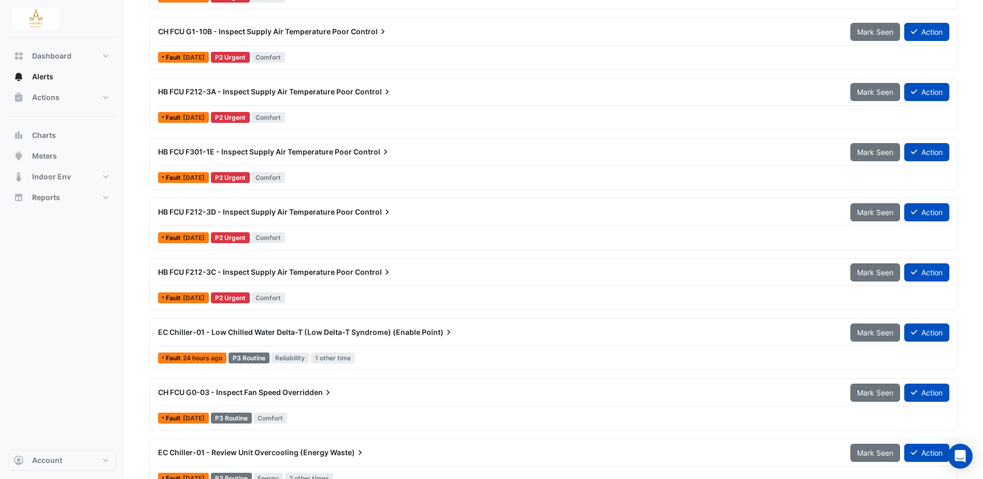
scroll to position [466, 0]
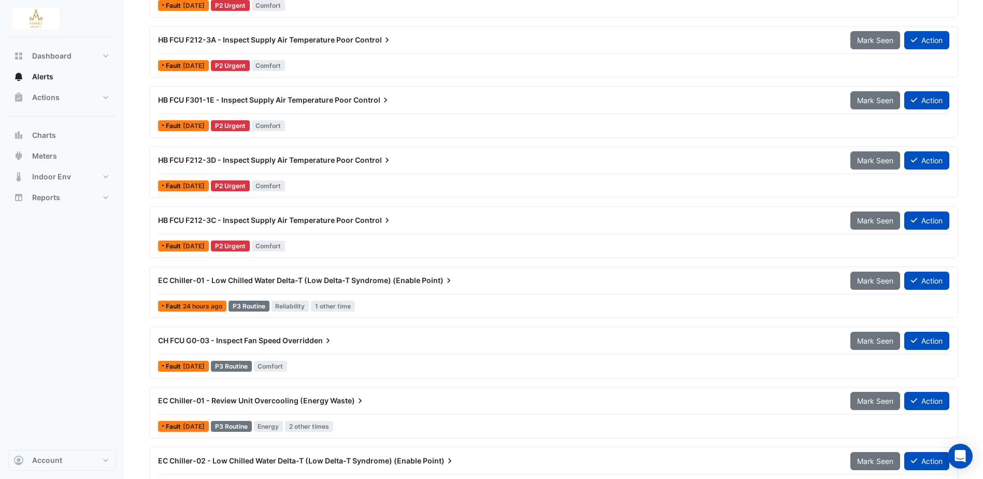
click at [267, 222] on span "HB FCU F212-3C - Inspect Supply Air Temperature Poor" at bounding box center [255, 220] width 195 height 9
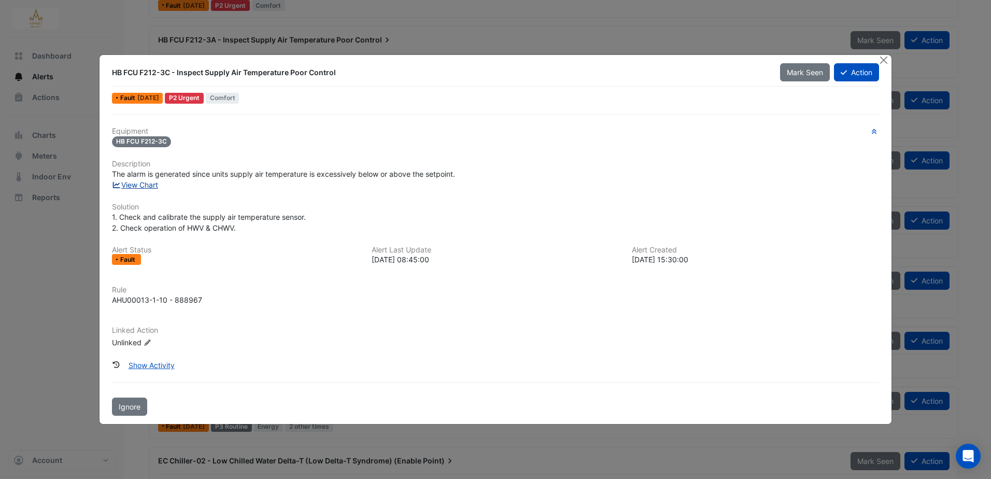
click at [141, 188] on link "View Chart" at bounding box center [135, 184] width 46 height 9
click at [885, 61] on button "Close" at bounding box center [883, 60] width 11 height 11
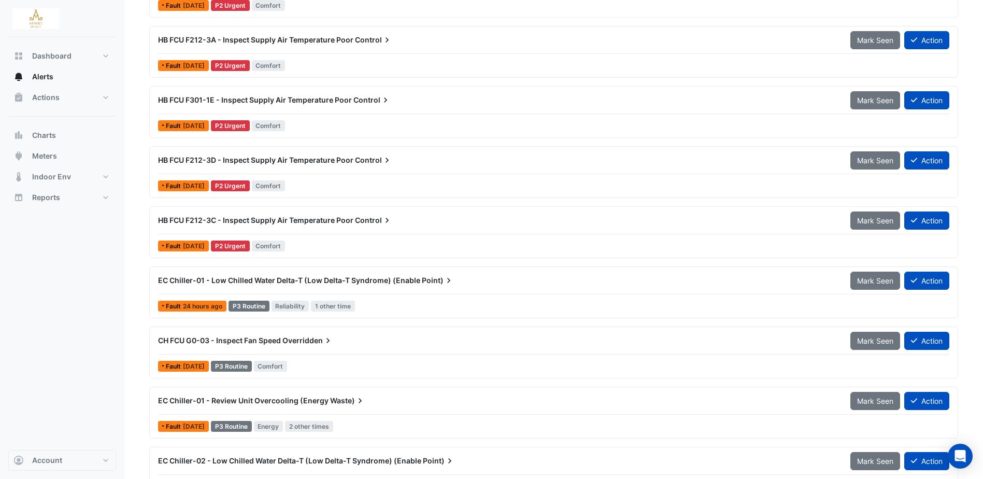
click at [268, 222] on span "HB FCU F212-3C - Inspect Supply Air Temperature Poor" at bounding box center [255, 220] width 195 height 9
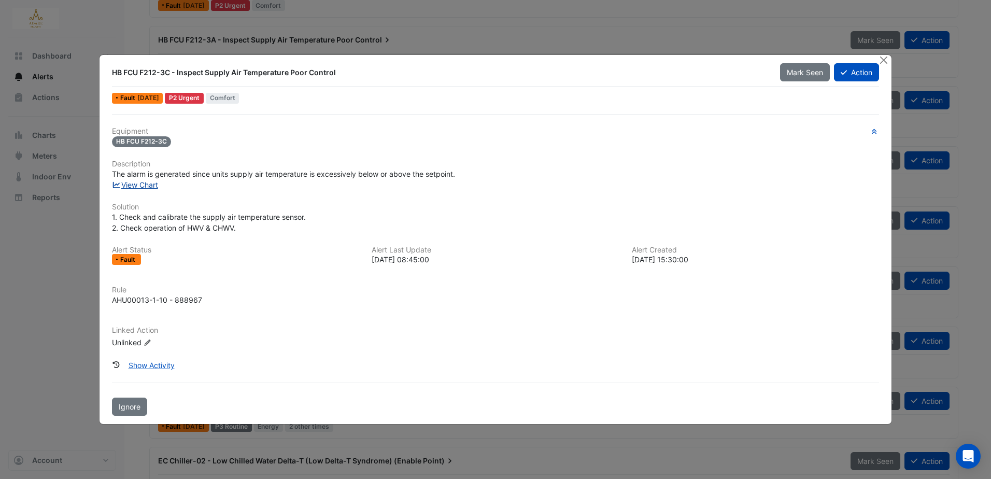
click at [131, 182] on link "View Chart" at bounding box center [135, 184] width 46 height 9
click at [885, 58] on button "Close" at bounding box center [883, 60] width 11 height 11
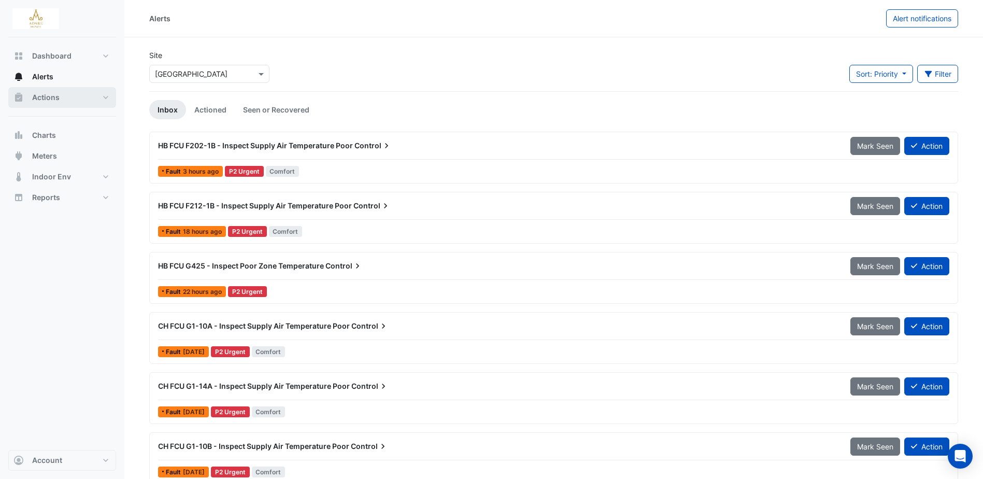
click at [49, 96] on span "Actions" at bounding box center [45, 97] width 27 height 10
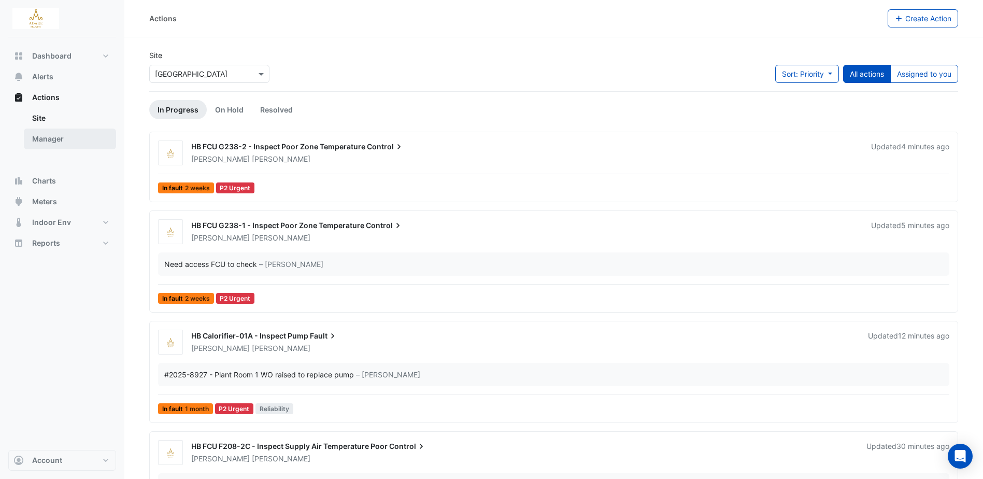
click at [49, 136] on link "Manager" at bounding box center [70, 139] width 92 height 21
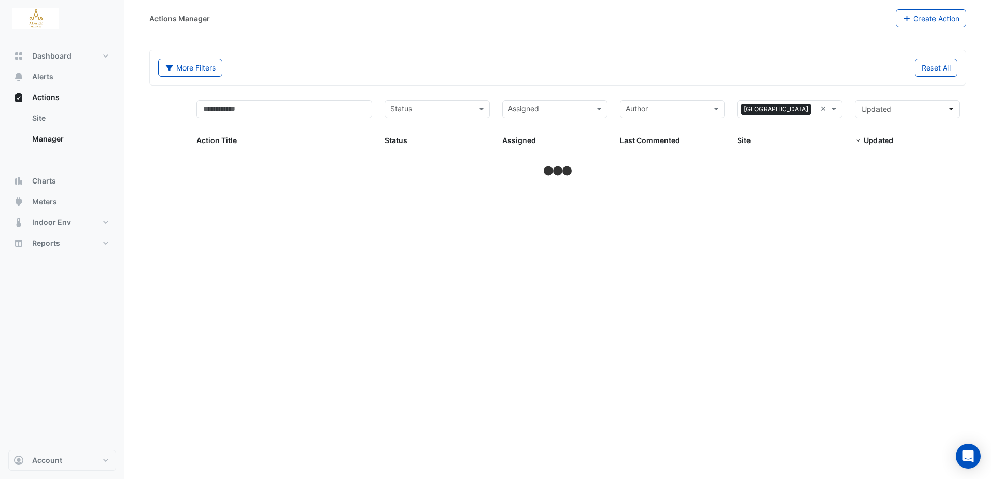
select select "***"
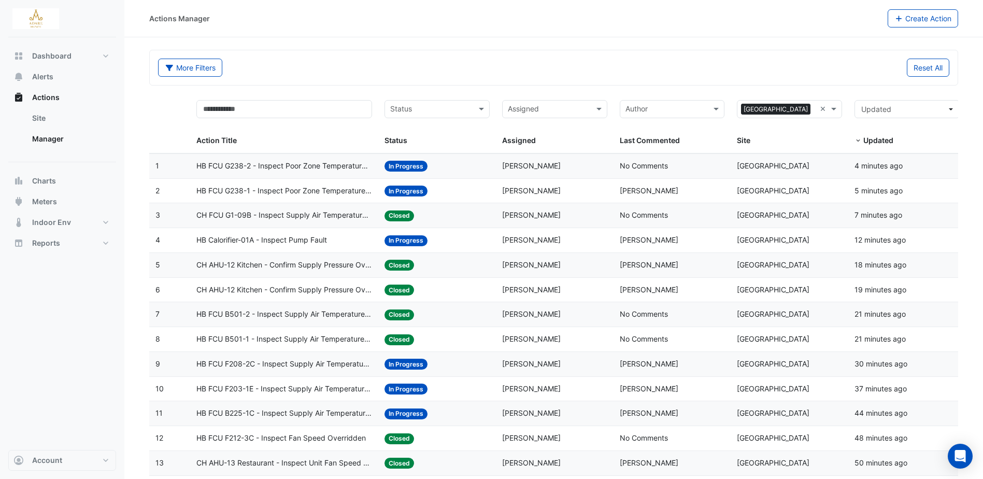
click at [437, 108] on input "text" at bounding box center [431, 110] width 82 height 12
click at [437, 147] on div "In Progress" at bounding box center [437, 146] width 104 height 15
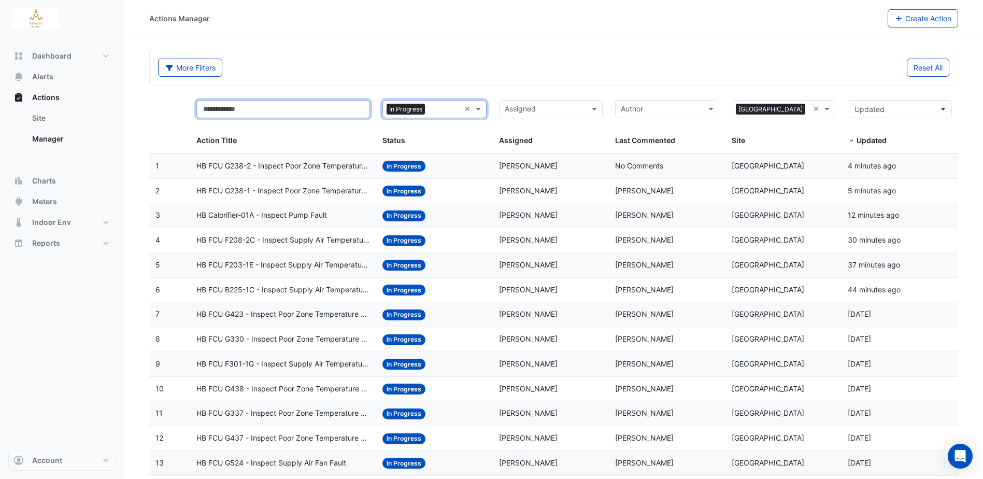
click at [263, 106] on input "text" at bounding box center [283, 109] width 174 height 18
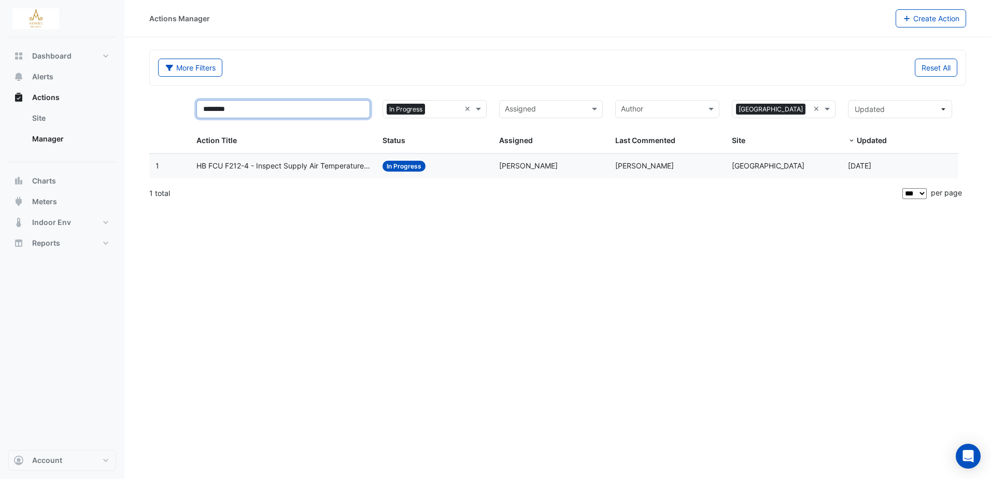
type input "********"
click at [47, 77] on span "Alerts" at bounding box center [42, 77] width 21 height 10
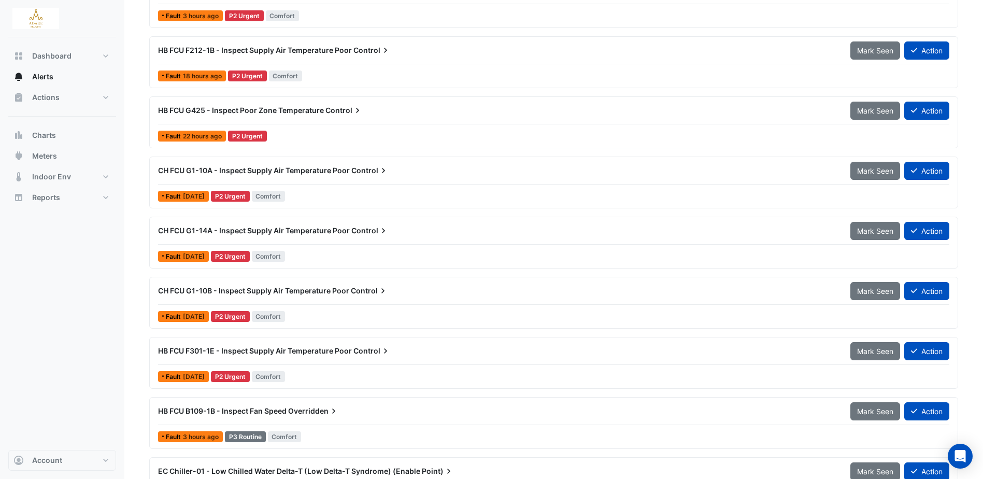
scroll to position [207, 0]
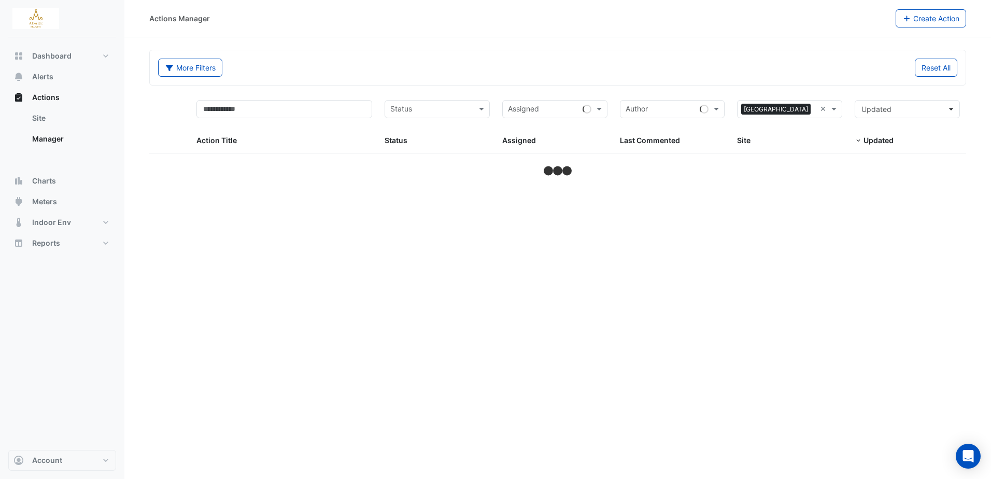
select select "***"
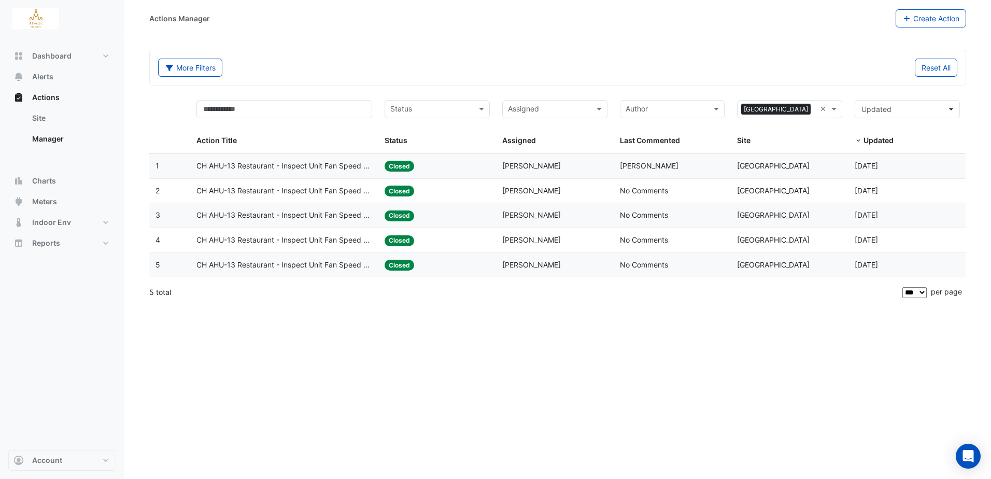
click at [292, 161] on span "CH AHU-13 Restaurant - Inspect Unit Fan Speed Overridden" at bounding box center [284, 166] width 176 height 12
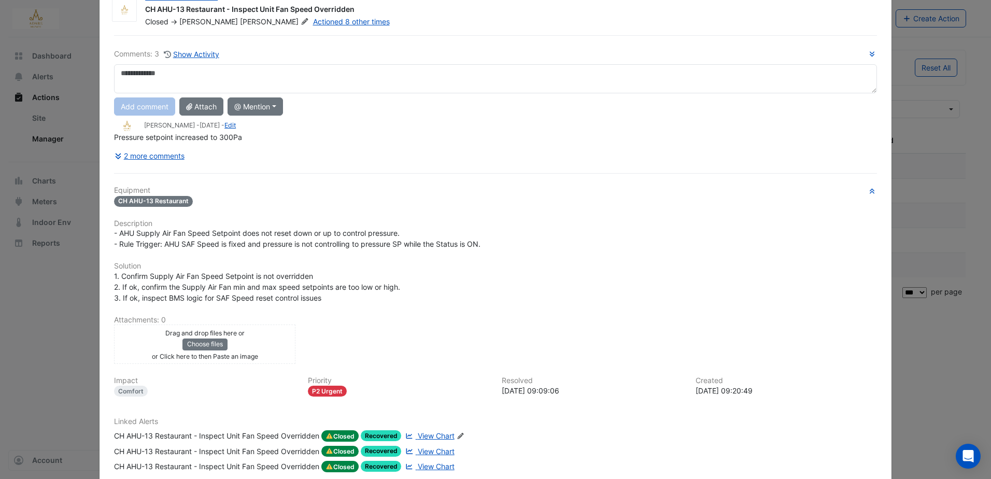
scroll to position [52, 0]
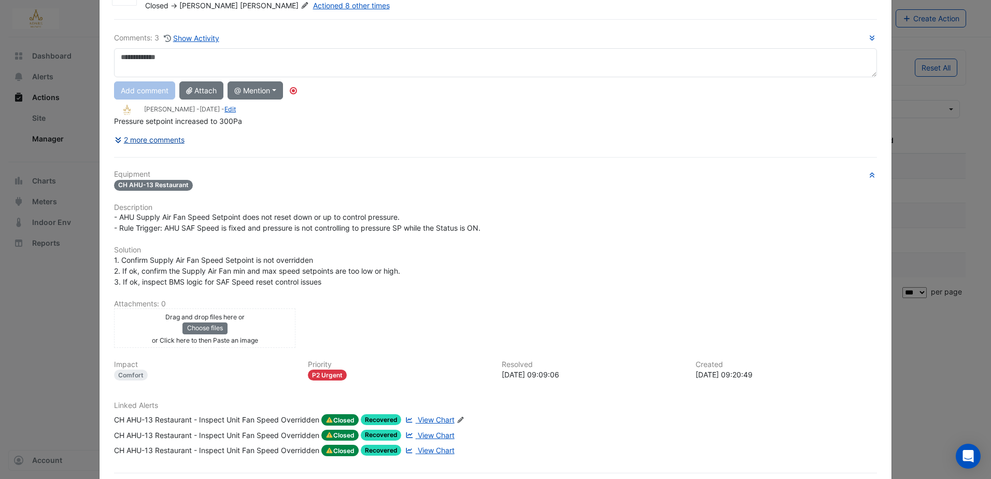
click at [168, 137] on button "2 more comments" at bounding box center [149, 140] width 71 height 18
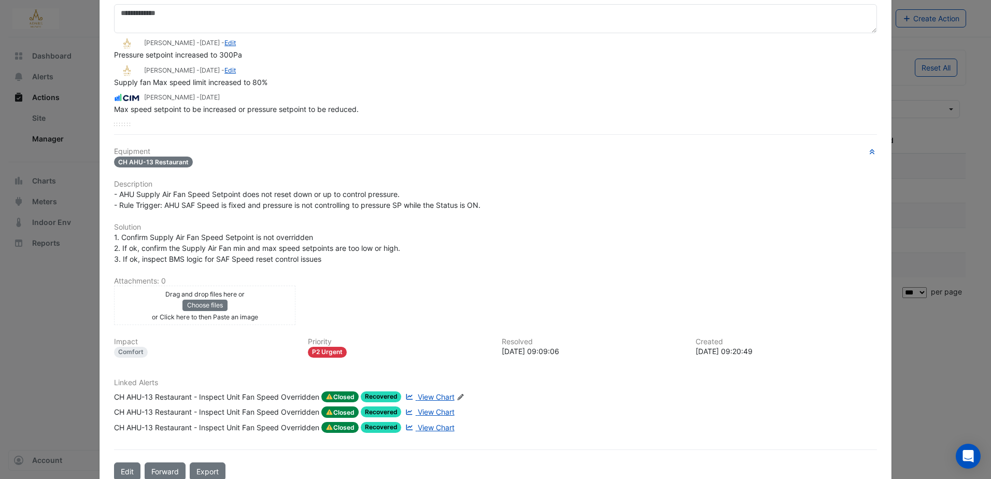
scroll to position [104, 0]
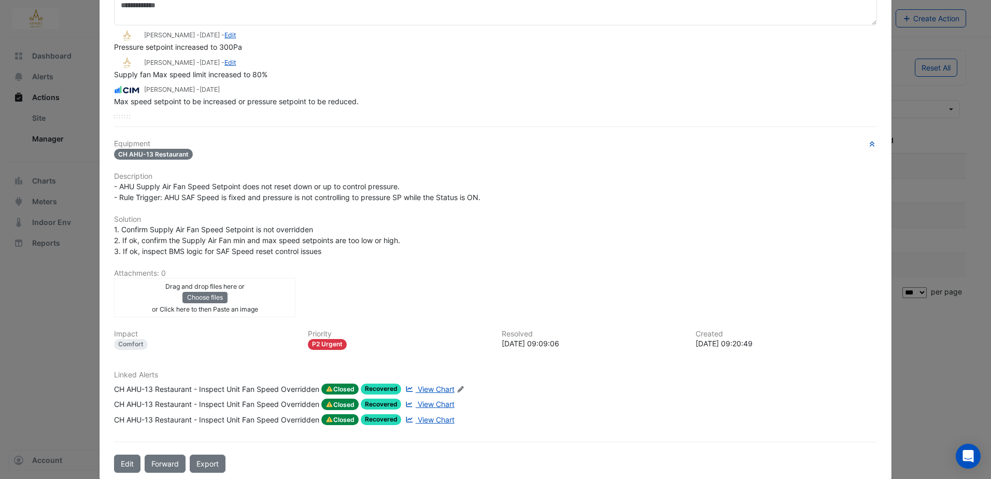
click at [435, 389] on span "View Chart" at bounding box center [436, 389] width 37 height 9
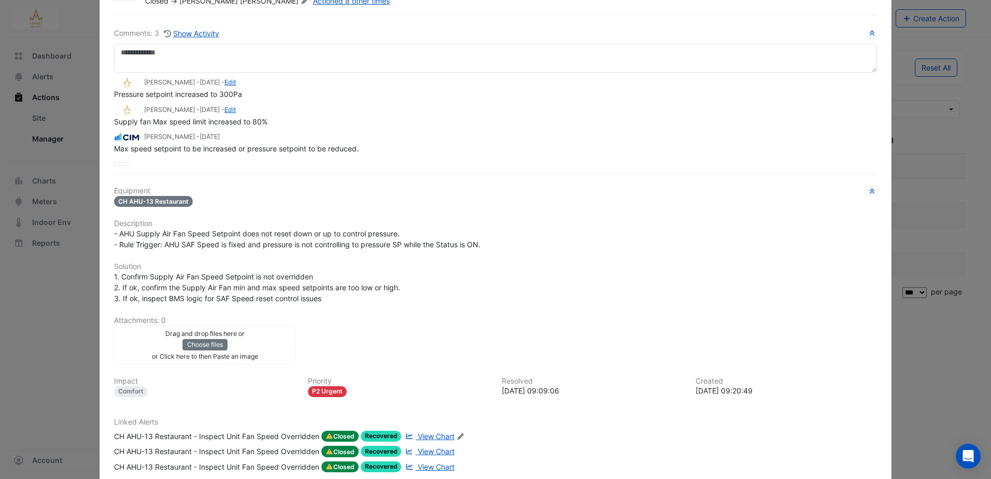
scroll to position [0, 0]
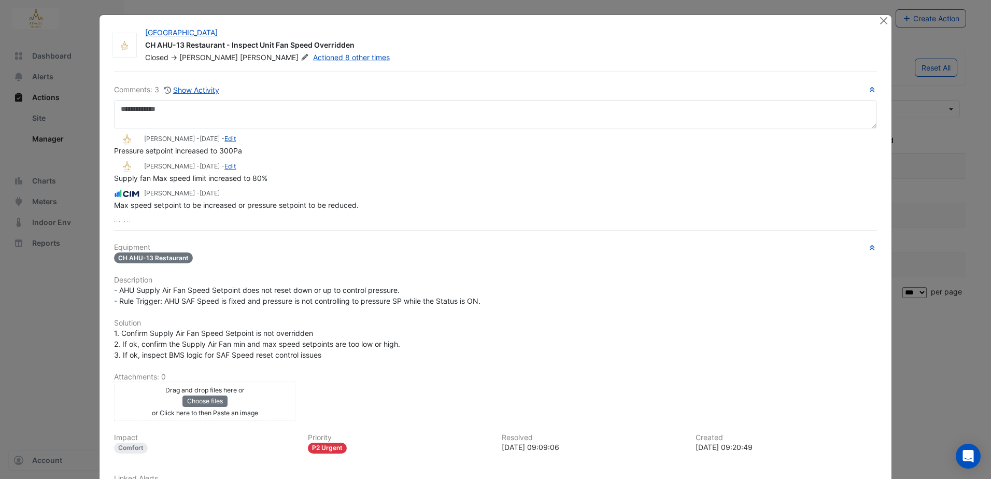
click at [882, 26] on div at bounding box center [884, 21] width 13 height 12
drag, startPoint x: 880, startPoint y: 19, endPoint x: 859, endPoint y: 25, distance: 22.3
click at [880, 19] on button "Close" at bounding box center [883, 20] width 11 height 11
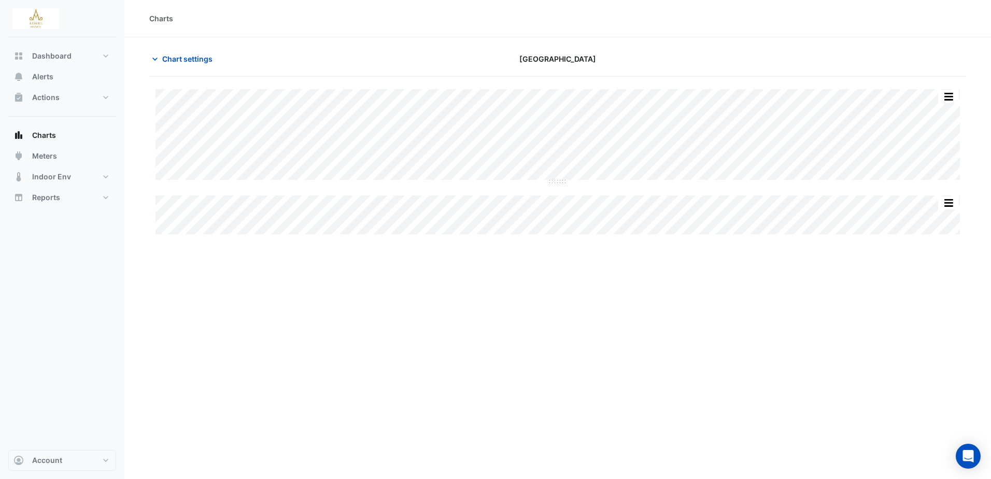
click at [273, 292] on div "Charts Chart settings Adare Manor Split All Split None Print Save as JPEG Save …" at bounding box center [557, 239] width 866 height 479
click at [628, 304] on div "Charts Chart settings Adare Manor Split All Split None Print Save as JPEG Save …" at bounding box center [557, 239] width 866 height 479
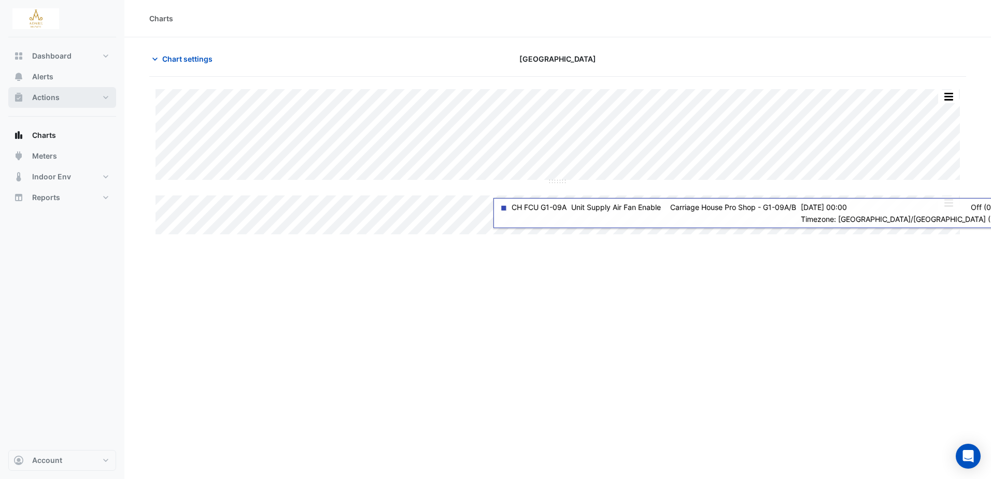
click at [58, 95] on span "Actions" at bounding box center [45, 97] width 27 height 10
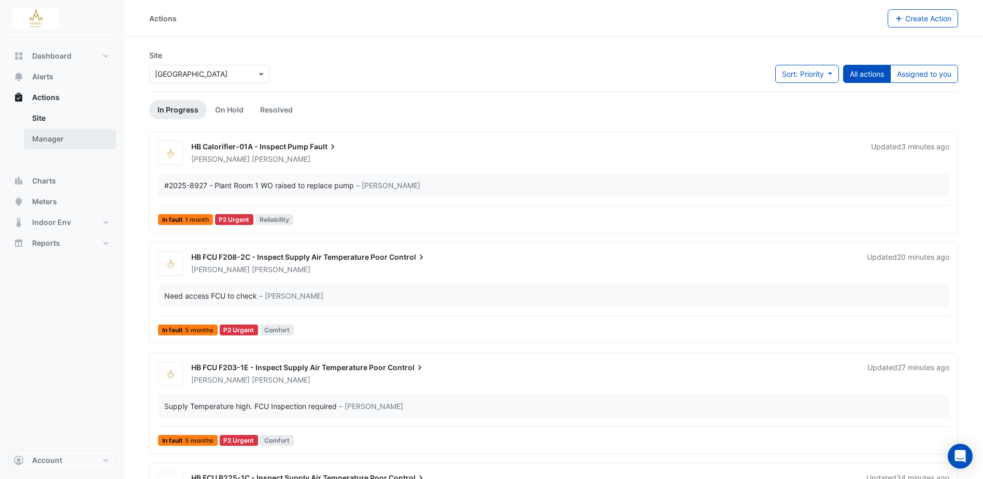
click at [46, 137] on link "Manager" at bounding box center [70, 139] width 92 height 21
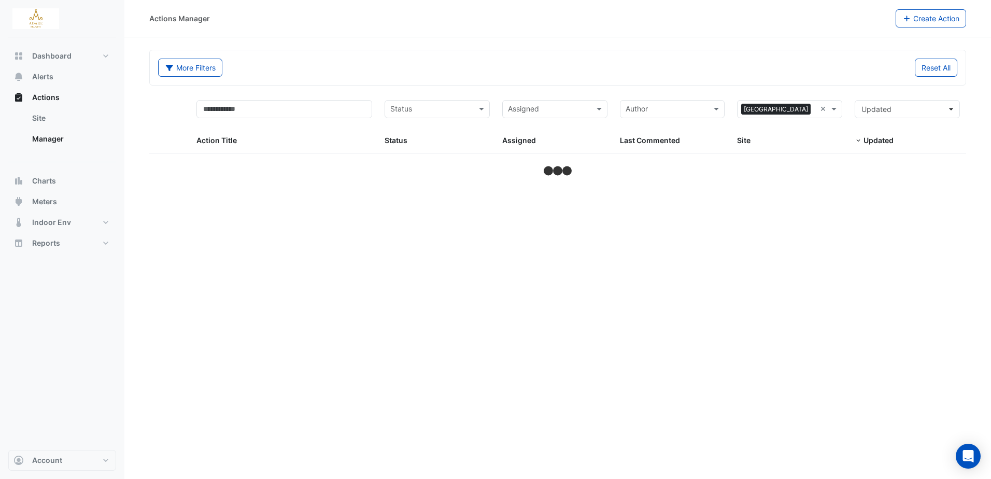
select select "***"
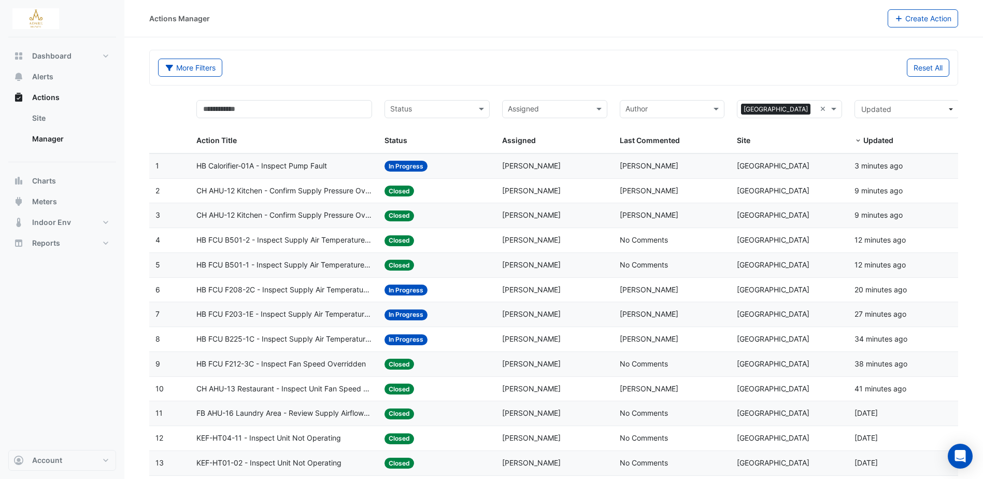
click at [466, 109] on input "text" at bounding box center [431, 110] width 82 height 12
click at [440, 145] on div "In Progress" at bounding box center [437, 146] width 104 height 15
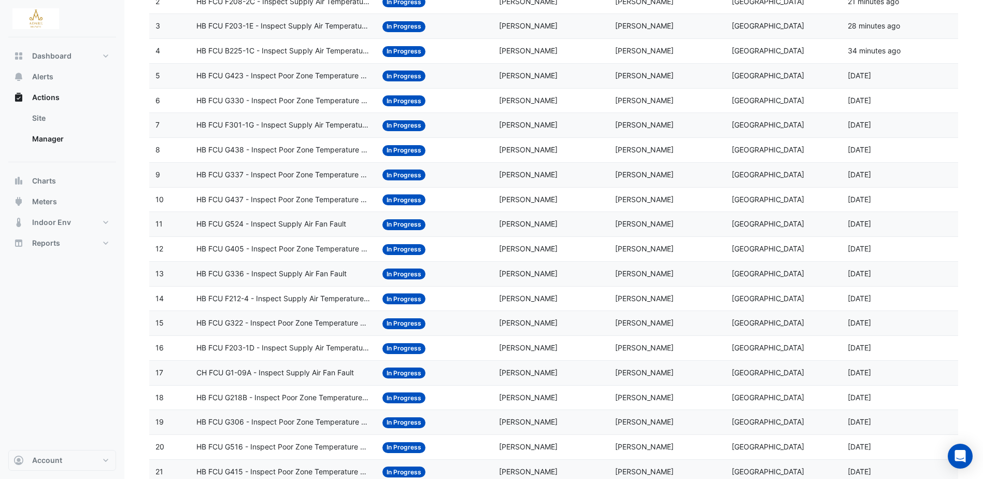
scroll to position [207, 0]
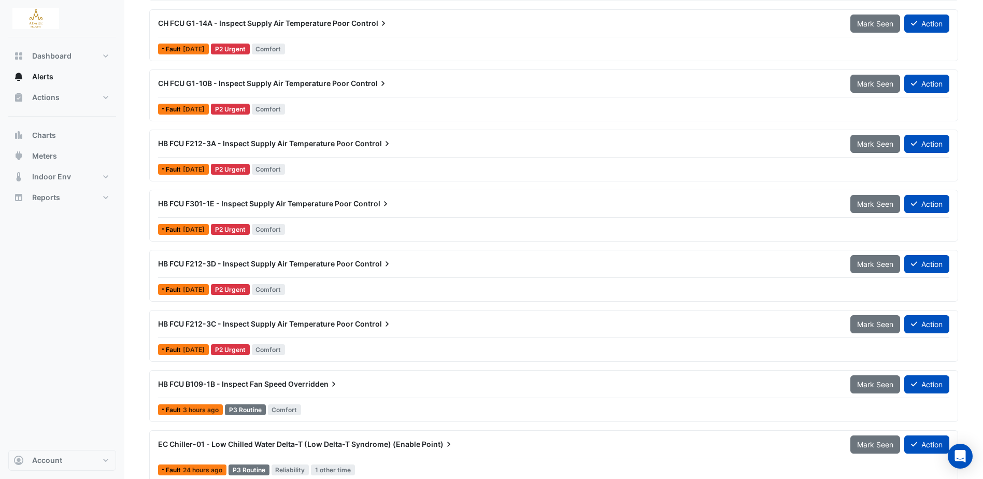
scroll to position [415, 0]
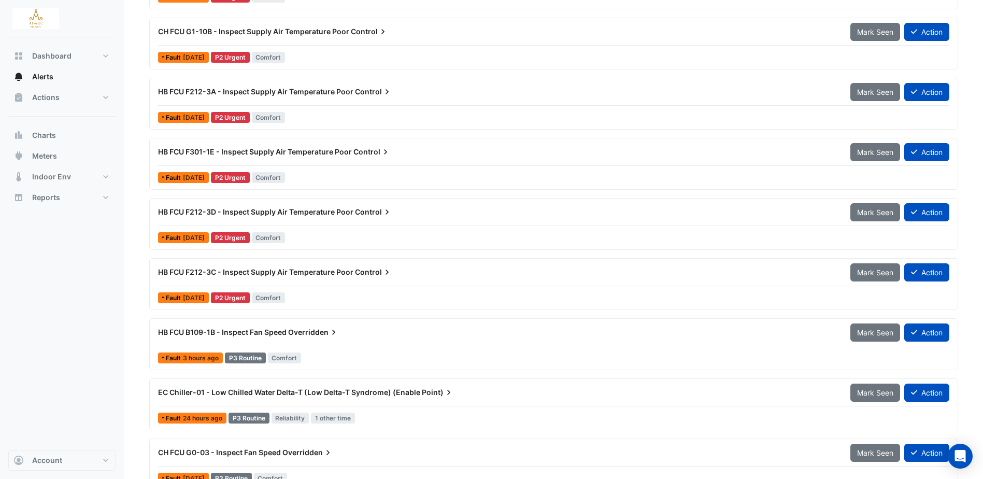
click at [330, 270] on span "HB FCU F212-3C - Inspect Supply Air Temperature Poor" at bounding box center [255, 271] width 195 height 9
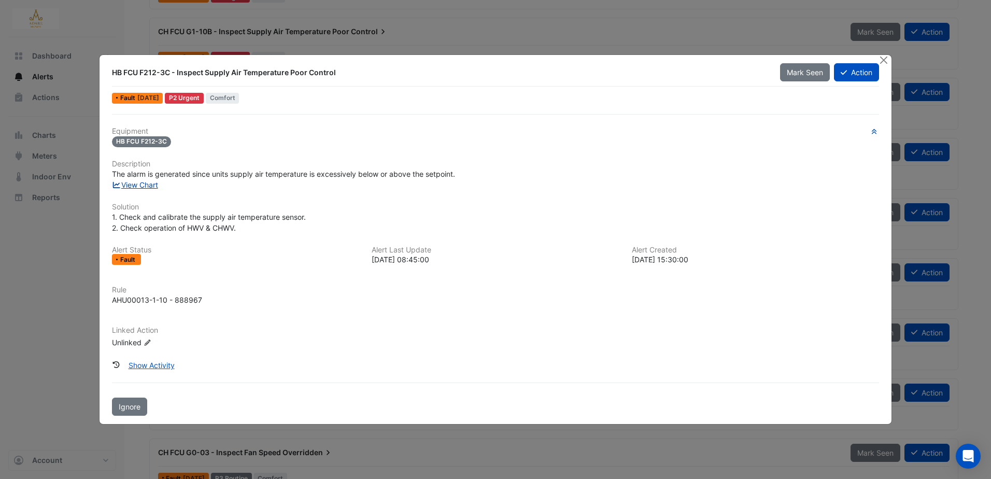
click at [139, 187] on link "View Chart" at bounding box center [135, 184] width 46 height 9
click at [856, 67] on button "Action" at bounding box center [856, 72] width 45 height 18
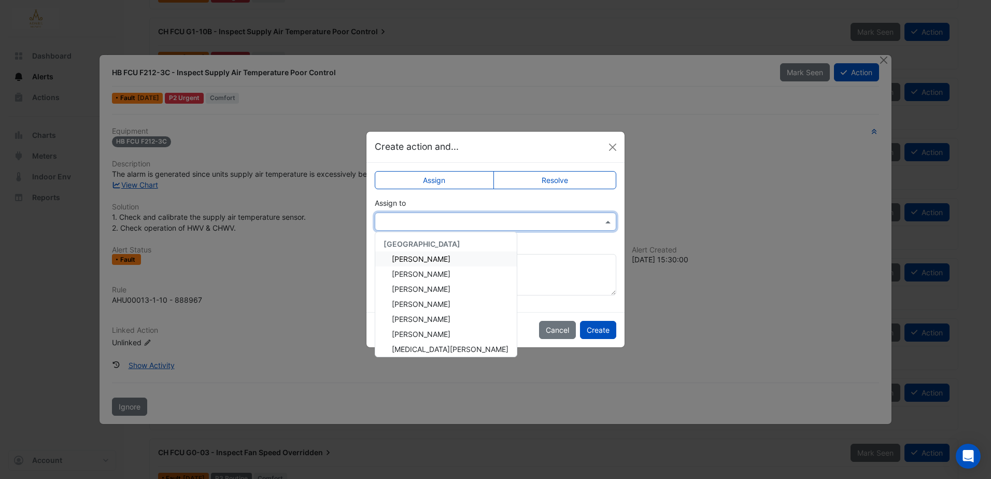
drag, startPoint x: 486, startPoint y: 212, endPoint x: 489, endPoint y: 218, distance: 7.0
click at [486, 214] on div at bounding box center [495, 221] width 241 height 18
click at [437, 271] on div "Eddie Reale" at bounding box center [445, 273] width 141 height 15
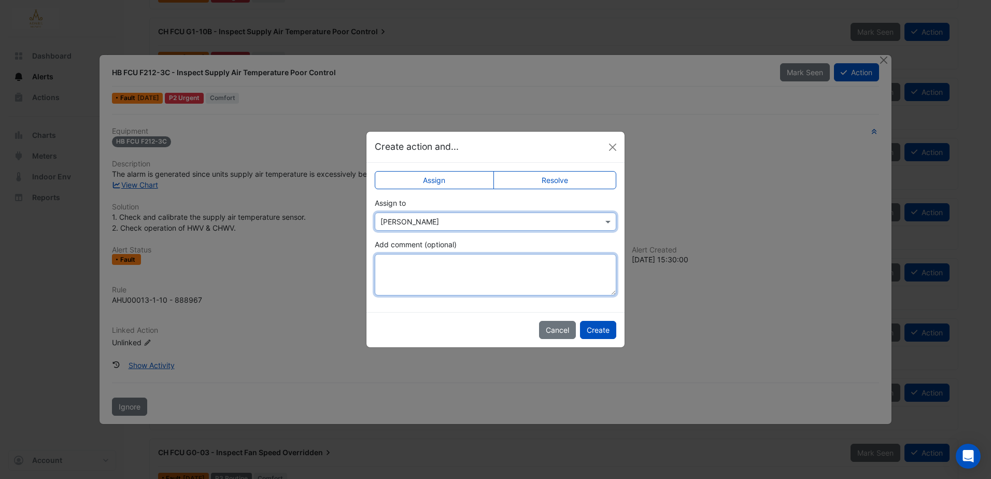
click at [437, 265] on textarea "Add comment (optional)" at bounding box center [495, 274] width 241 height 41
click at [406, 266] on textarea "Add comment (optional)" at bounding box center [495, 274] width 241 height 41
paste textarea "**********"
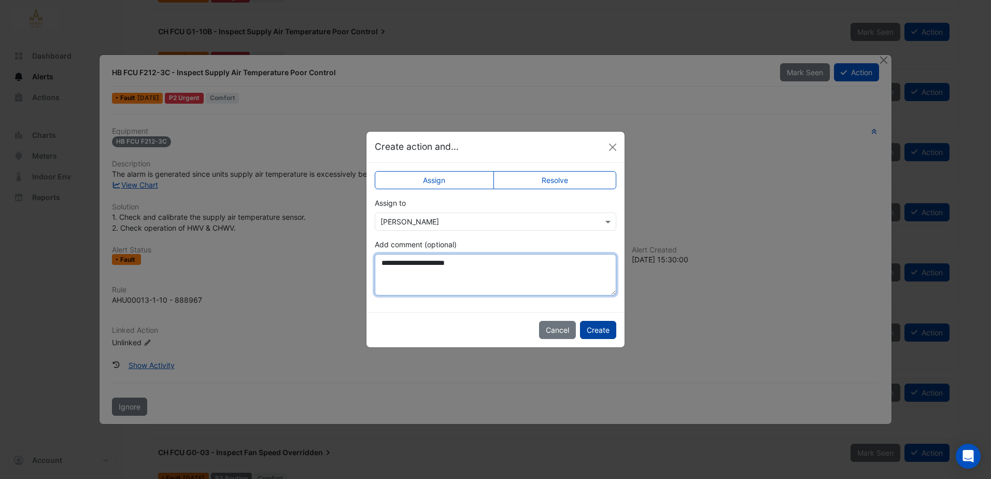
type textarea "**********"
click at [601, 326] on button "Create" at bounding box center [598, 330] width 36 height 18
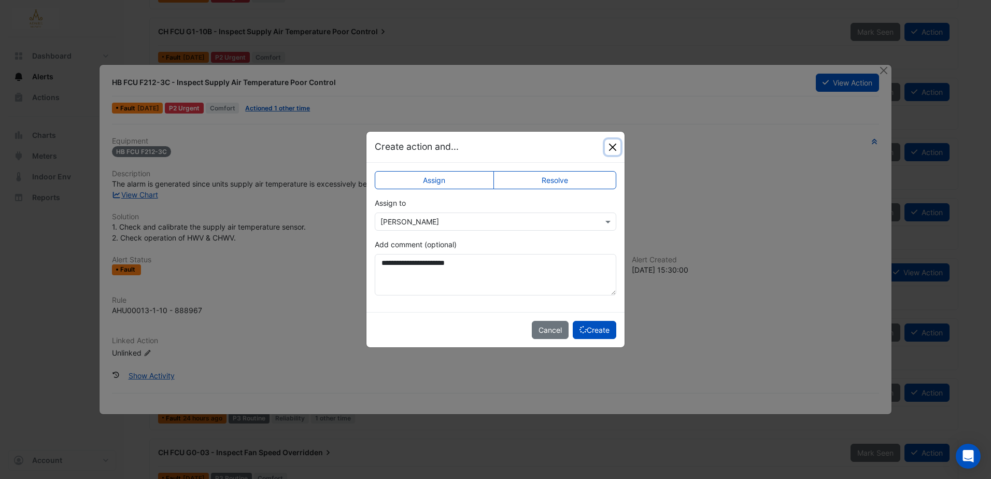
click at [614, 143] on button "Close" at bounding box center [613, 147] width 16 height 16
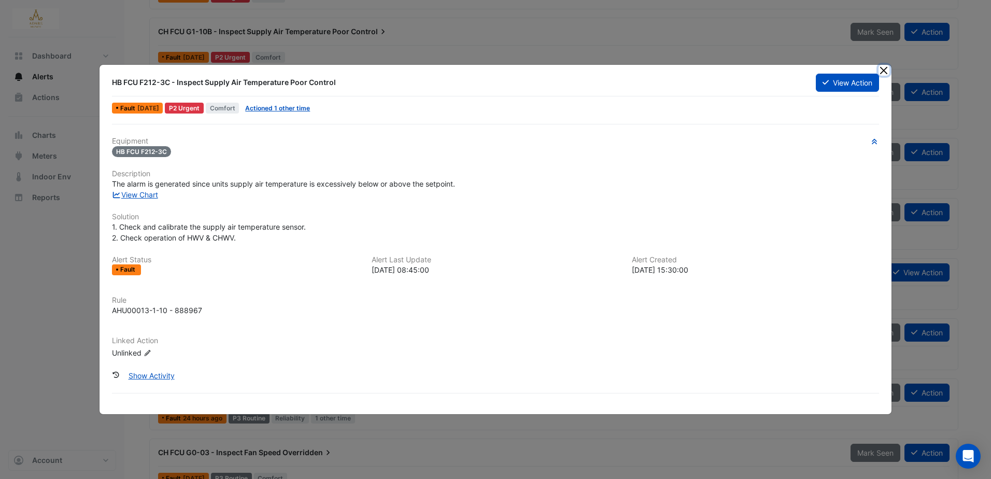
click at [880, 72] on button "Close" at bounding box center [883, 70] width 11 height 11
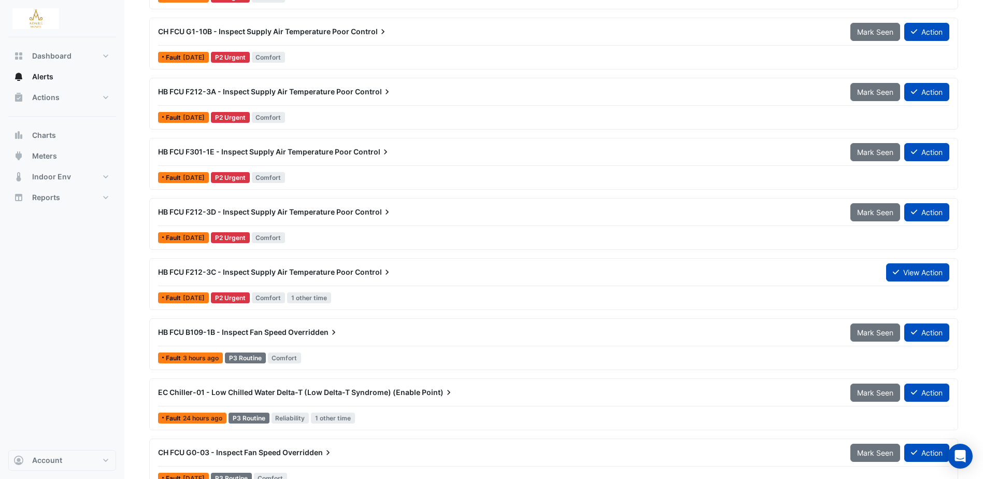
click at [348, 271] on span "HB FCU F212-3C - Inspect Supply Air Temperature Poor" at bounding box center [255, 271] width 195 height 9
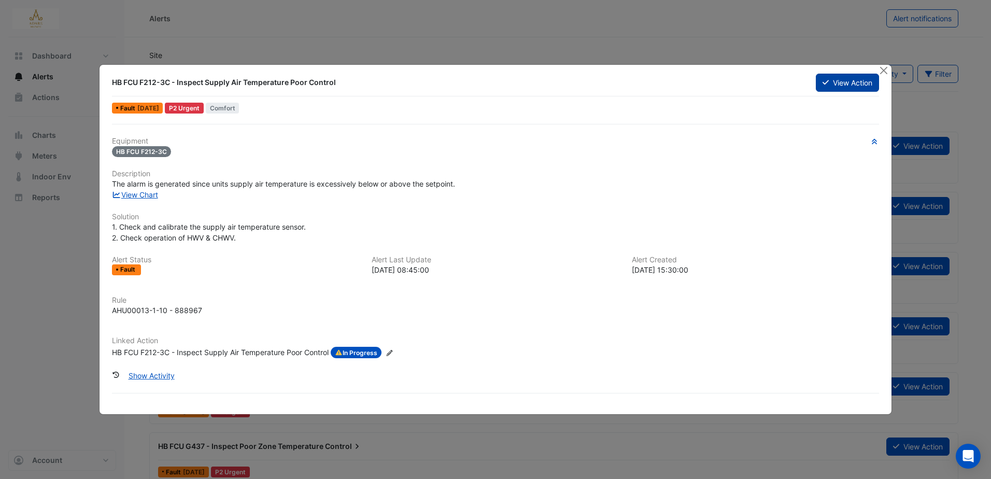
click at [840, 82] on button "View Action" at bounding box center [847, 83] width 63 height 18
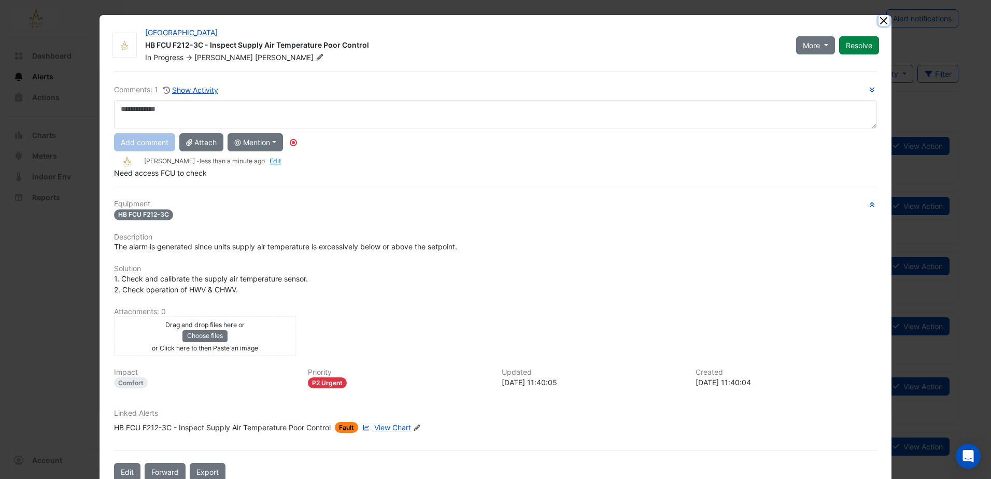
click at [881, 20] on button "Close" at bounding box center [883, 20] width 11 height 11
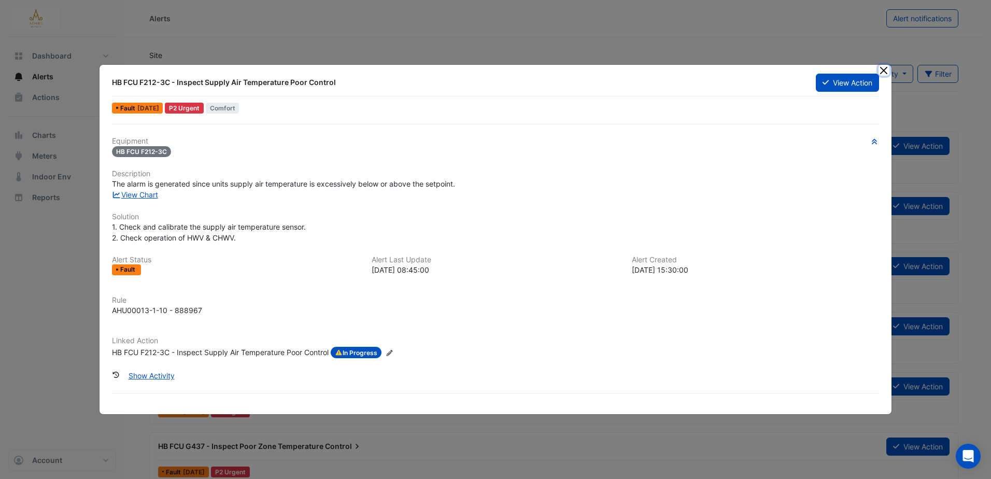
click at [883, 66] on button "Close" at bounding box center [883, 70] width 11 height 11
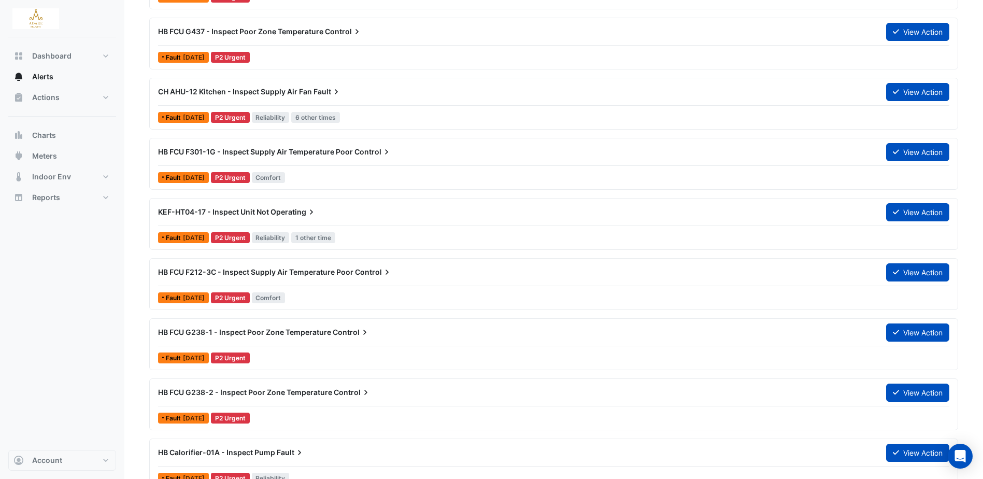
scroll to position [466, 0]
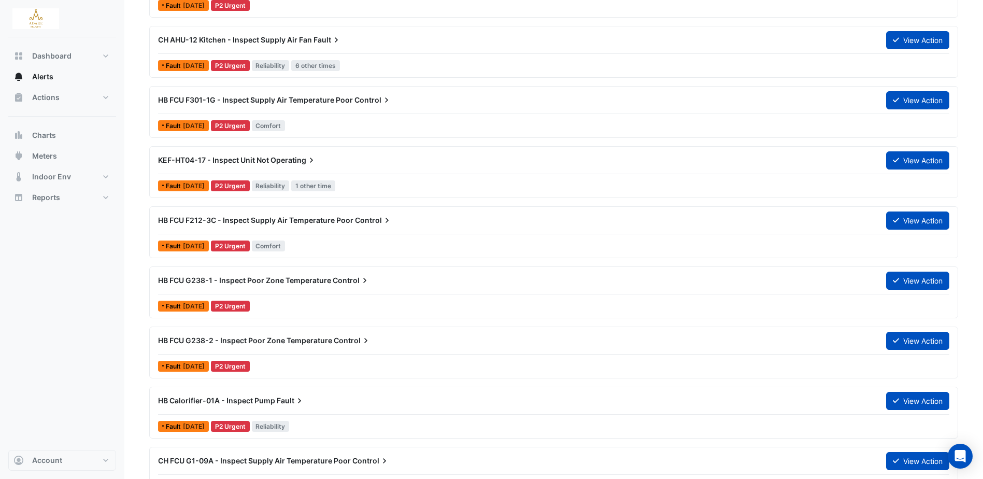
click at [285, 218] on span "HB FCU F212-3C - Inspect Supply Air Temperature Poor" at bounding box center [255, 220] width 195 height 9
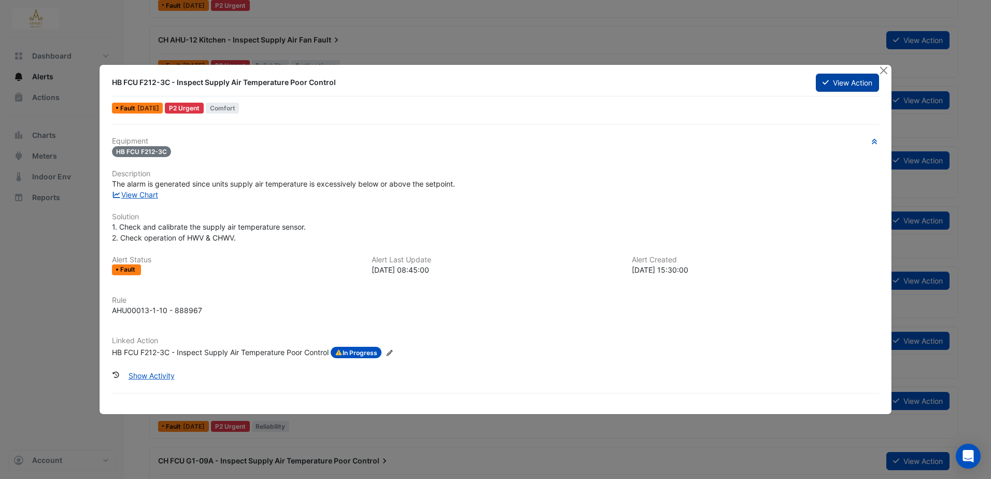
click at [839, 83] on button "View Action" at bounding box center [847, 83] width 63 height 18
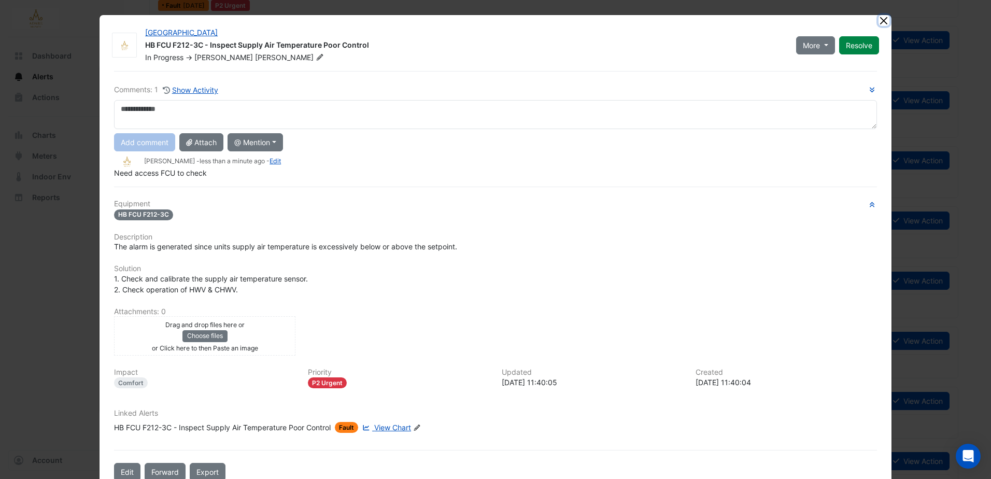
click at [884, 22] on button "Close" at bounding box center [883, 20] width 11 height 11
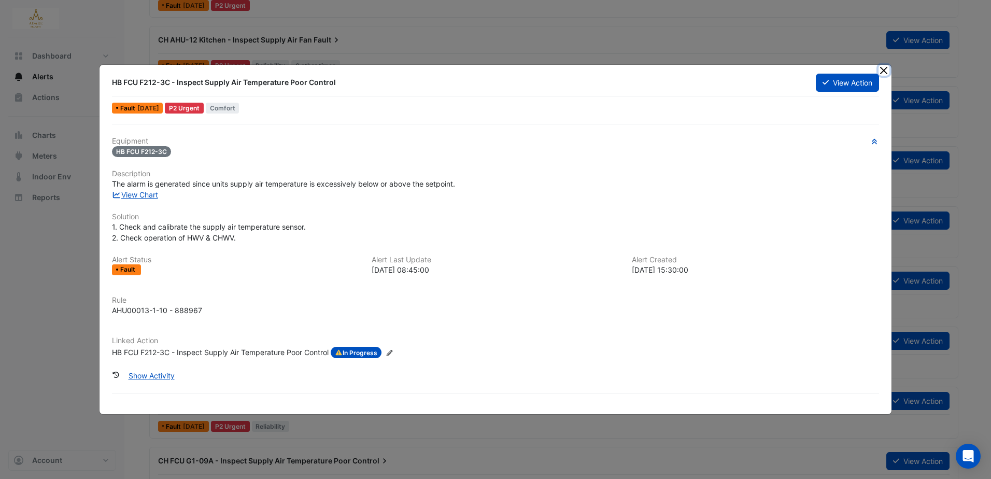
click at [886, 67] on button "Close" at bounding box center [883, 70] width 11 height 11
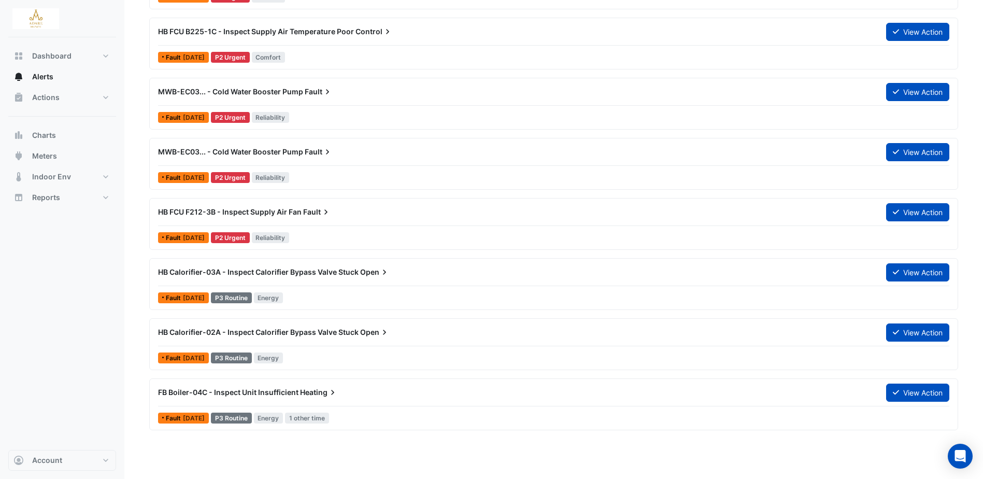
scroll to position [1140, 0]
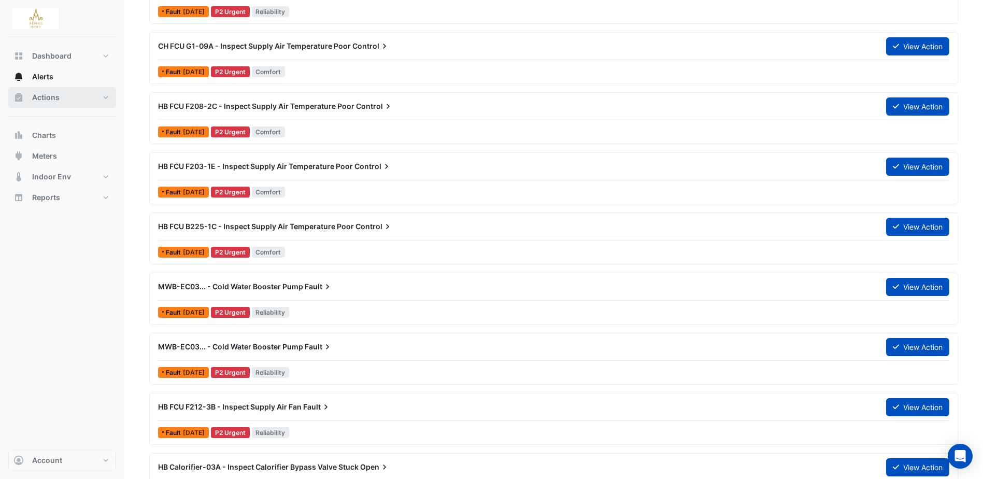
click at [58, 95] on span "Actions" at bounding box center [45, 97] width 27 height 10
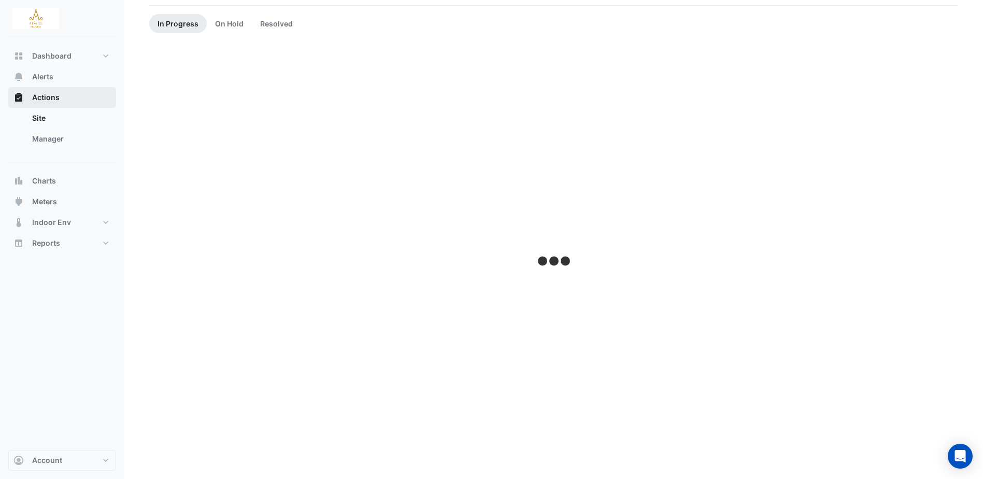
scroll to position [86, 0]
click at [46, 74] on span "Alerts" at bounding box center [42, 77] width 21 height 10
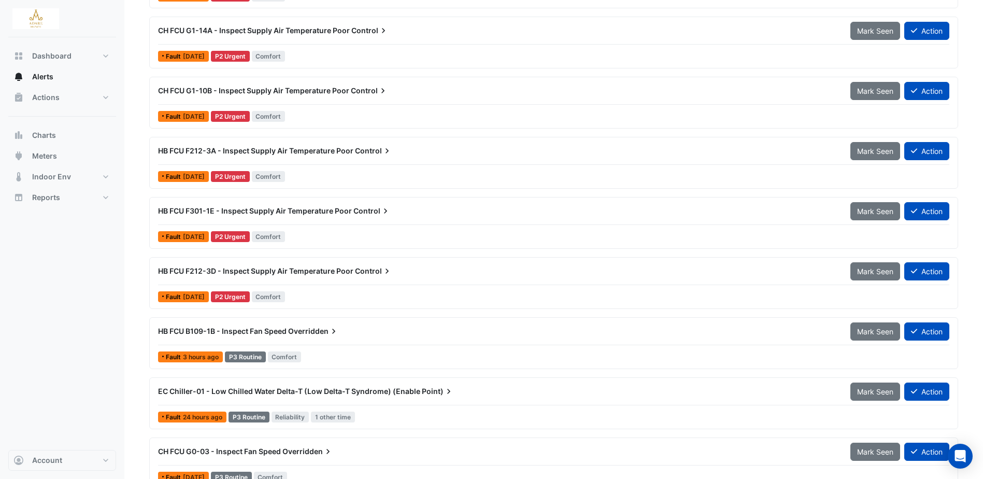
scroll to position [304, 0]
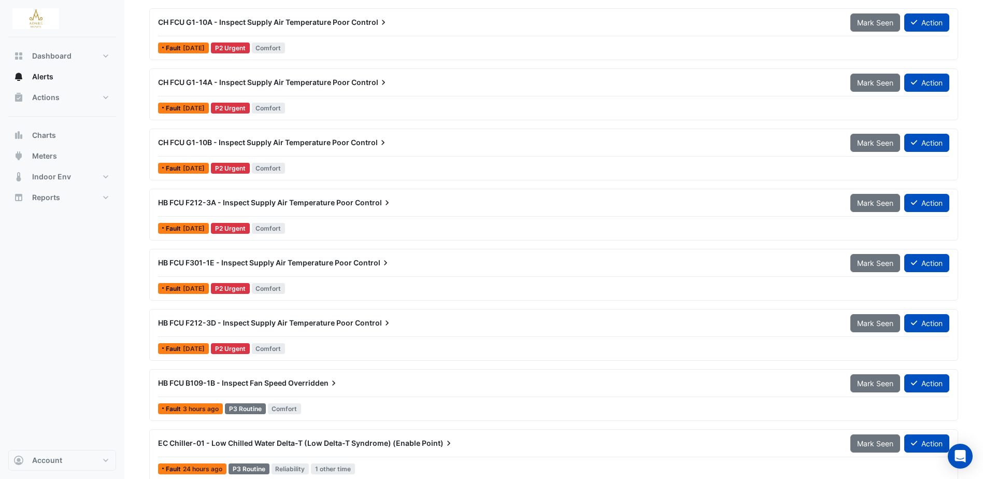
click at [302, 322] on span "HB FCU F212-3D - Inspect Supply Air Temperature Poor" at bounding box center [255, 322] width 195 height 9
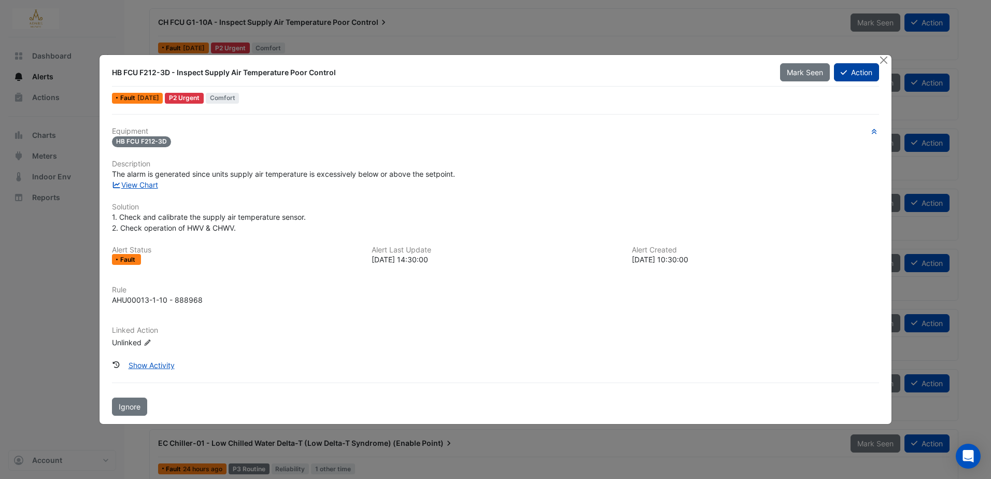
click at [870, 71] on button "Action" at bounding box center [856, 72] width 45 height 18
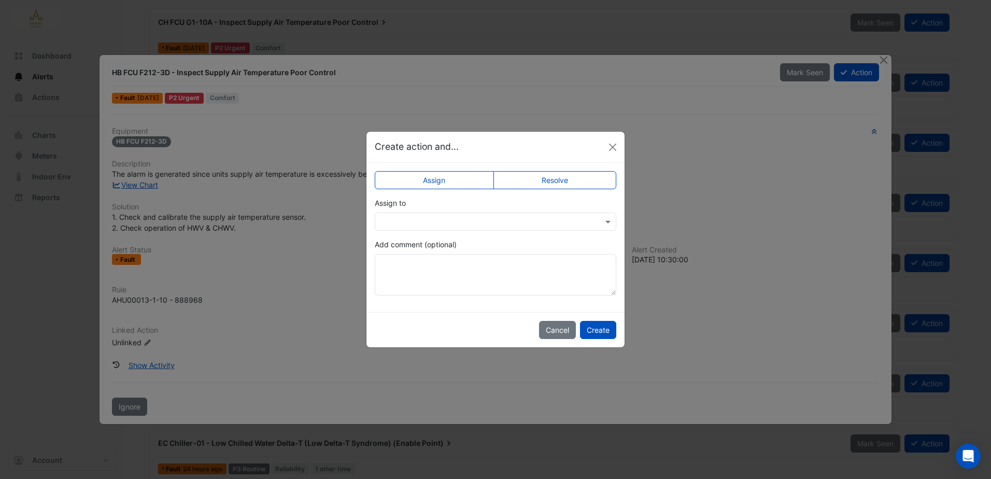
drag, startPoint x: 527, startPoint y: 214, endPoint x: 524, endPoint y: 223, distance: 10.2
click at [527, 215] on div at bounding box center [495, 221] width 241 height 18
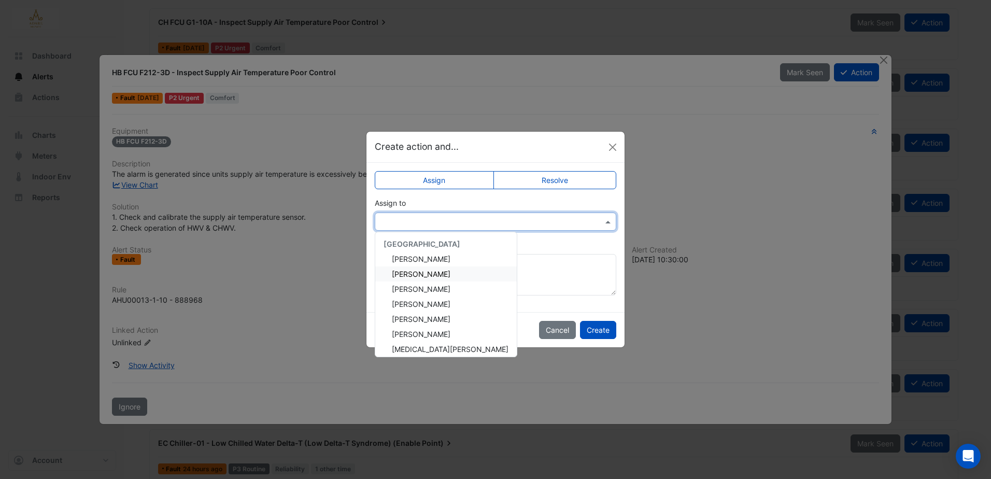
click at [432, 274] on div "Eddie Reale" at bounding box center [445, 273] width 141 height 15
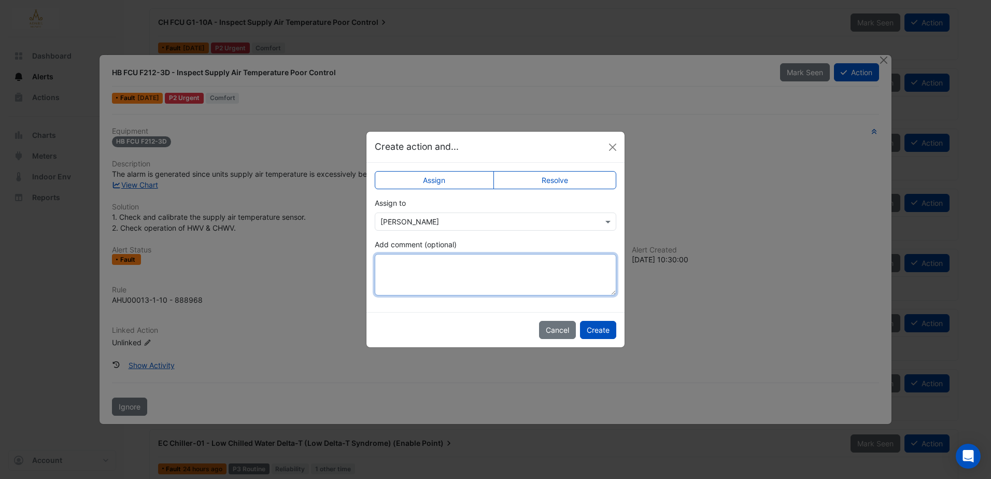
paste textarea "**********"
type textarea "**********"
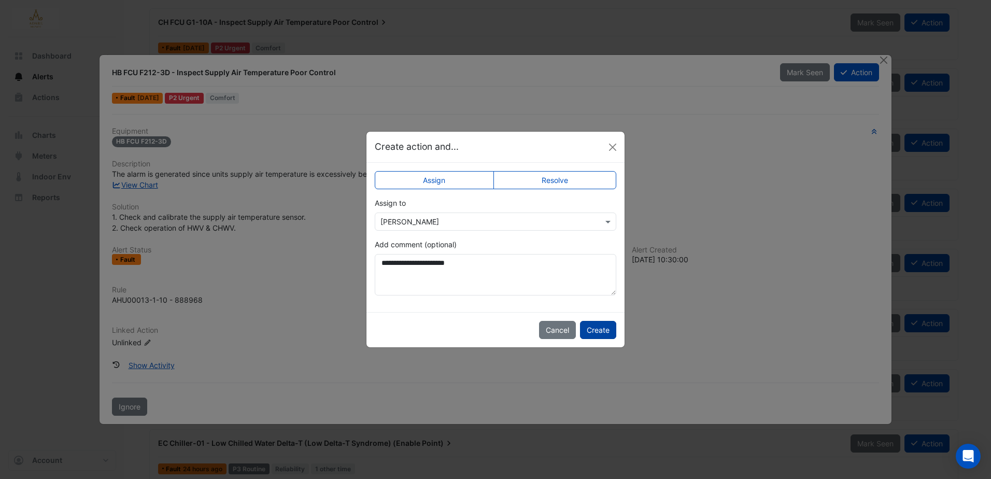
click at [606, 325] on button "Create" at bounding box center [598, 330] width 36 height 18
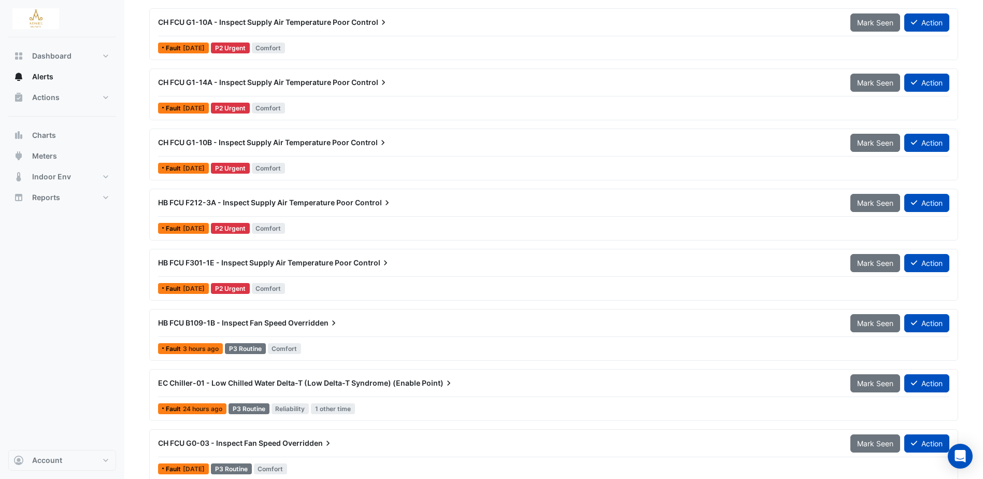
click at [343, 260] on span "HB FCU F301-1E - Inspect Supply Air Temperature Poor" at bounding box center [255, 262] width 194 height 9
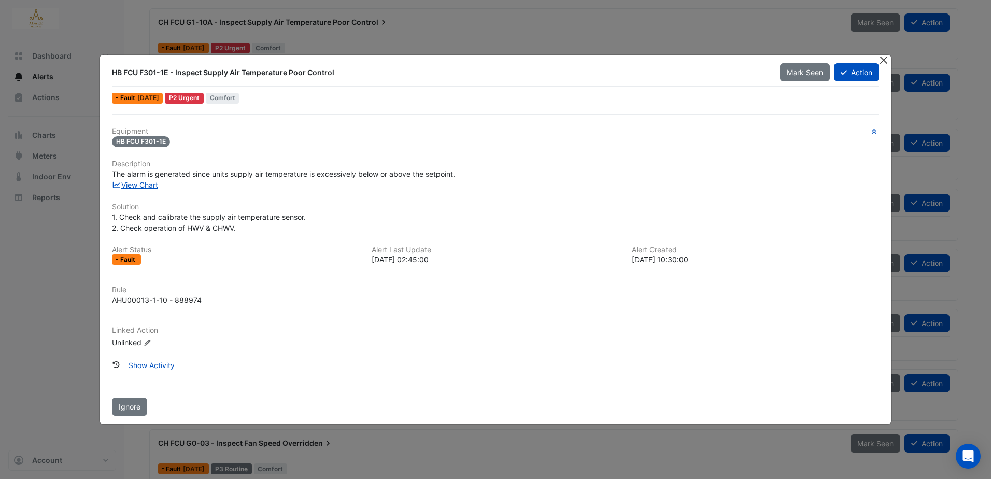
click at [886, 63] on button "Close" at bounding box center [883, 60] width 11 height 11
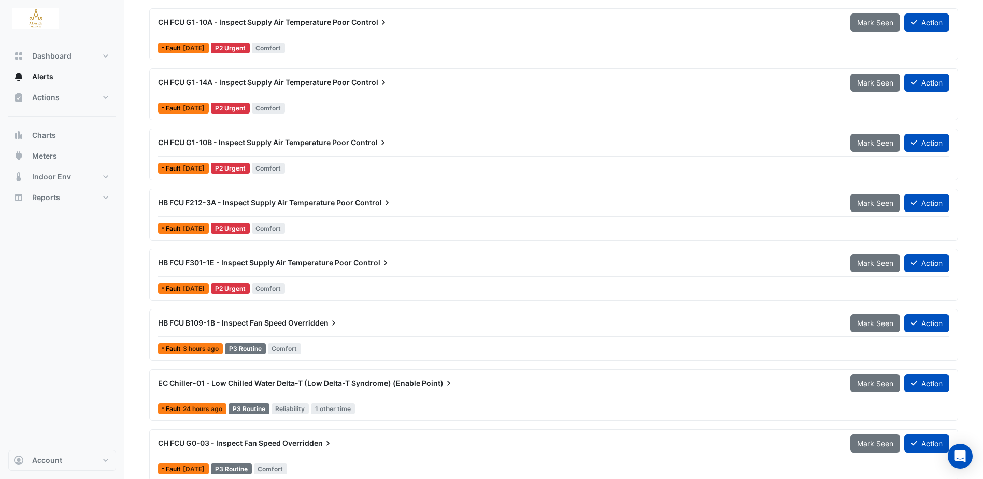
click at [297, 203] on span "HB FCU F212-3A - Inspect Supply Air Temperature Poor" at bounding box center [255, 202] width 195 height 9
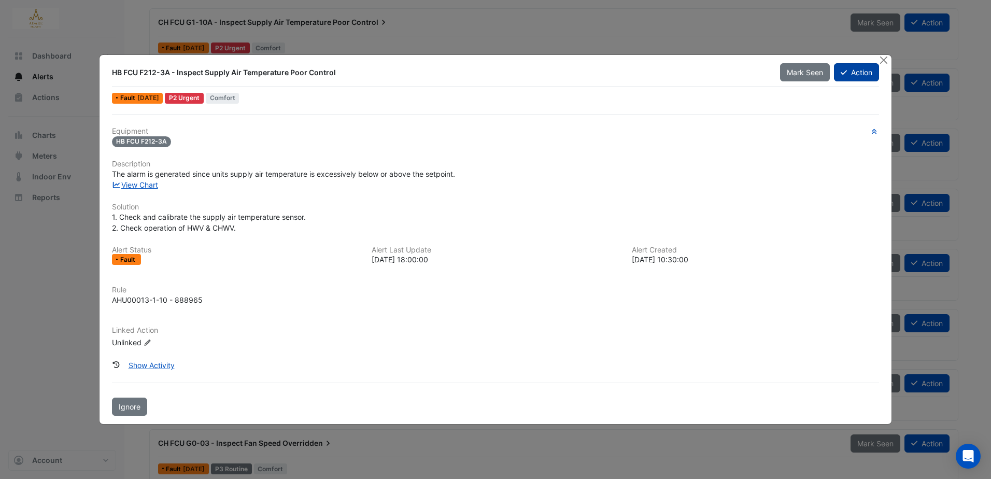
click at [853, 70] on button "Action" at bounding box center [856, 72] width 45 height 18
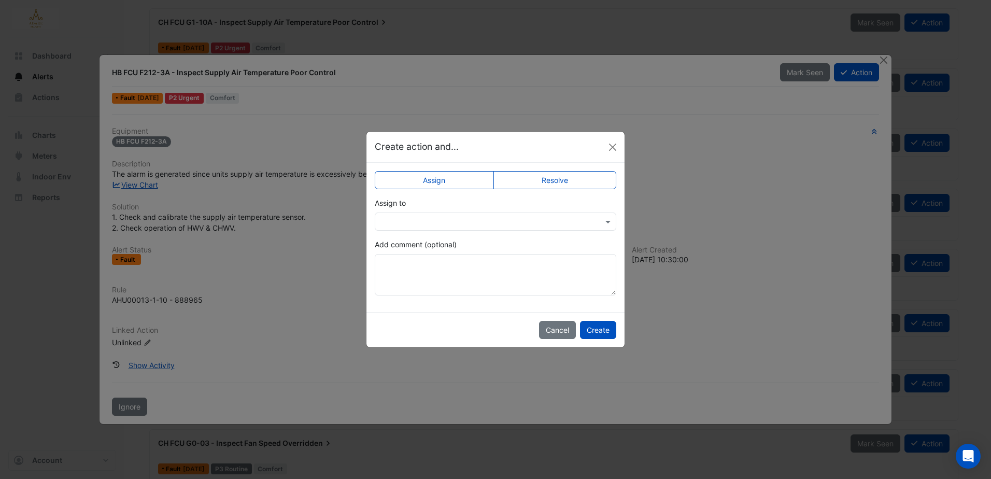
click at [473, 224] on input "text" at bounding box center [484, 222] width 209 height 11
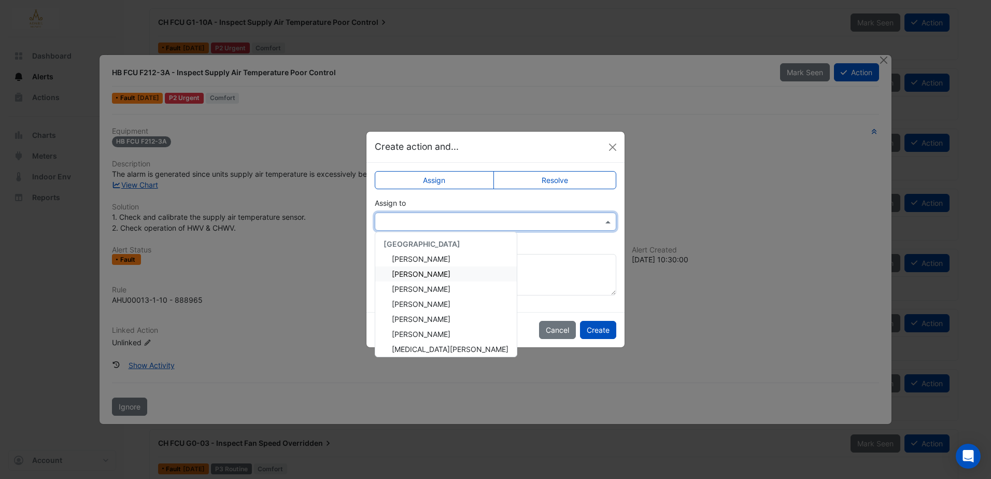
click at [428, 271] on span "Eddie Reale" at bounding box center [421, 273] width 59 height 9
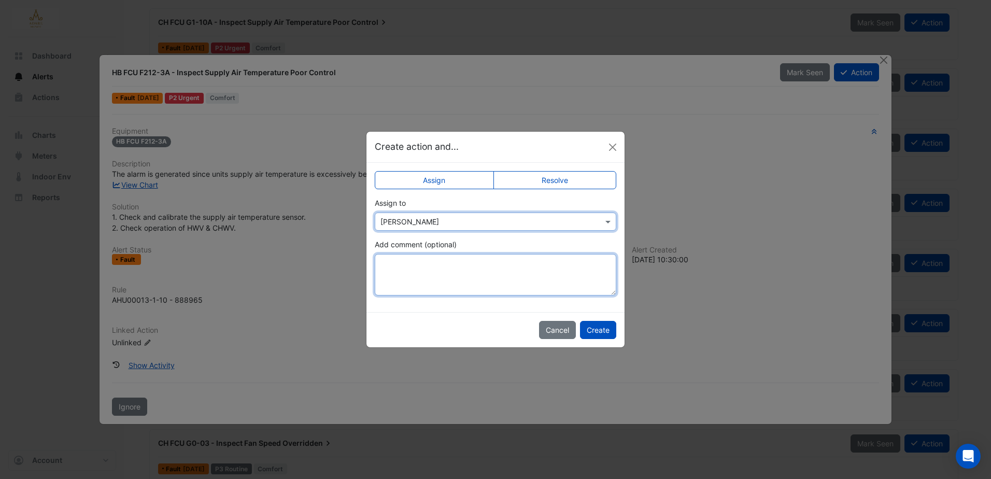
click at [429, 268] on textarea "Add comment (optional)" at bounding box center [495, 274] width 241 height 41
drag, startPoint x: 429, startPoint y: 268, endPoint x: 414, endPoint y: 262, distance: 16.6
click at [414, 262] on textarea "Add comment (optional)" at bounding box center [495, 274] width 241 height 41
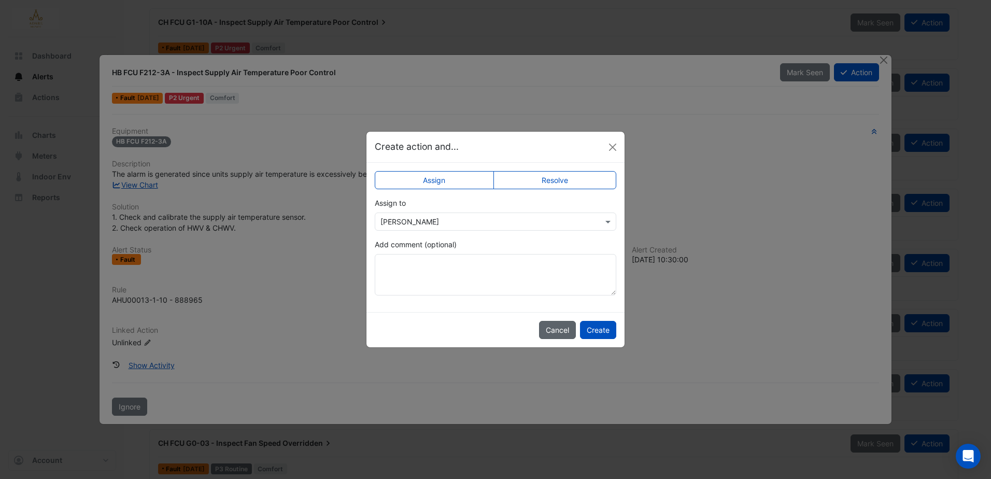
drag, startPoint x: 400, startPoint y: 262, endPoint x: 560, endPoint y: 331, distance: 174.1
click at [558, 331] on button "Cancel" at bounding box center [557, 330] width 37 height 18
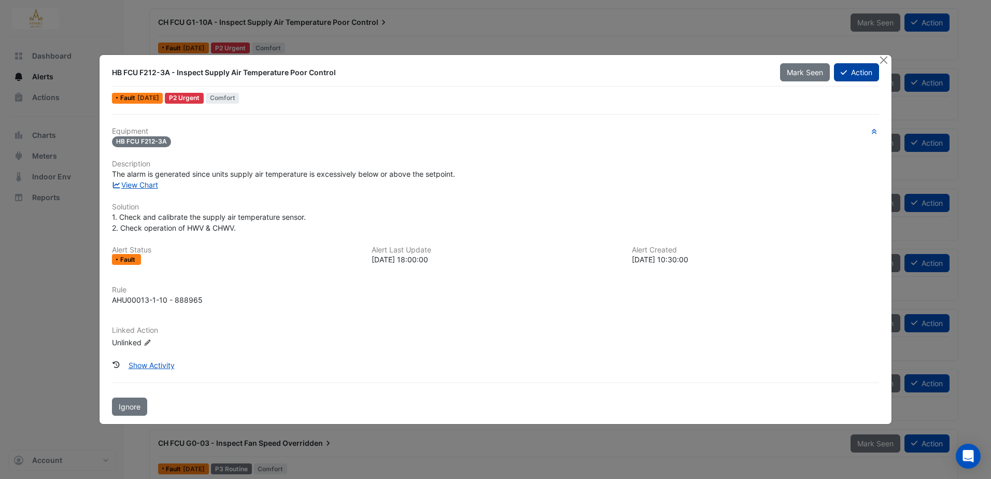
click at [862, 71] on button "Action" at bounding box center [856, 72] width 45 height 18
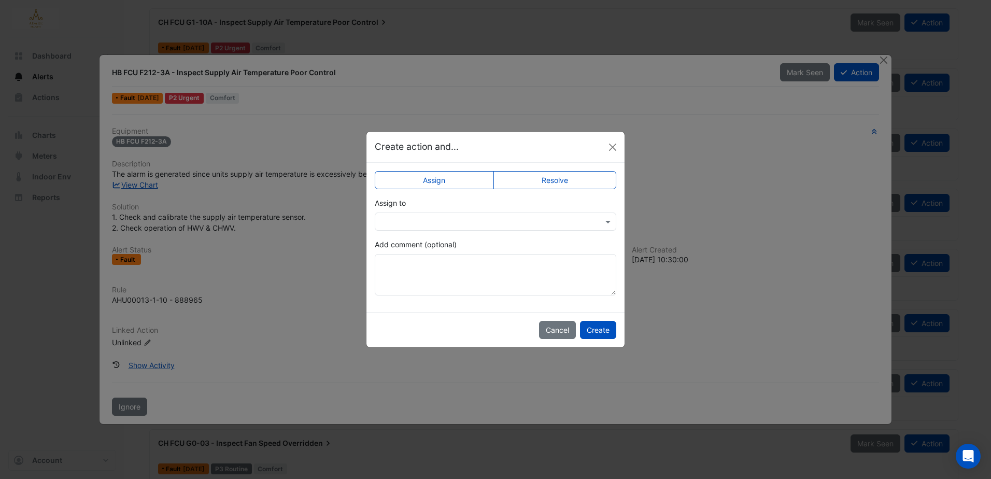
click at [460, 217] on input "text" at bounding box center [484, 222] width 209 height 11
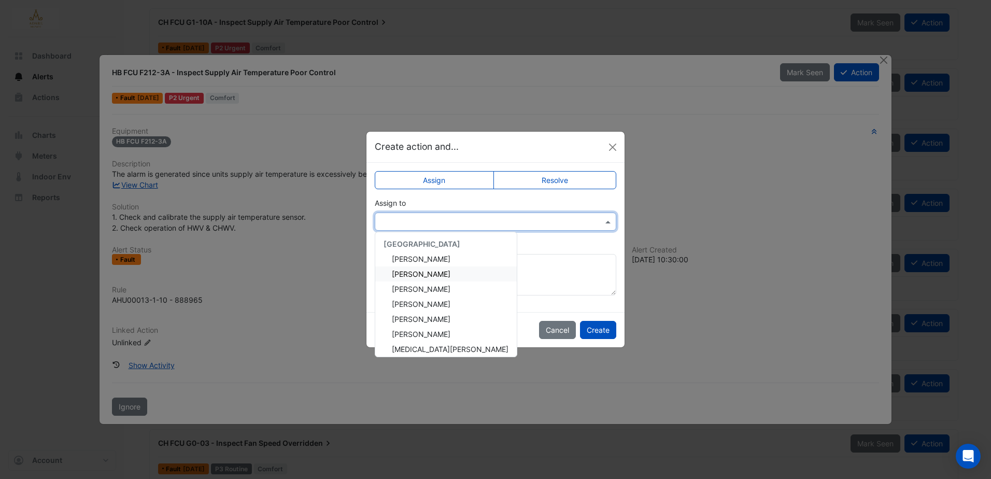
drag, startPoint x: 431, startPoint y: 277, endPoint x: 442, endPoint y: 270, distance: 12.7
click at [431, 277] on span "Eddie Reale" at bounding box center [421, 273] width 59 height 9
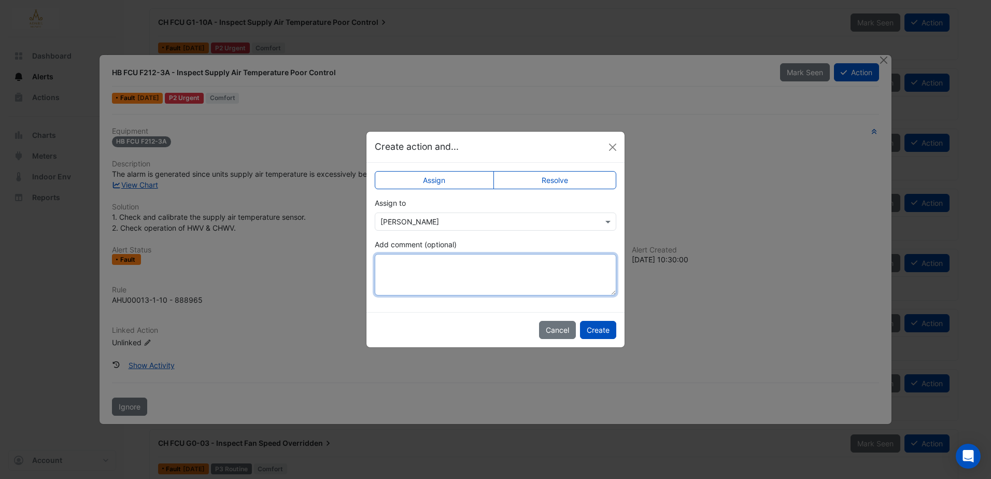
paste textarea "**********"
type textarea "**********"
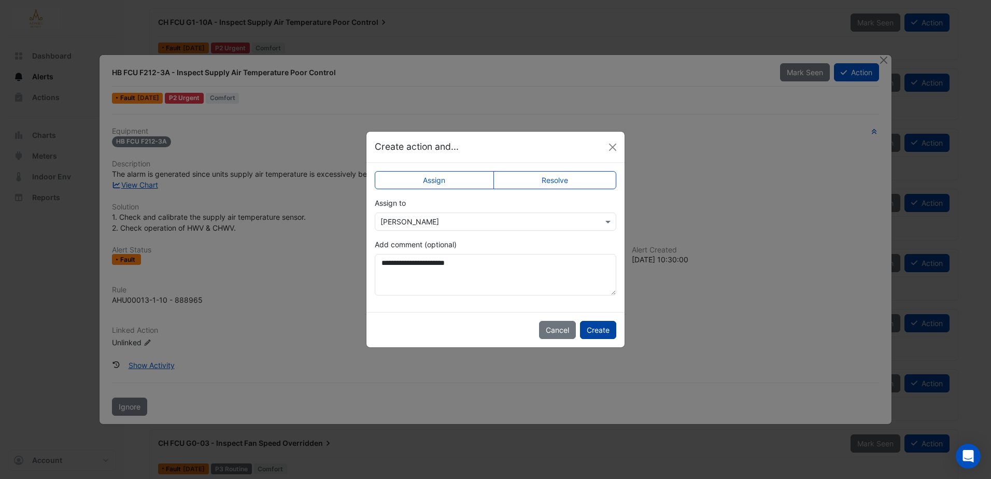
click at [607, 323] on button "Create" at bounding box center [598, 330] width 36 height 18
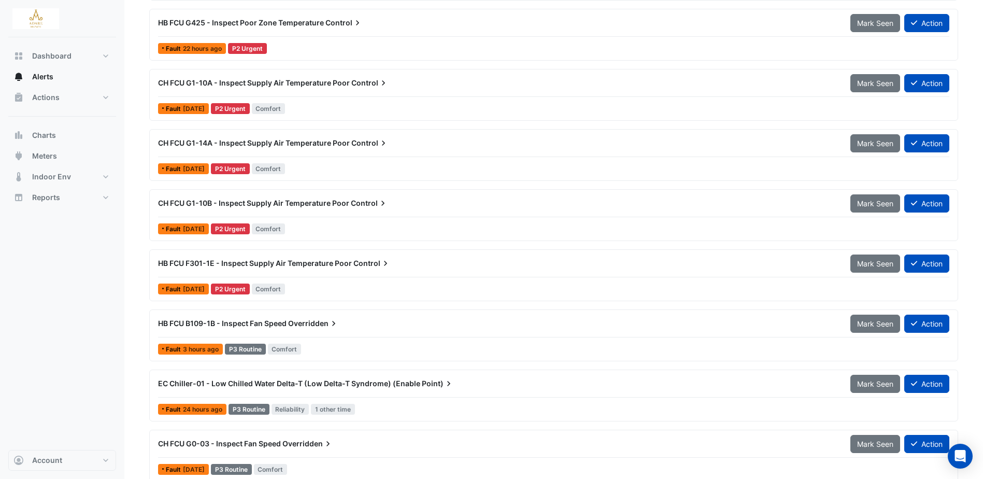
scroll to position [259, 0]
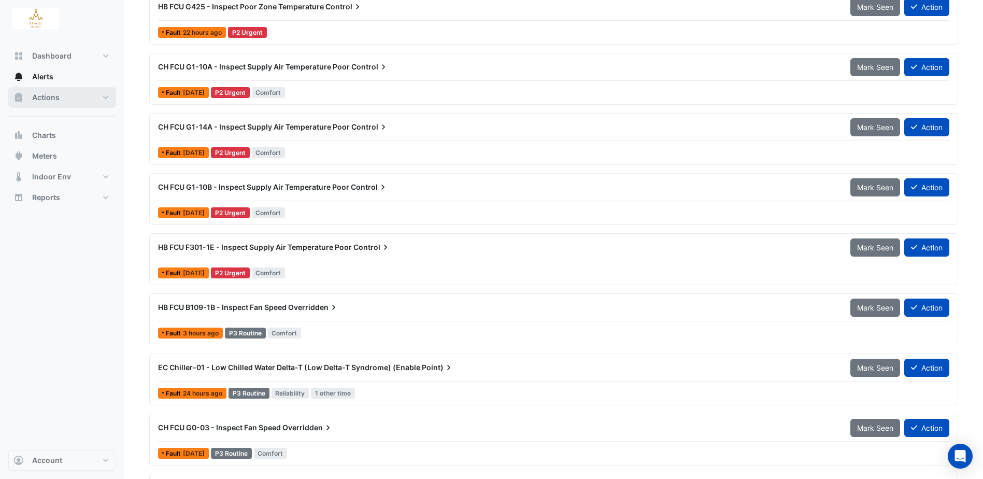
click at [50, 95] on span "Actions" at bounding box center [45, 97] width 27 height 10
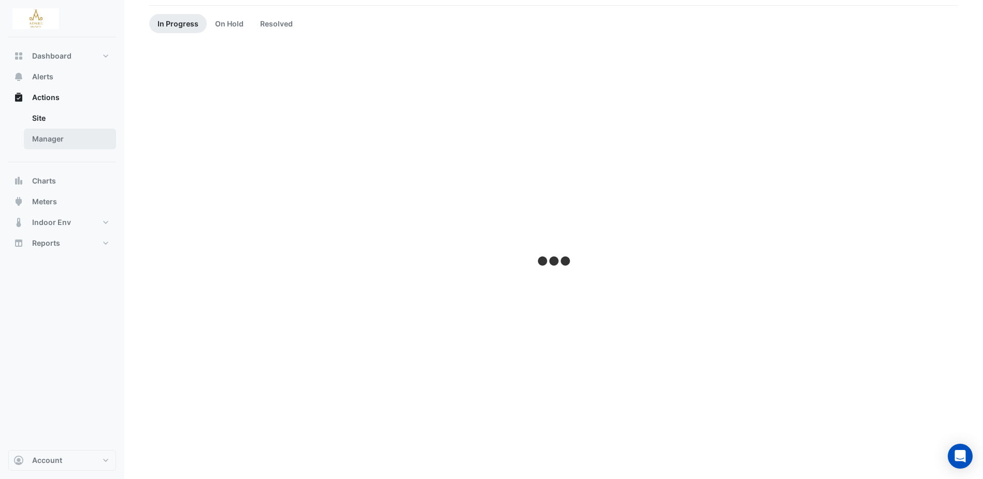
click at [64, 139] on link "Manager" at bounding box center [70, 139] width 92 height 21
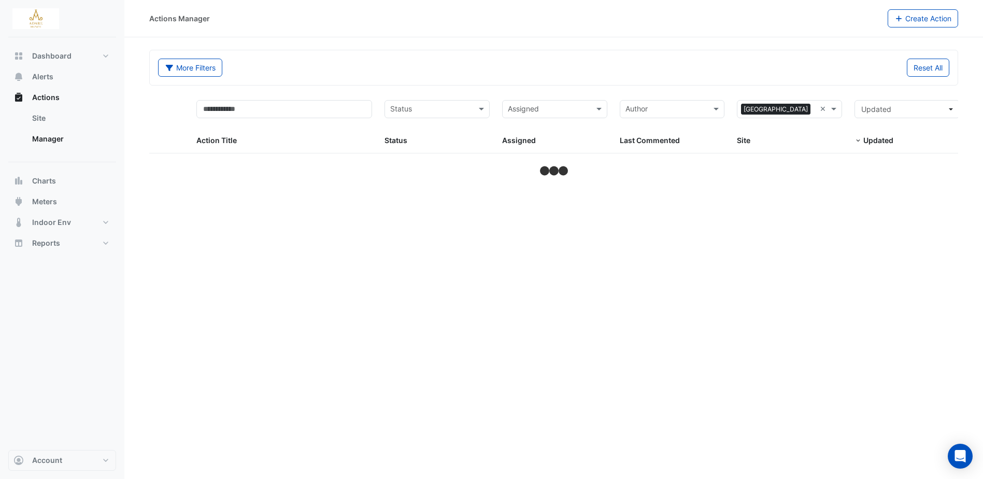
select select "***"
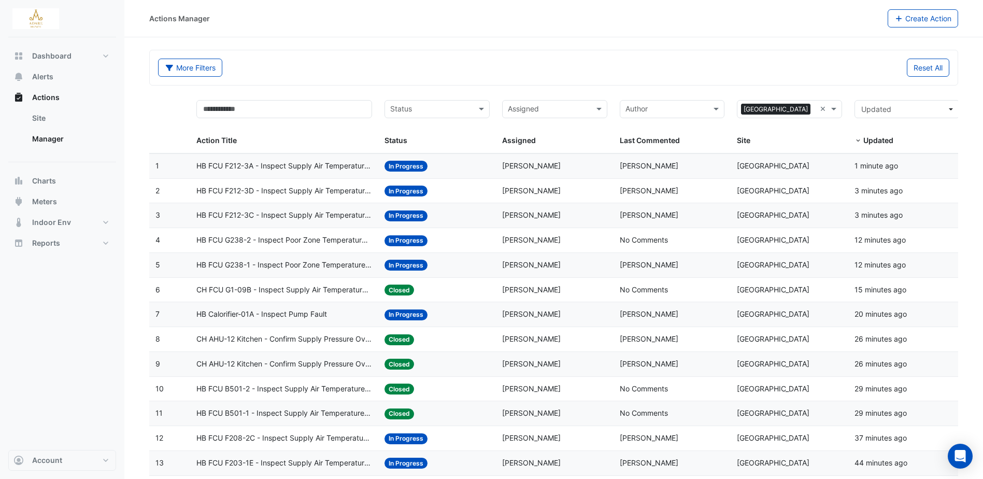
click at [446, 109] on input "text" at bounding box center [431, 110] width 82 height 12
click at [439, 151] on div "In Progress" at bounding box center [437, 146] width 104 height 15
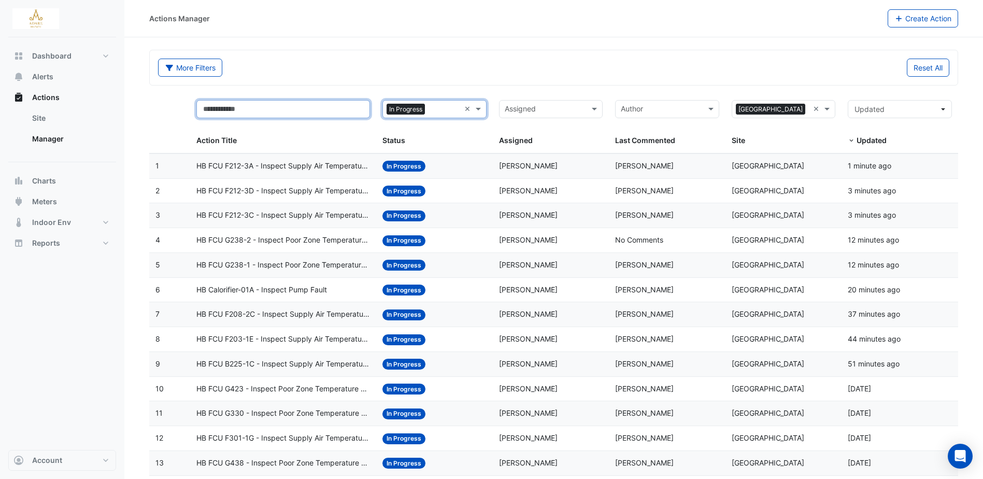
click at [261, 111] on input "text" at bounding box center [283, 109] width 174 height 18
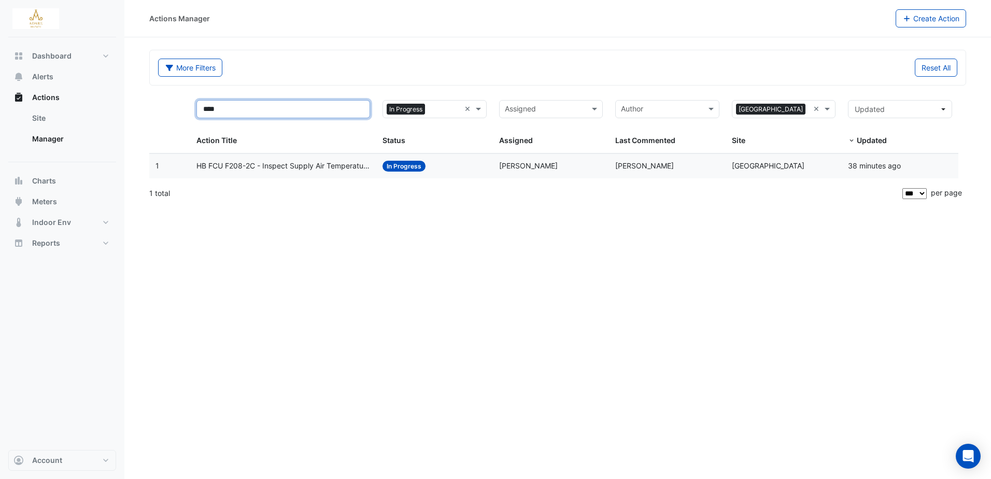
type input "****"
